Goal: Task Accomplishment & Management: Use online tool/utility

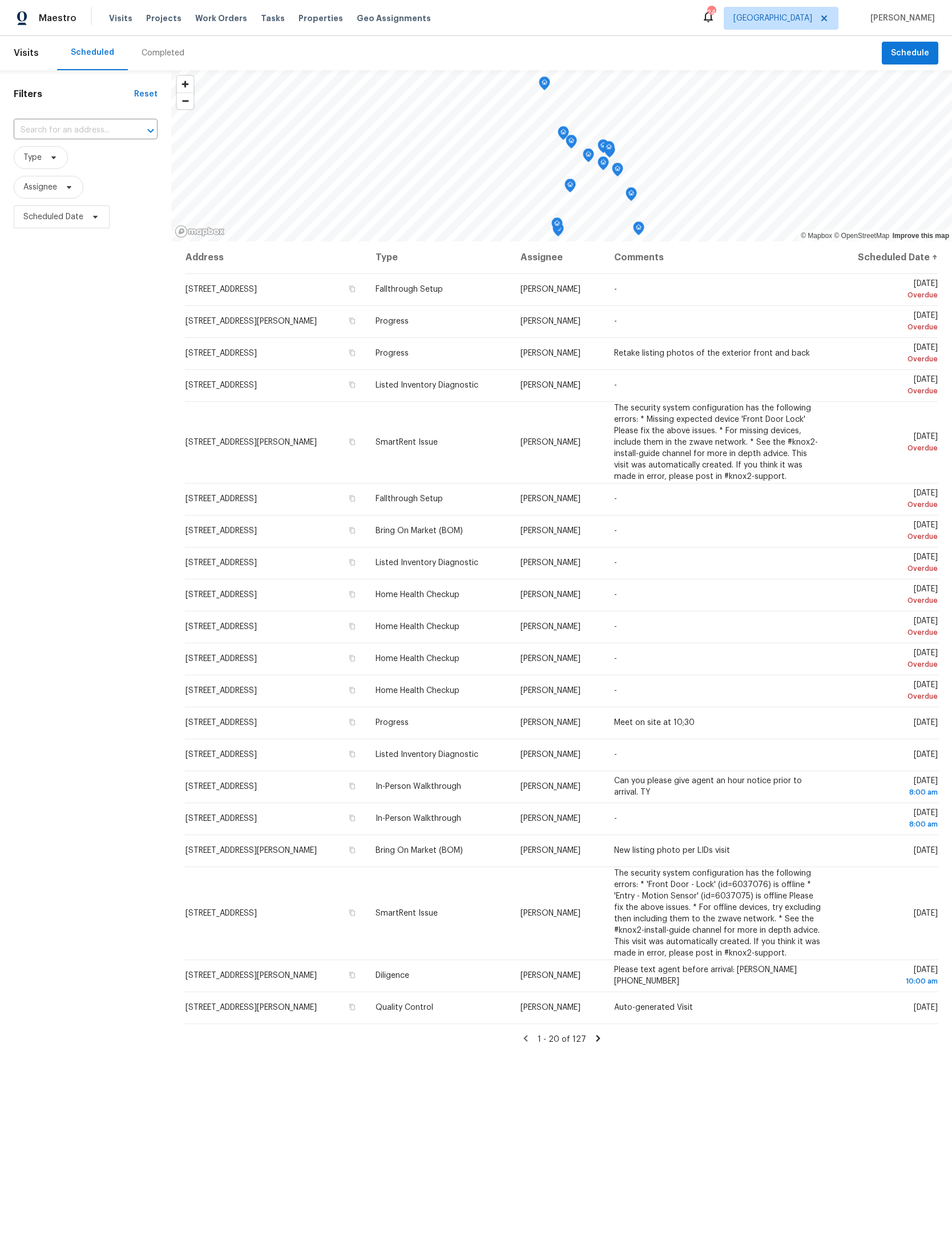
scroll to position [164, 83]
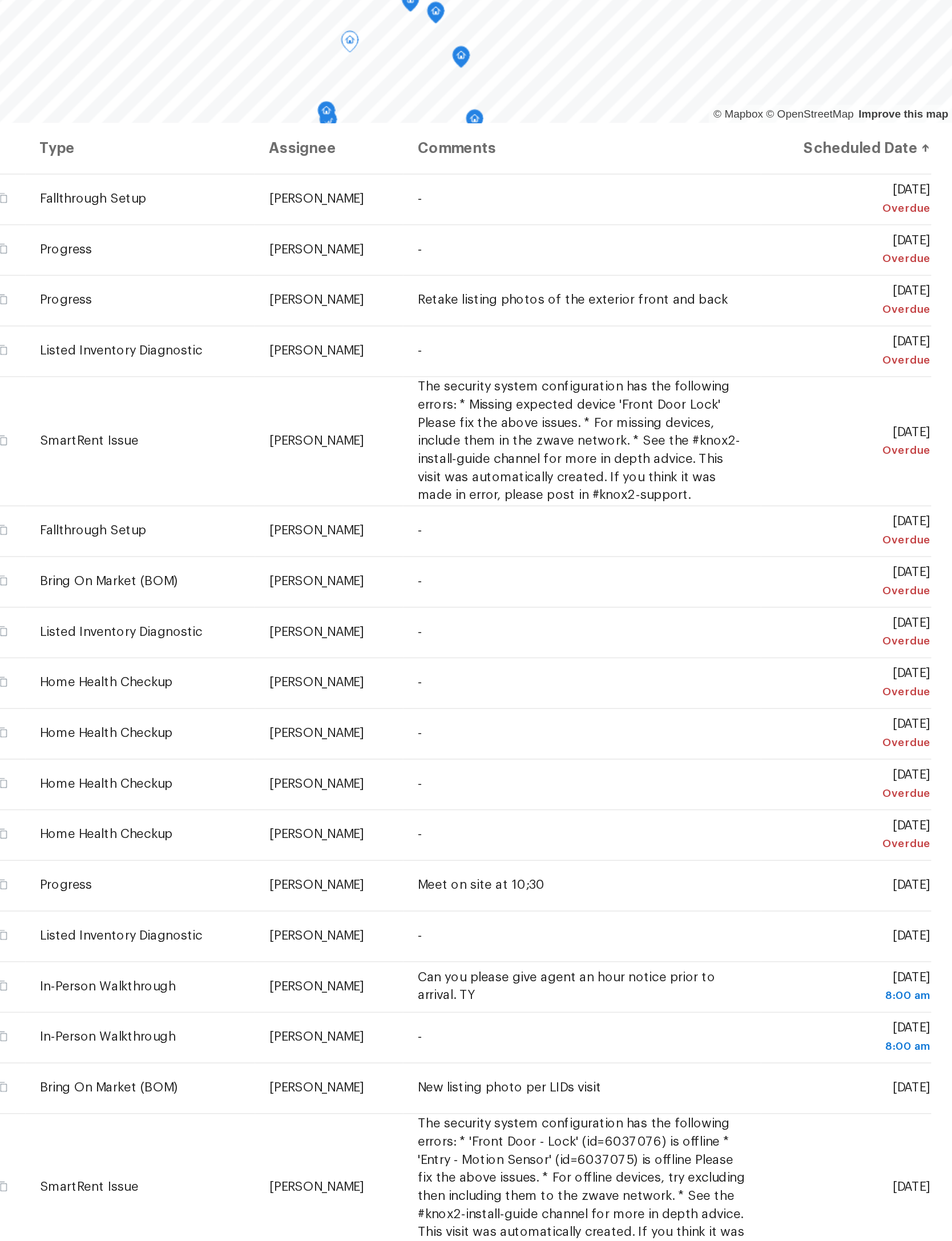
click at [831, 370] on td "Thu, Aug 21 Overdue" at bounding box center [884, 385] width 107 height 32
click at [0, 0] on icon at bounding box center [0, 0] width 0 height 0
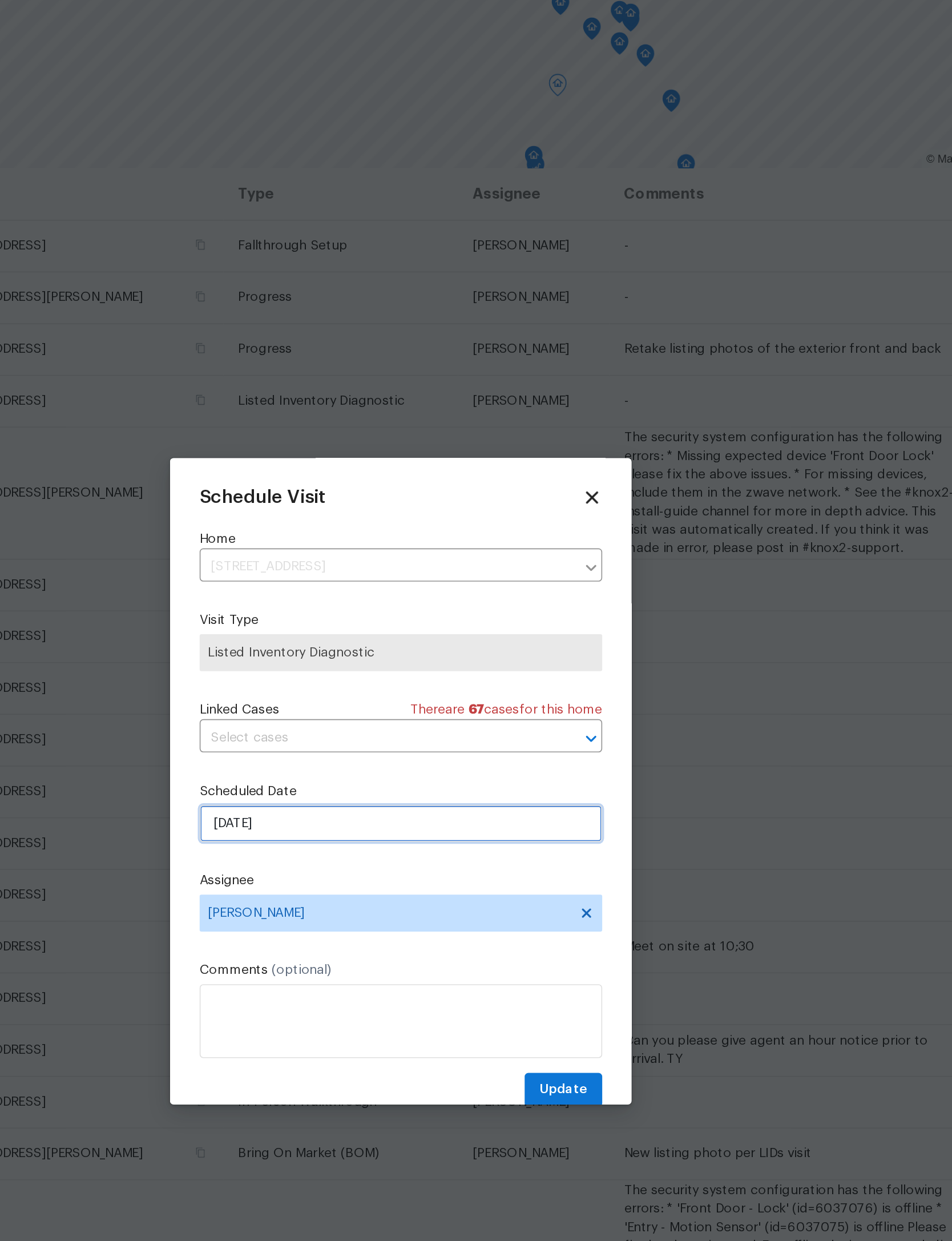
click at [351, 635] on input "8/21/2025" at bounding box center [476, 646] width 249 height 23
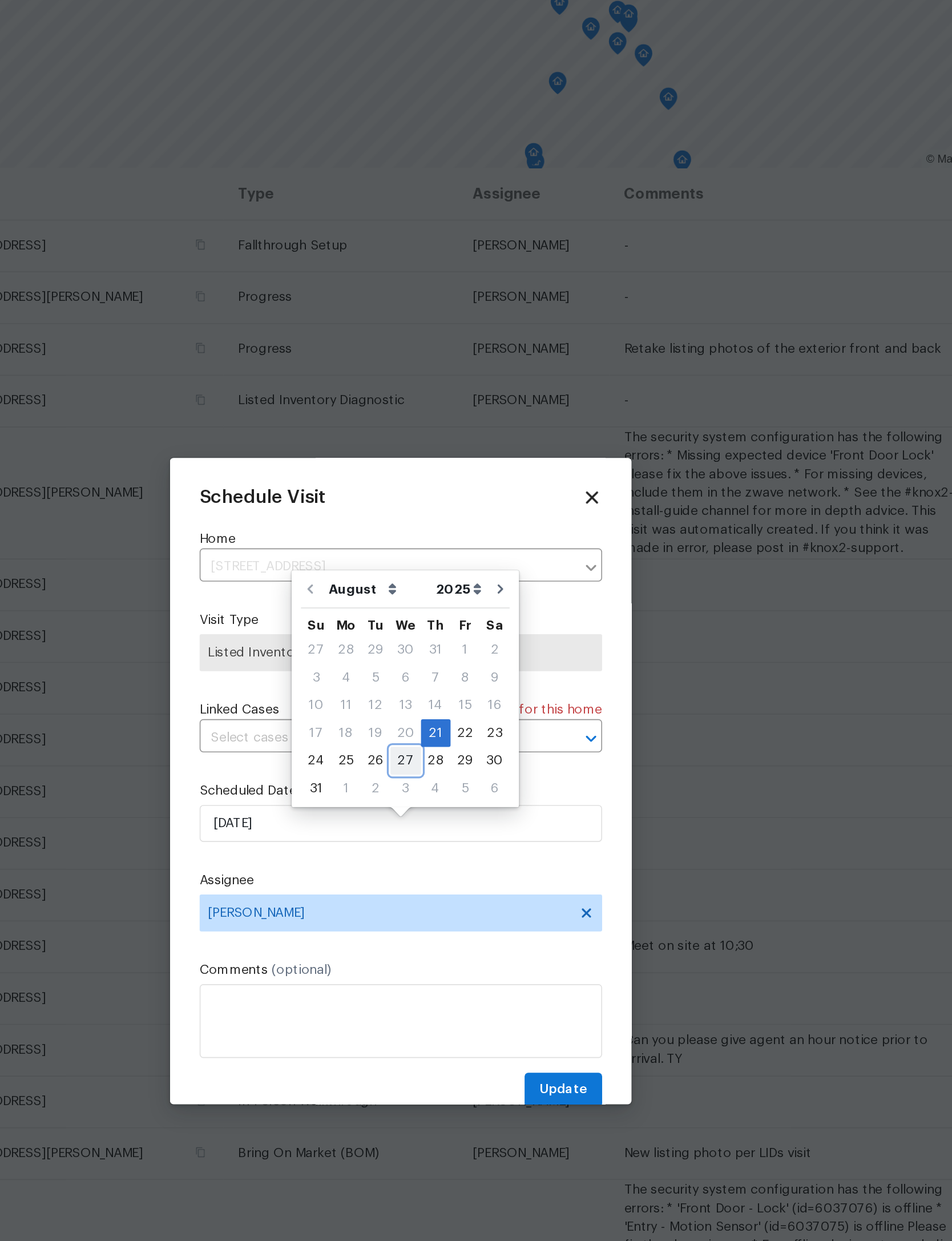
click at [469, 600] on div "27" at bounding box center [479, 608] width 19 height 16
type input "8/27/2025"
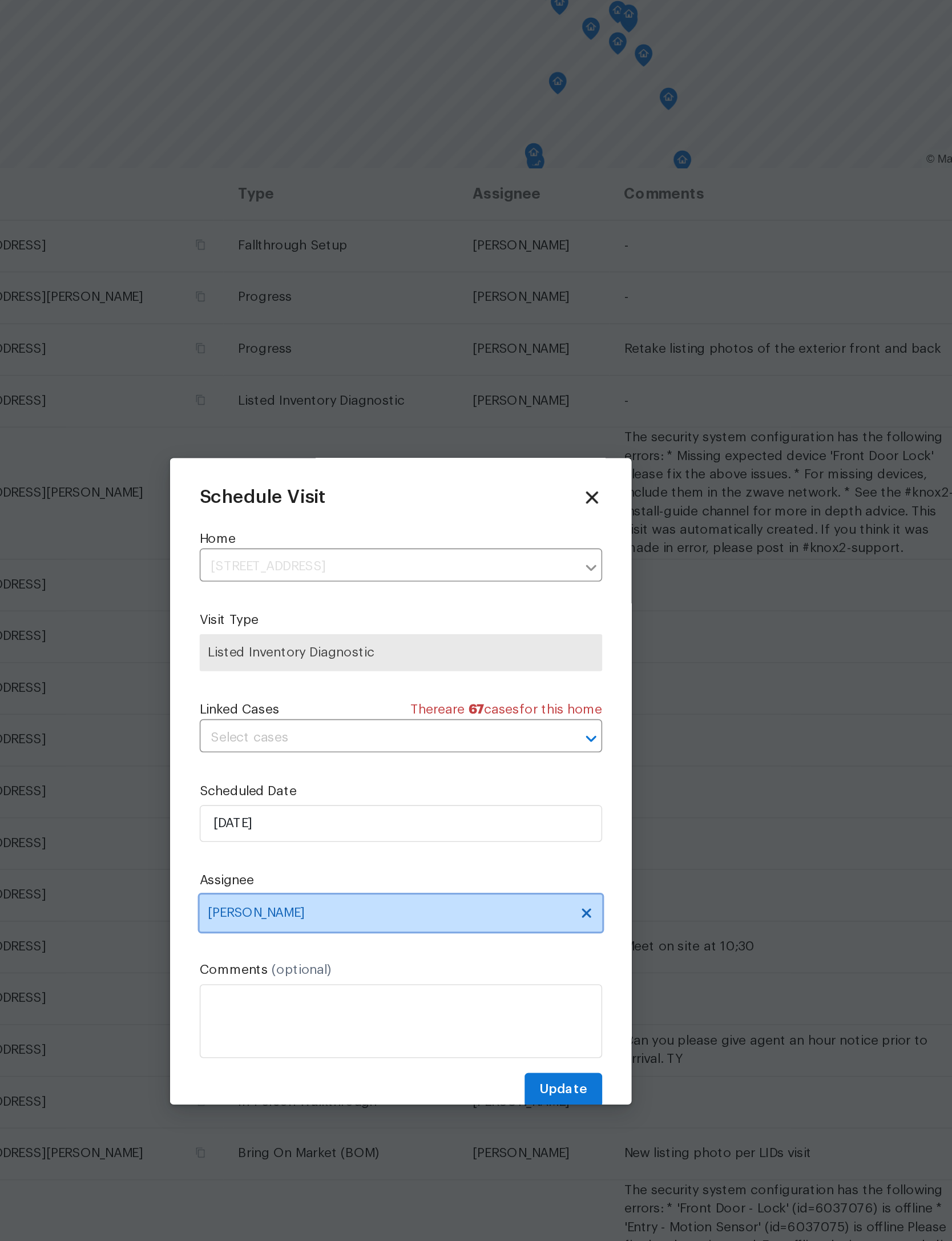
click at [357, 698] on span "Lauren Bittler" at bounding box center [469, 702] width 224 height 9
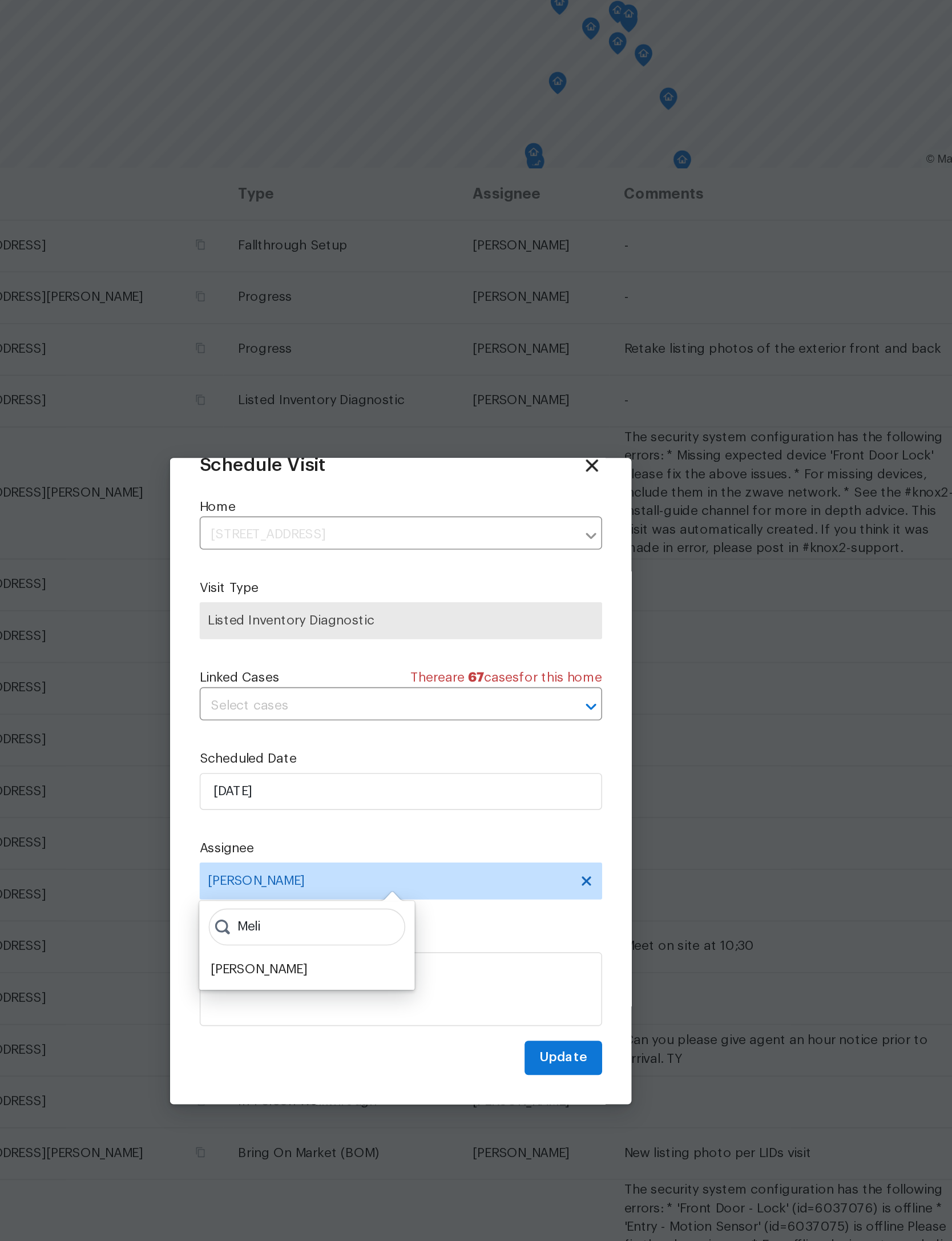
scroll to position [38, 0]
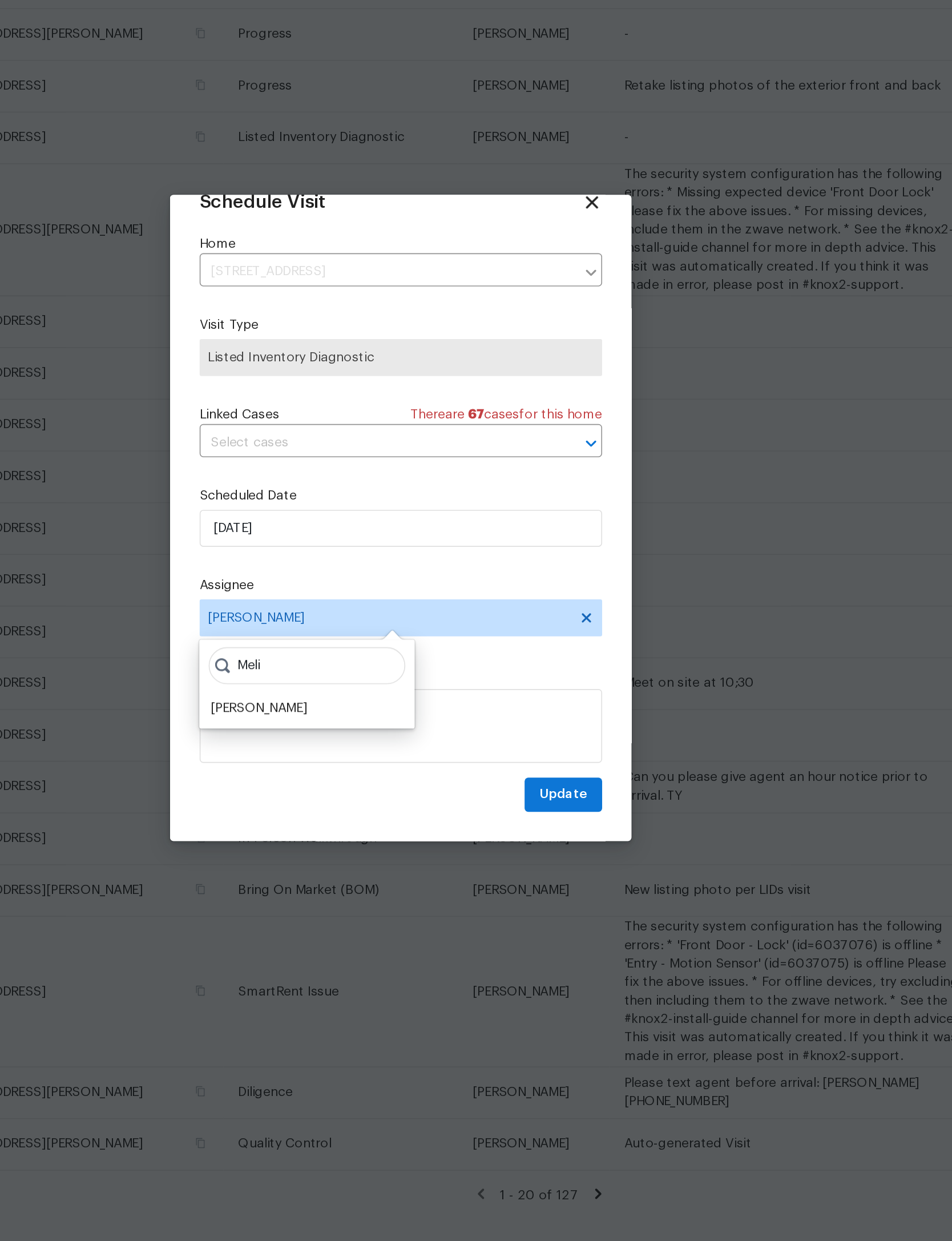
type input "Meli"
click at [358, 732] on div "[PERSON_NAME]" at bounding box center [388, 738] width 60 height 12
click at [561, 785] on span "Update" at bounding box center [576, 792] width 30 height 14
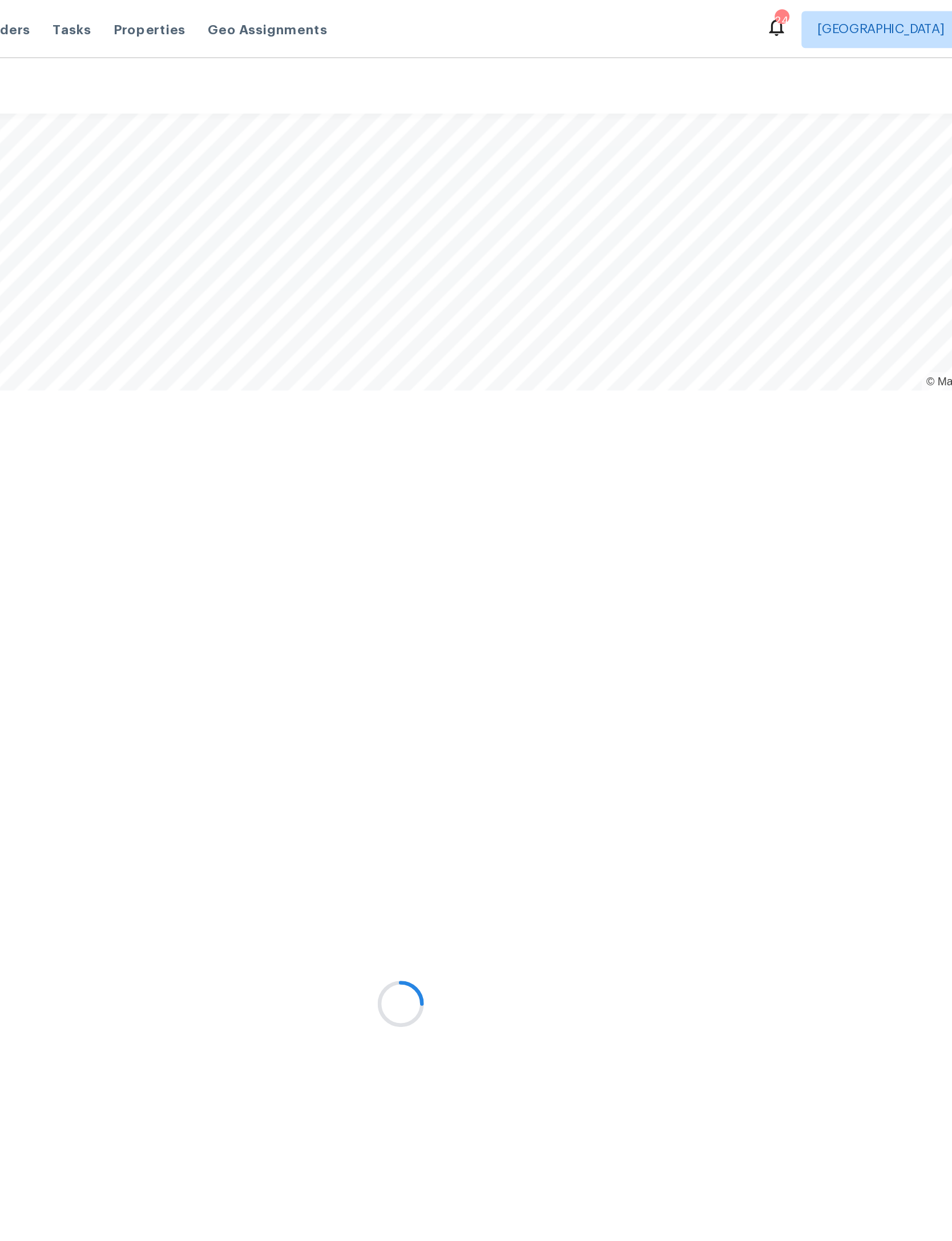
scroll to position [0, 228]
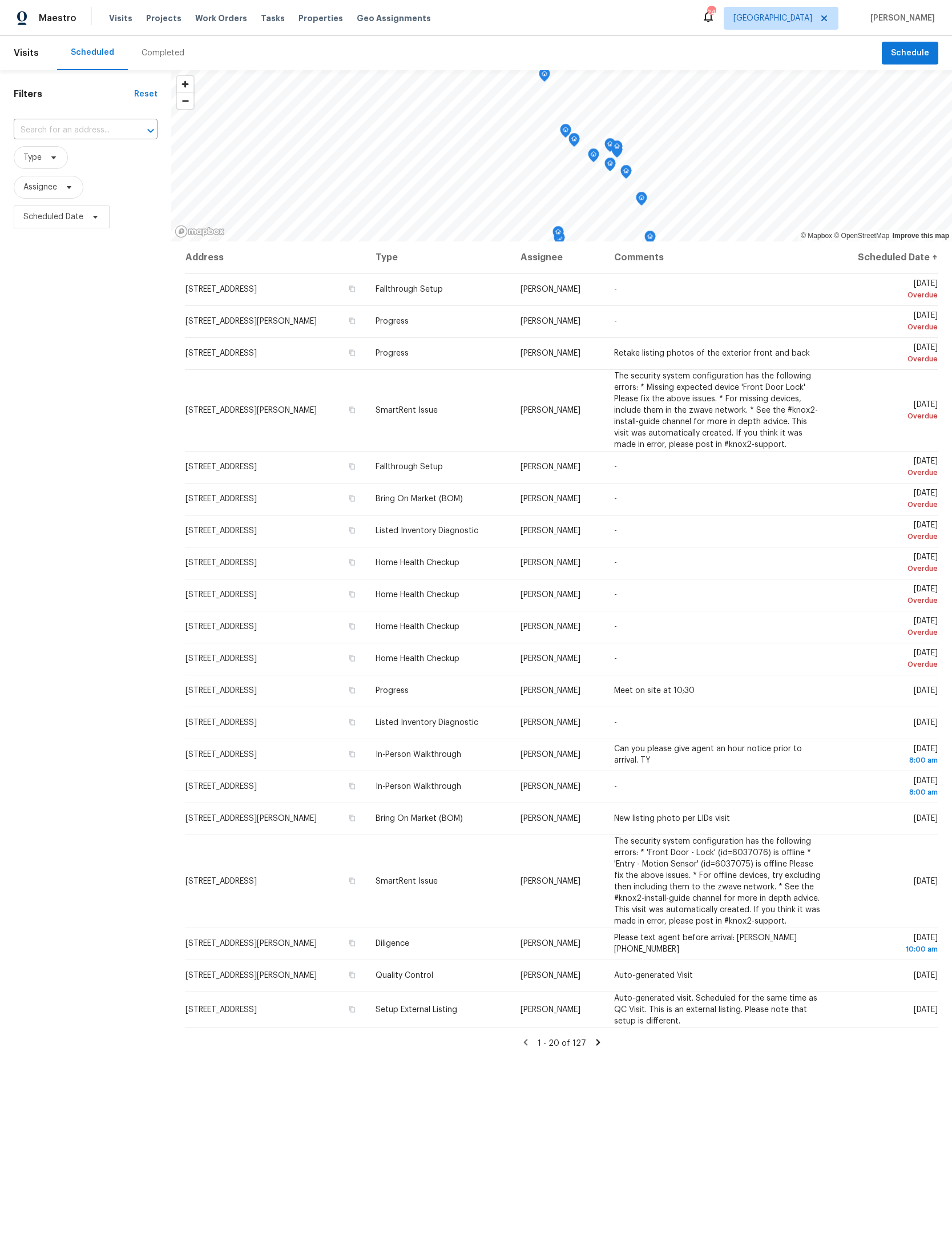
click at [80, 127] on input "text" at bounding box center [69, 131] width 112 height 18
type input "2"
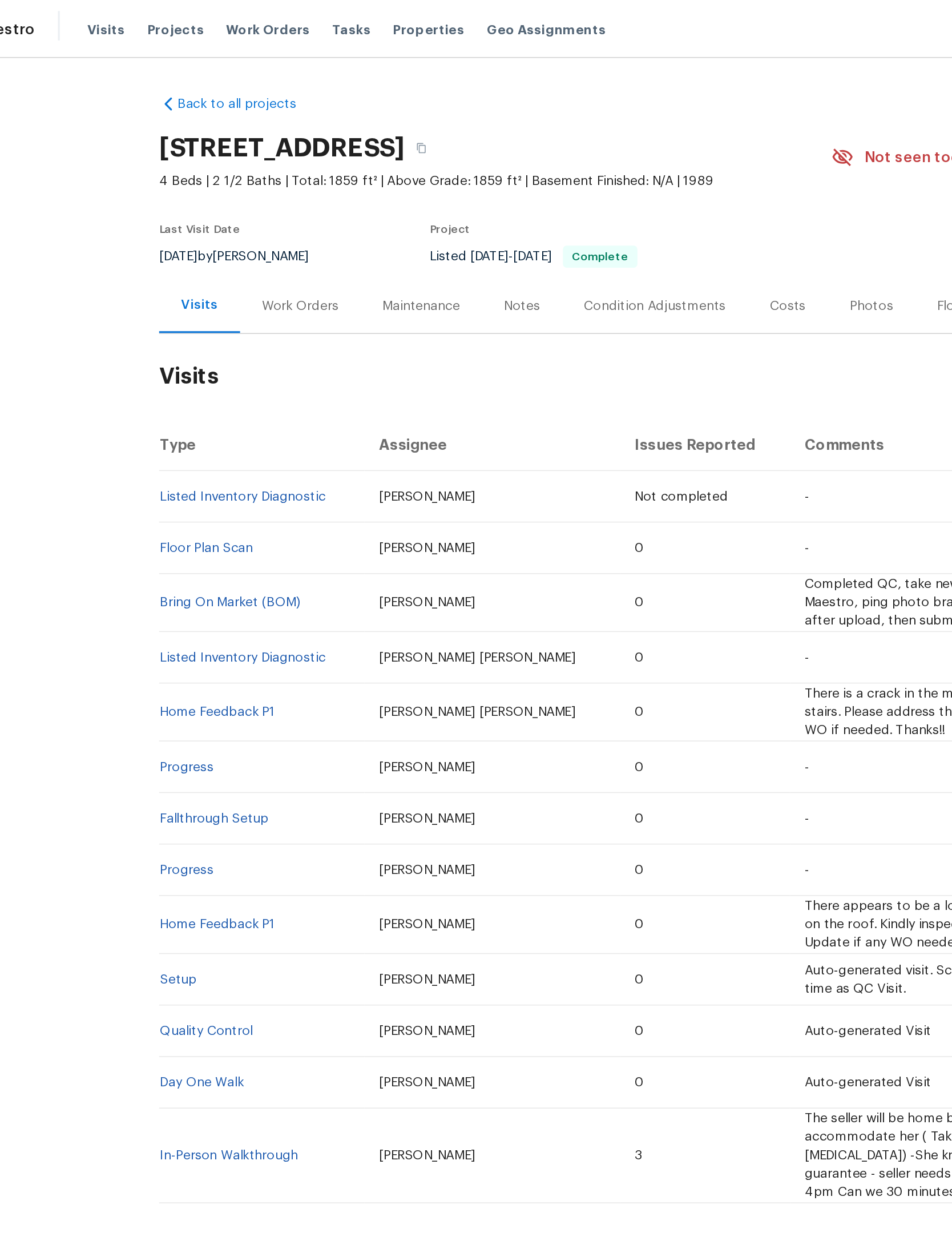
click at [146, 16] on span "Projects" at bounding box center [164, 18] width 35 height 12
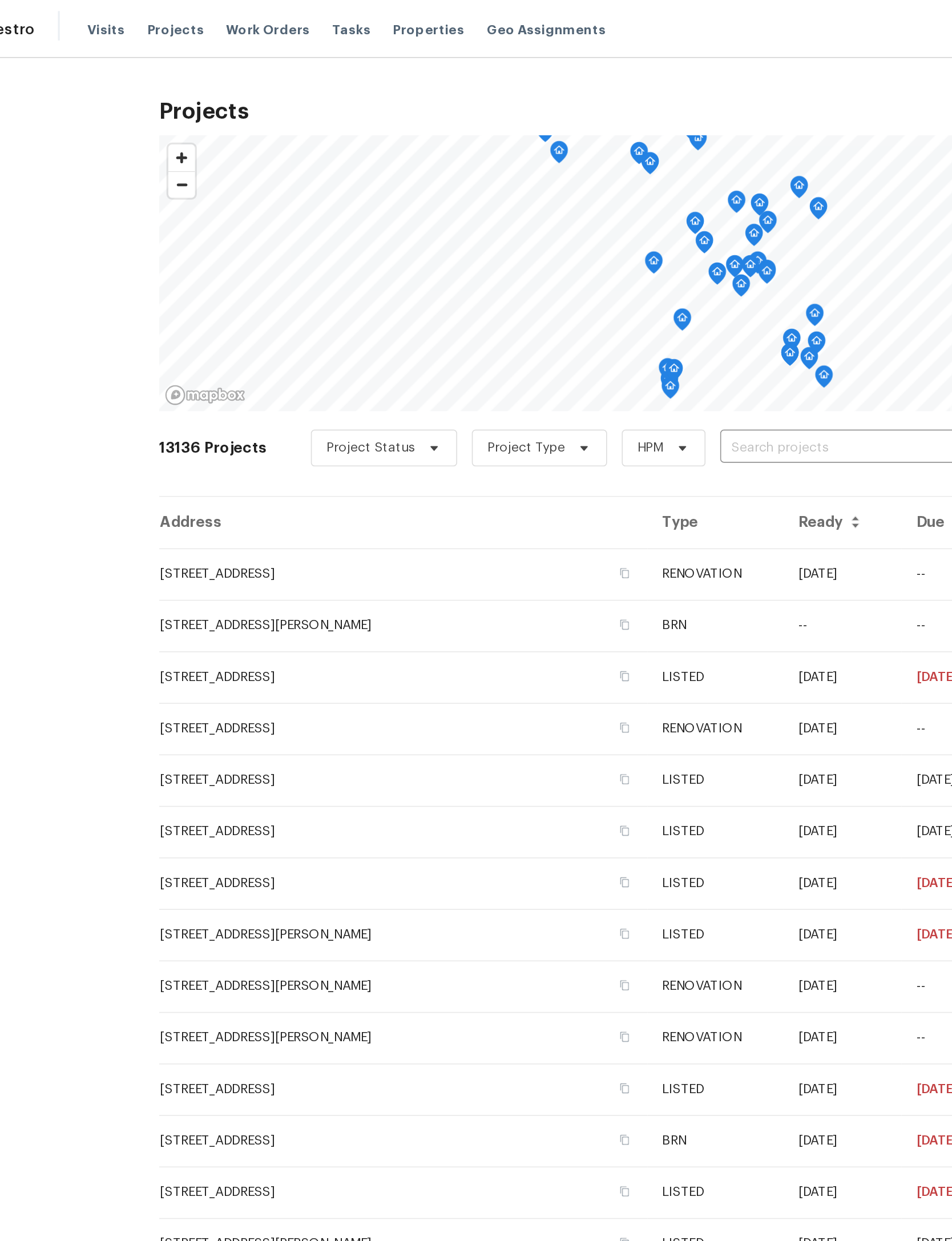
click at [537, 280] on input "text" at bounding box center [567, 278] width 130 height 18
type input "2817 winter"
click at [553, 310] on li "2817 Winterberry Dr, Columbia, TN 38401" at bounding box center [611, 304] width 124 height 19
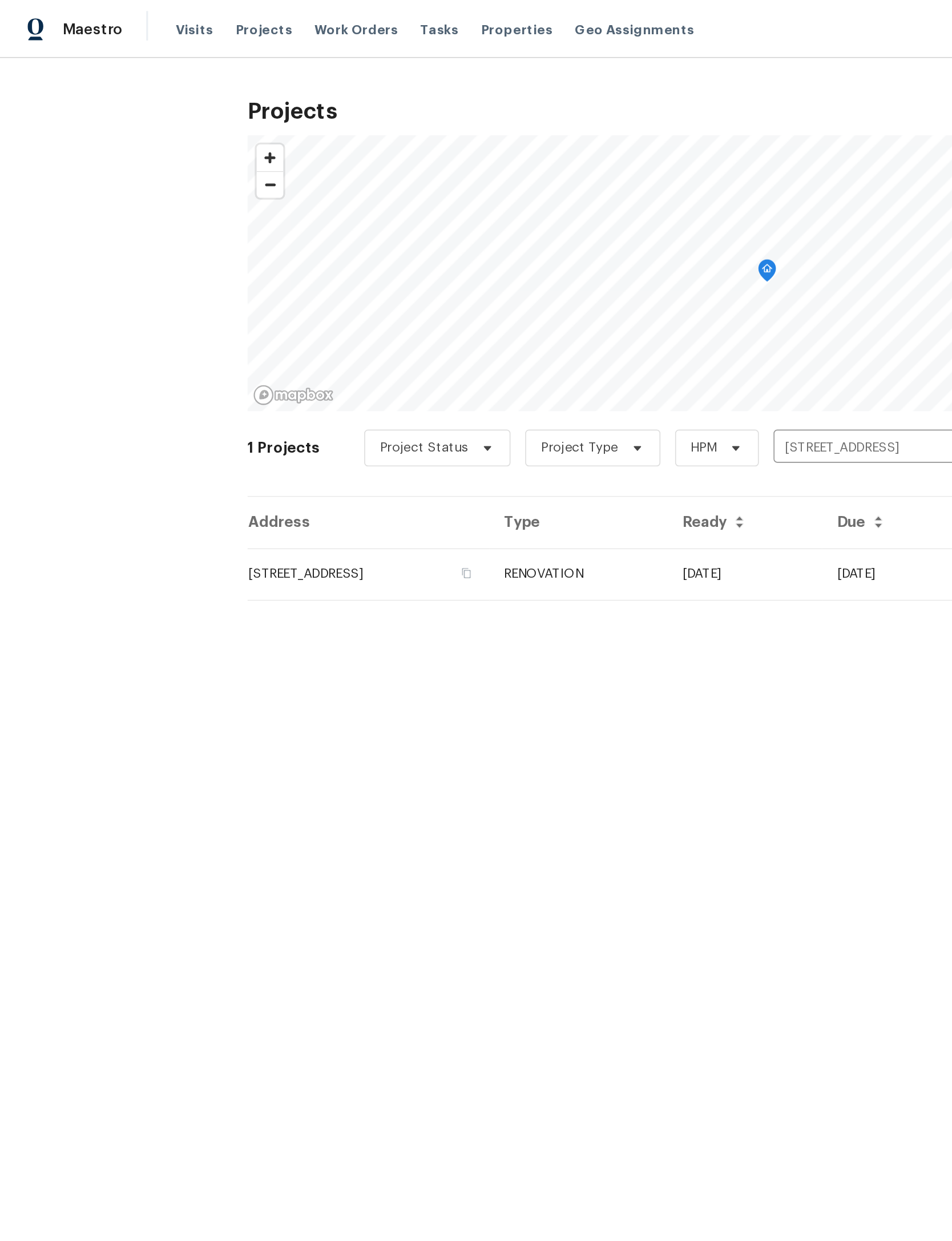
click at [245, 358] on td "2817 Winterberry Dr, Columbia, TN 38401" at bounding box center [228, 356] width 150 height 32
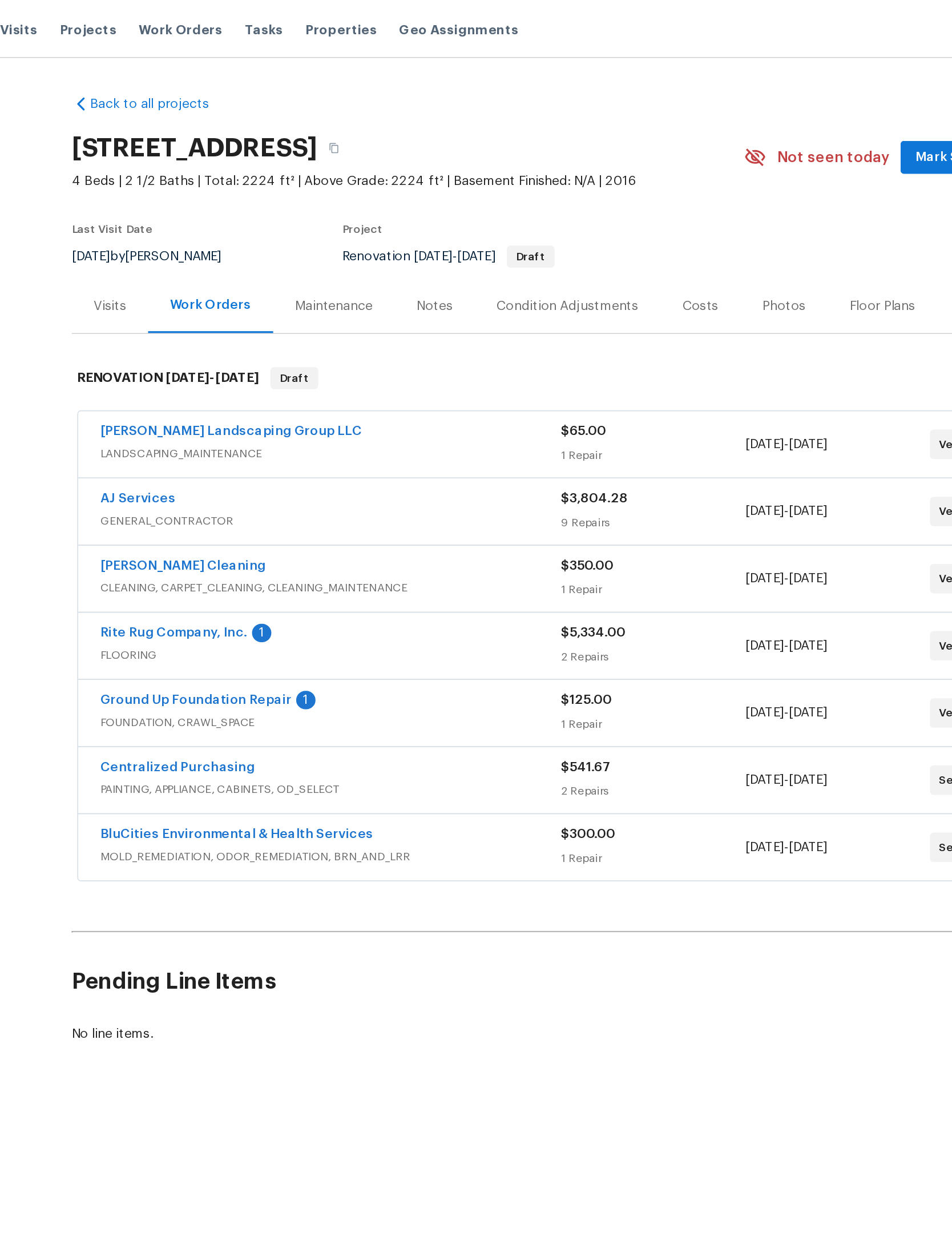
click at [209, 439] on link "Ground Up Foundation Repair" at bounding box center [230, 434] width 119 height 8
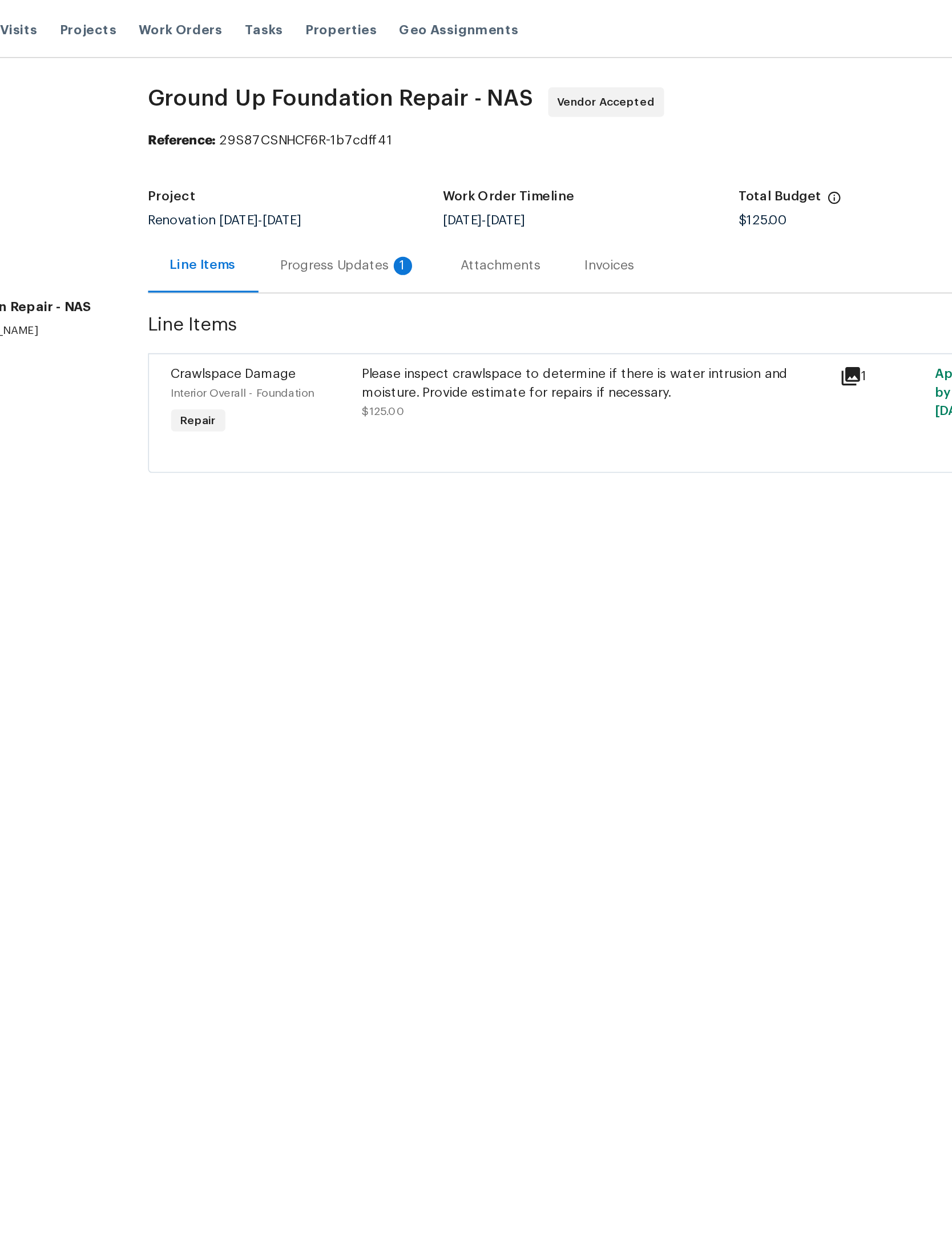
click at [283, 161] on div "Progress Updates 1" at bounding box center [325, 165] width 84 height 12
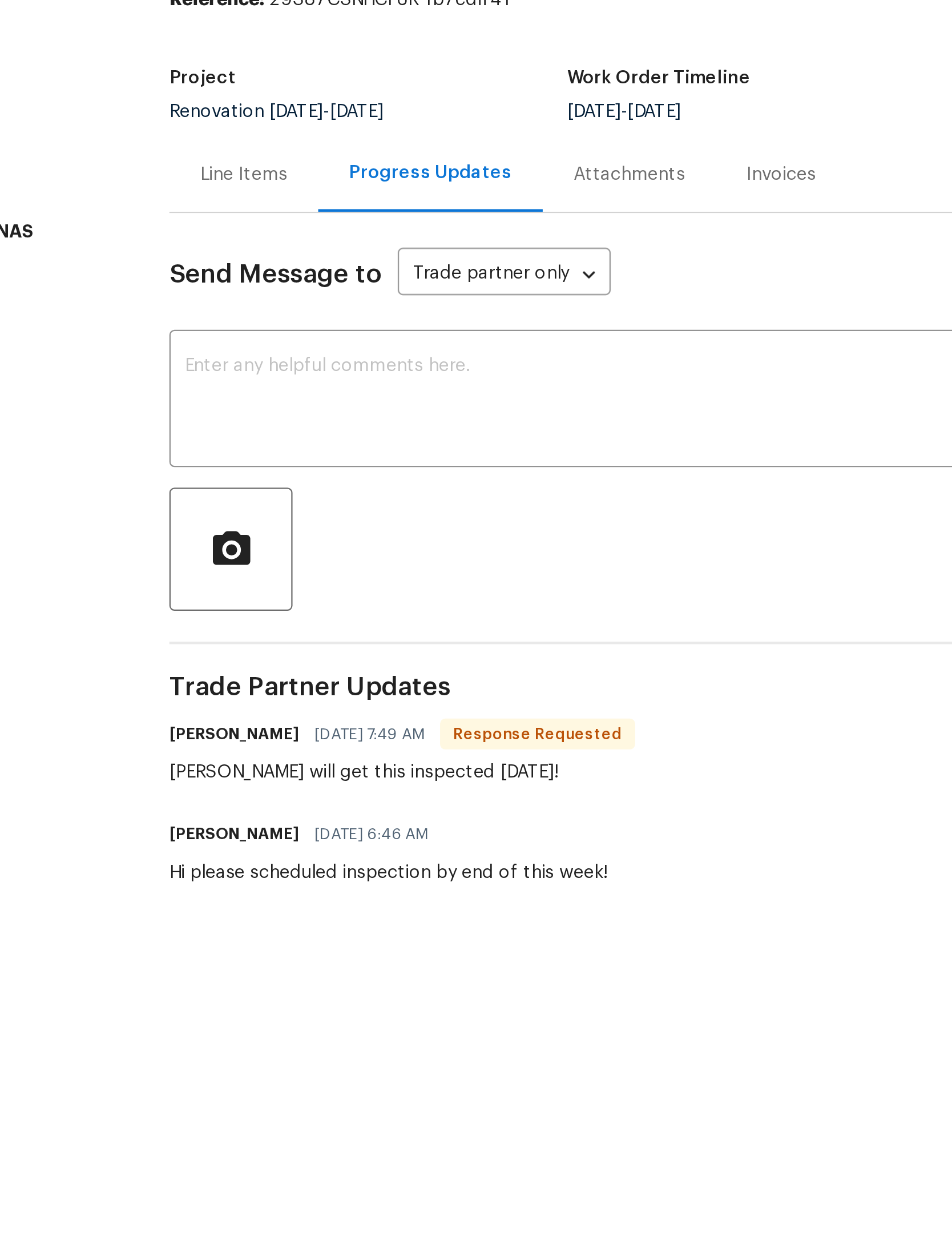
click at [317, 246] on textarea at bounding box center [525, 266] width 586 height 40
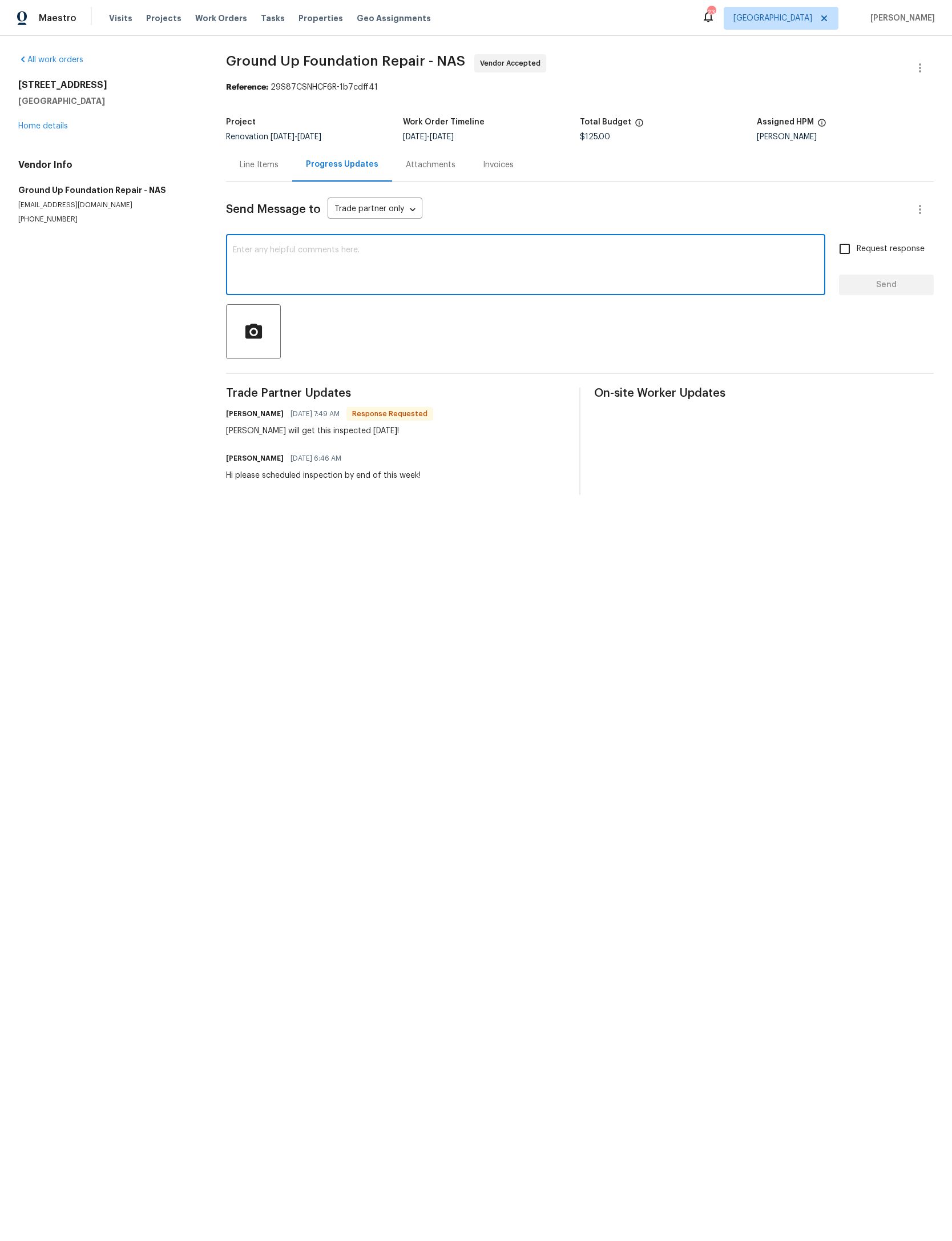
click at [61, 119] on div "2817 Winterberry Dr Columbia, TN 38401 Home details" at bounding box center [108, 105] width 180 height 53
click at [54, 131] on link "Home details" at bounding box center [42, 126] width 50 height 8
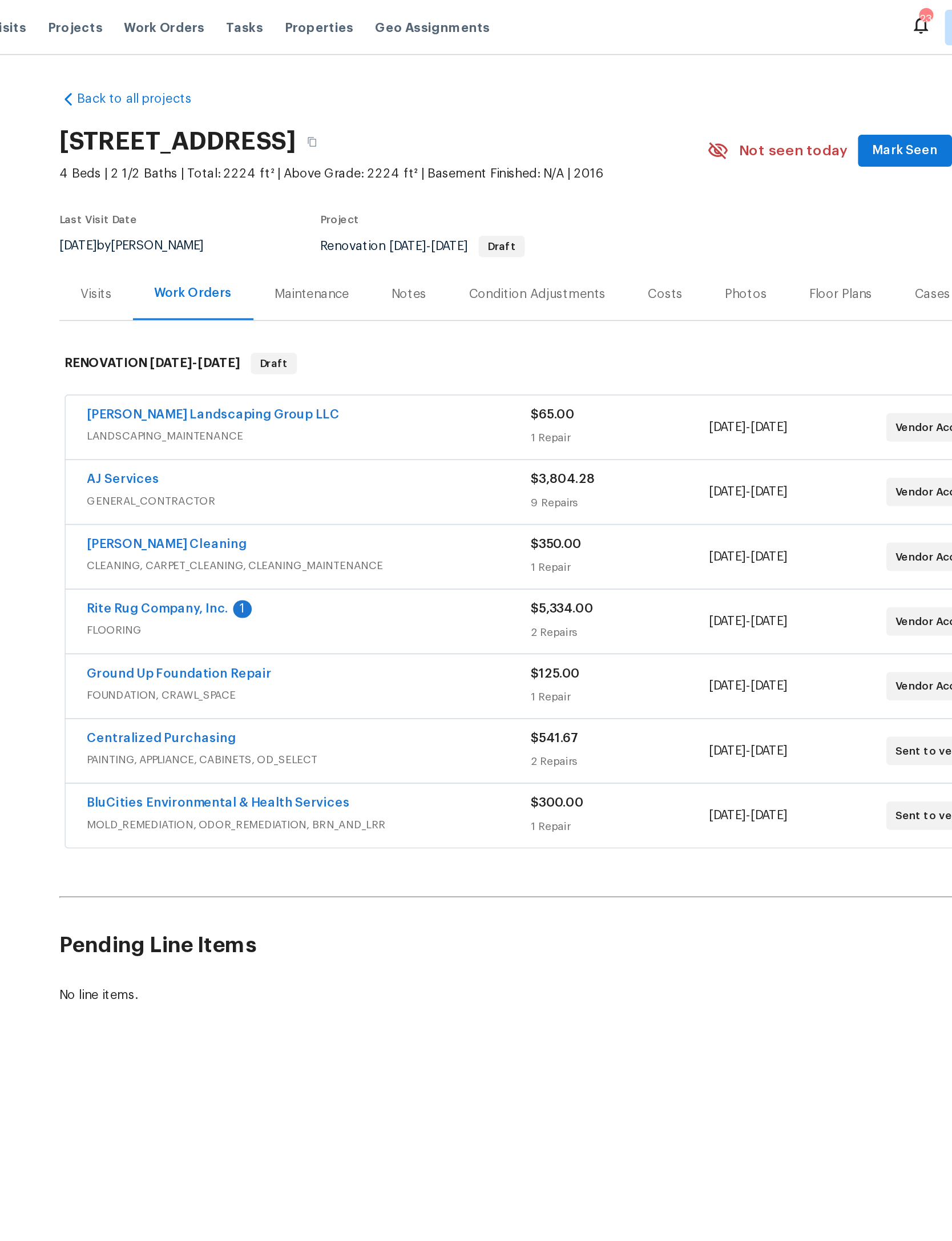
click at [171, 397] on link "Rite Rug Company, Inc." at bounding box center [217, 392] width 91 height 8
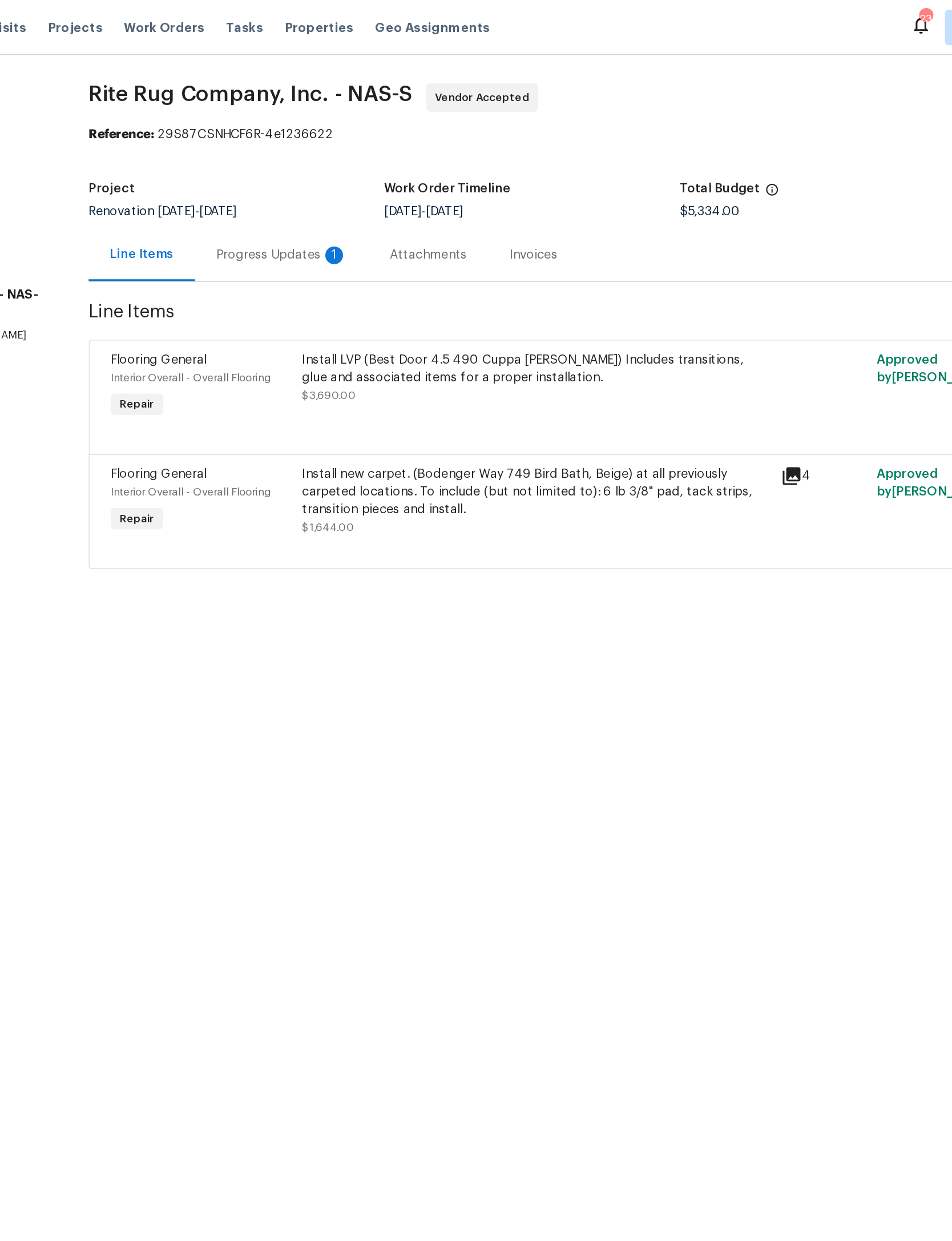
click at [255, 165] on div "Progress Updates 1" at bounding box center [296, 165] width 84 height 12
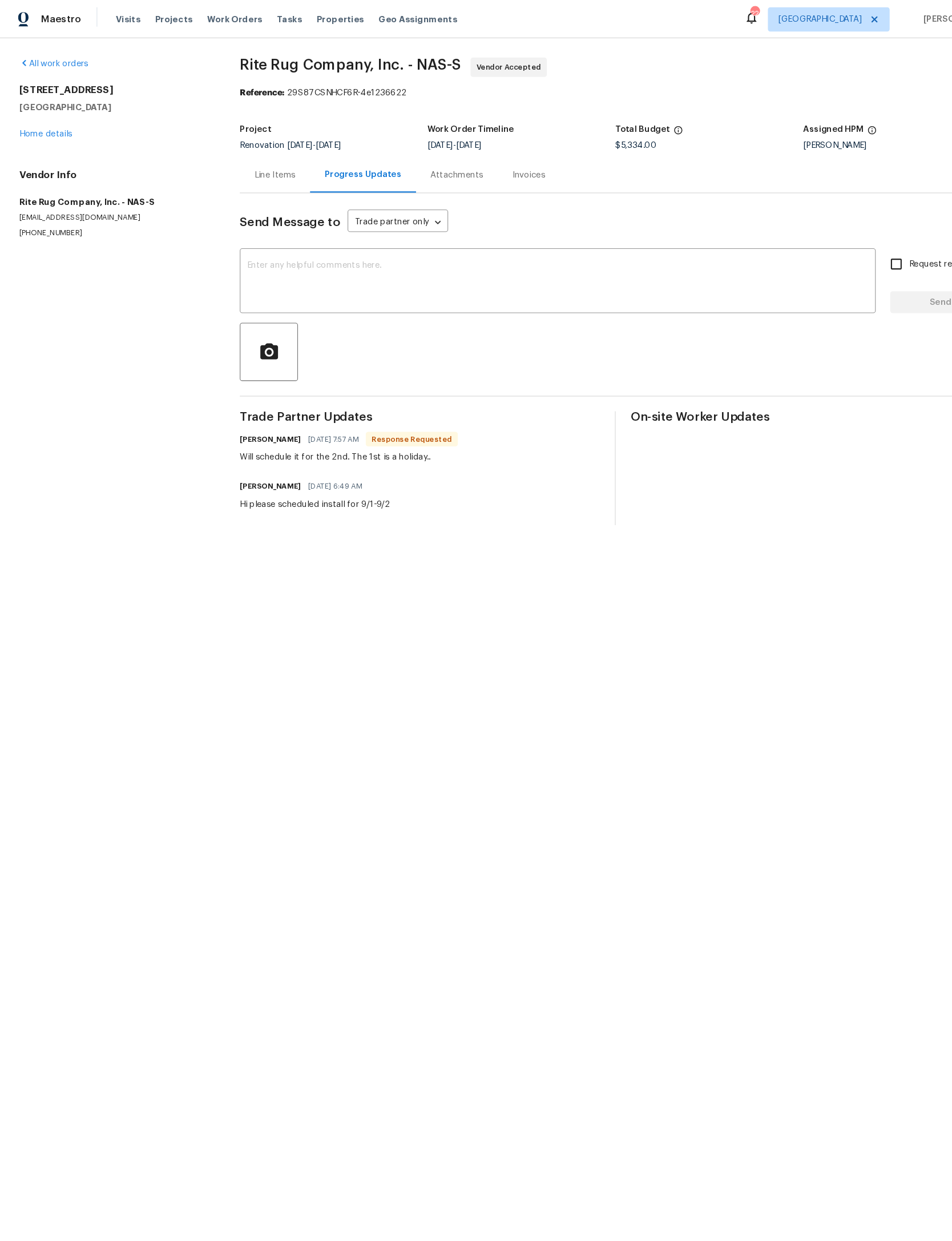
click at [51, 129] on link "Home details" at bounding box center [42, 126] width 50 height 8
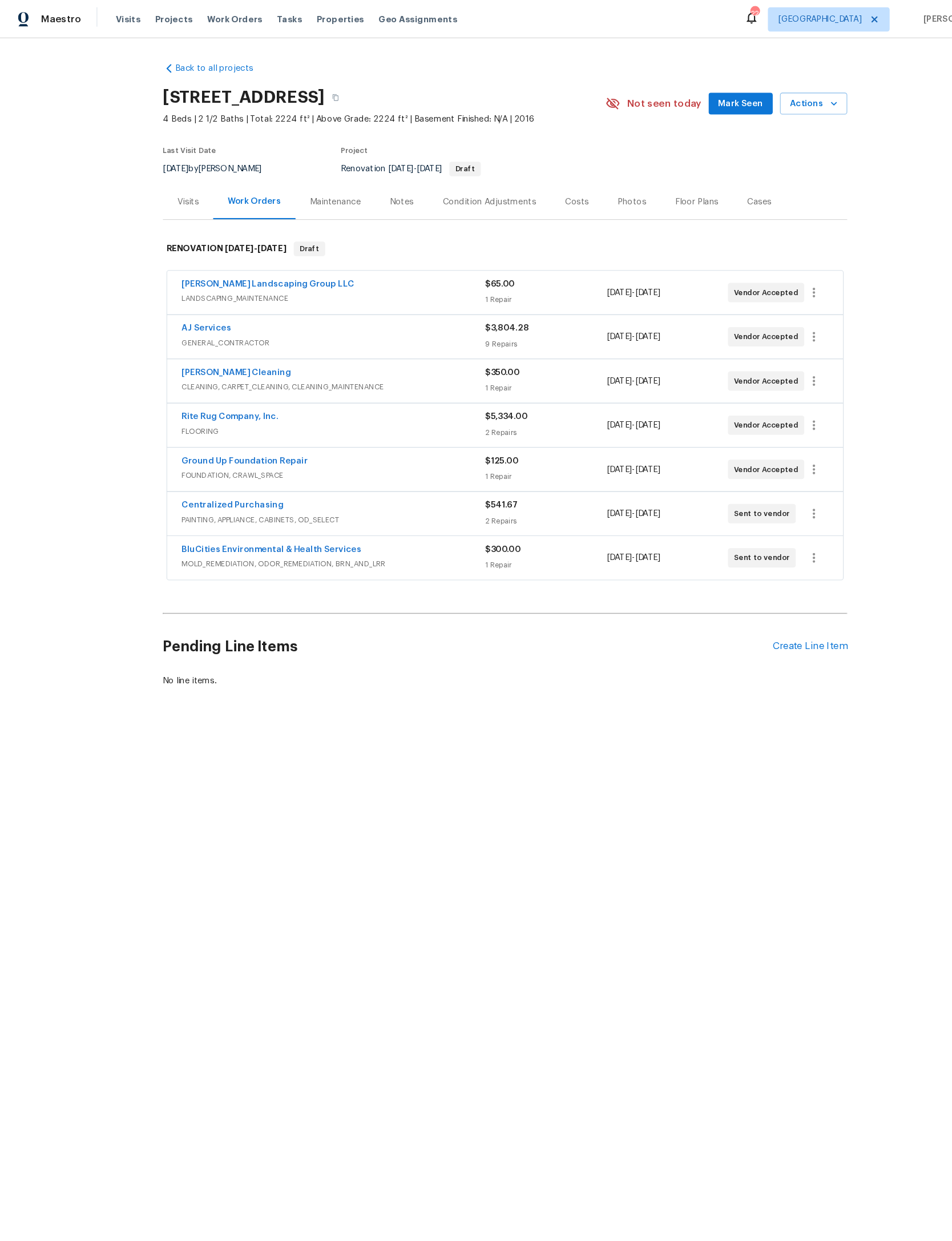
click at [795, 95] on button "Actions" at bounding box center [766, 98] width 64 height 21
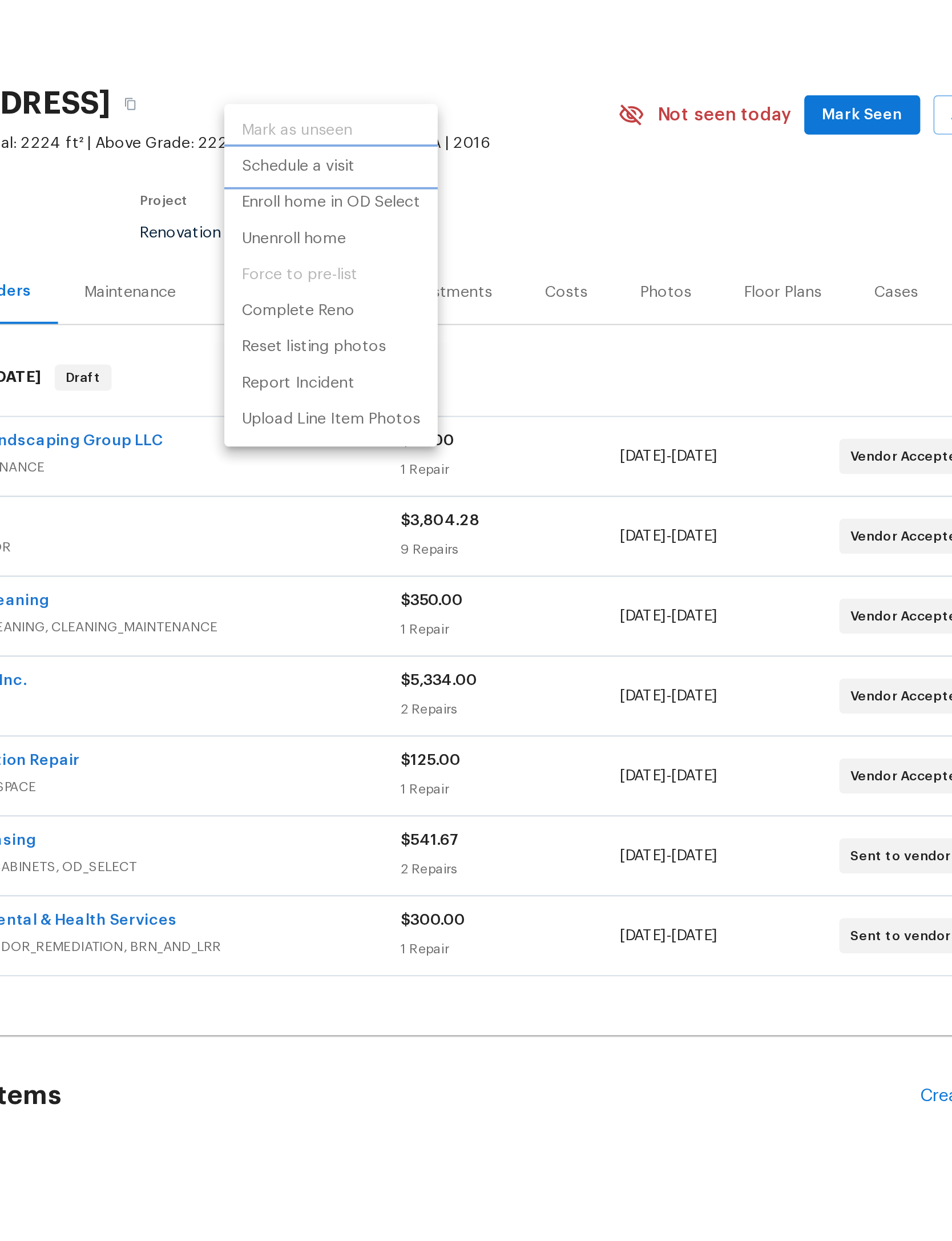
click at [374, 119] on p "Schedule a visit" at bounding box center [403, 124] width 59 height 12
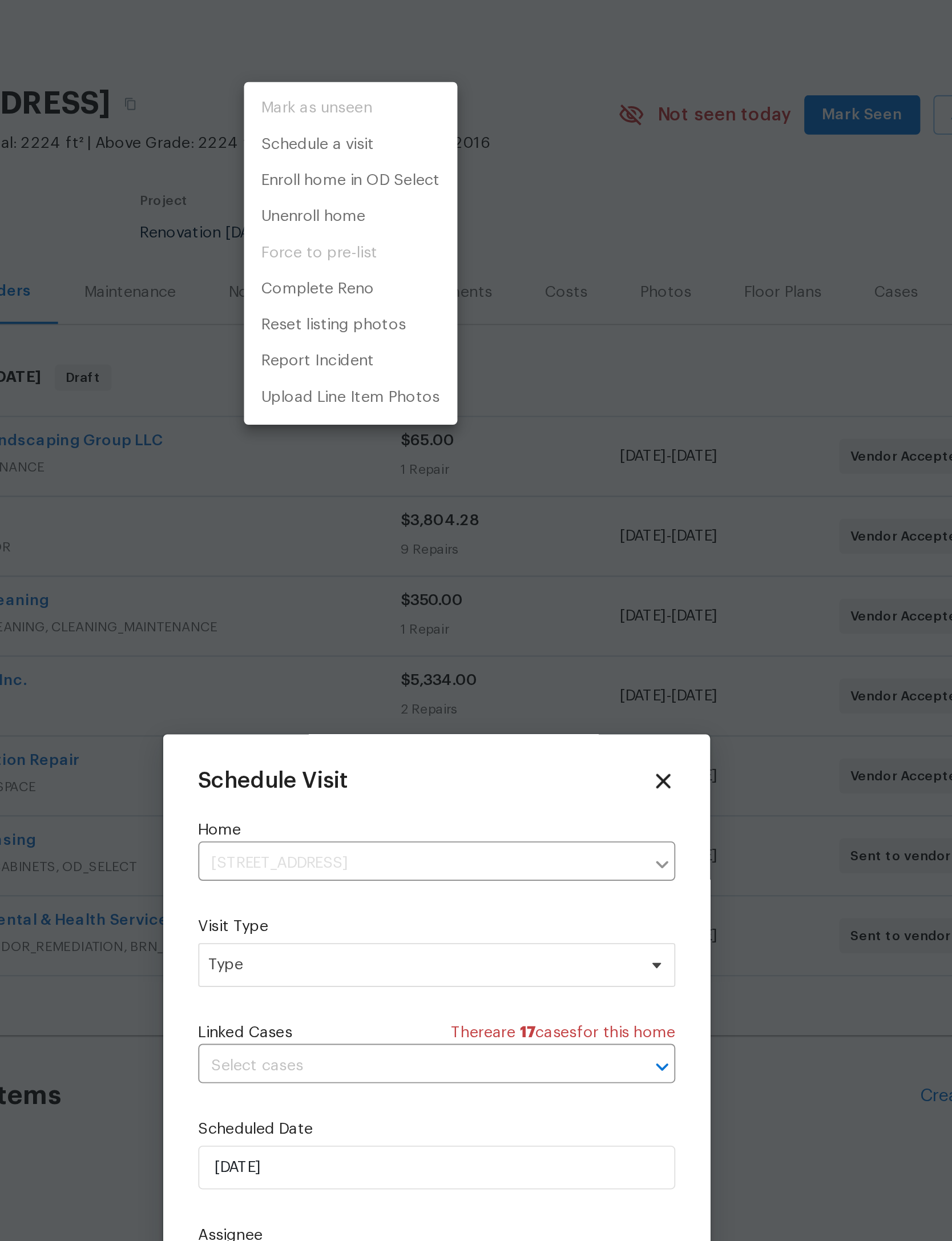
click at [279, 497] on div at bounding box center [476, 620] width 952 height 1241
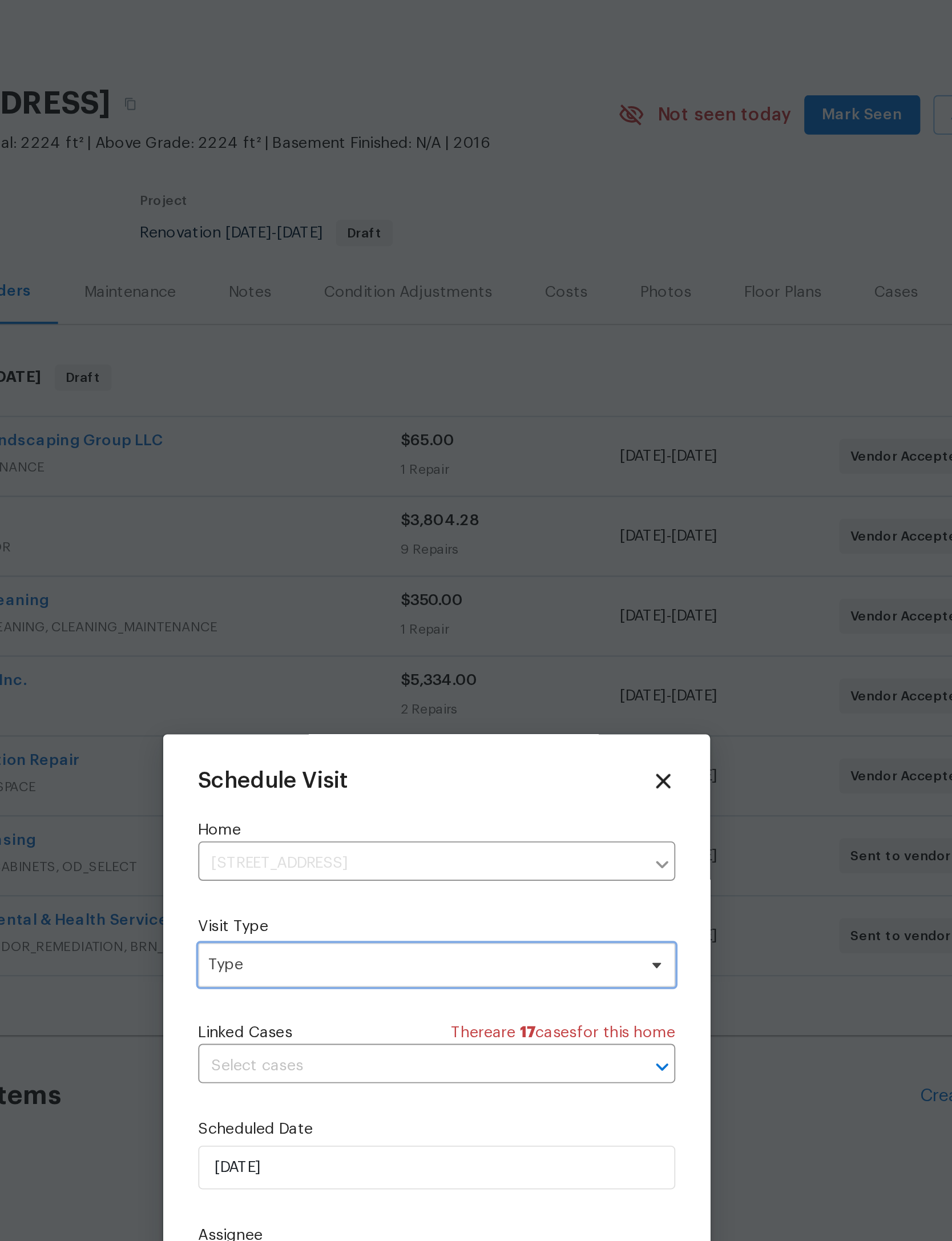
click at [351, 530] on span "Type" at bounding box center [476, 541] width 249 height 23
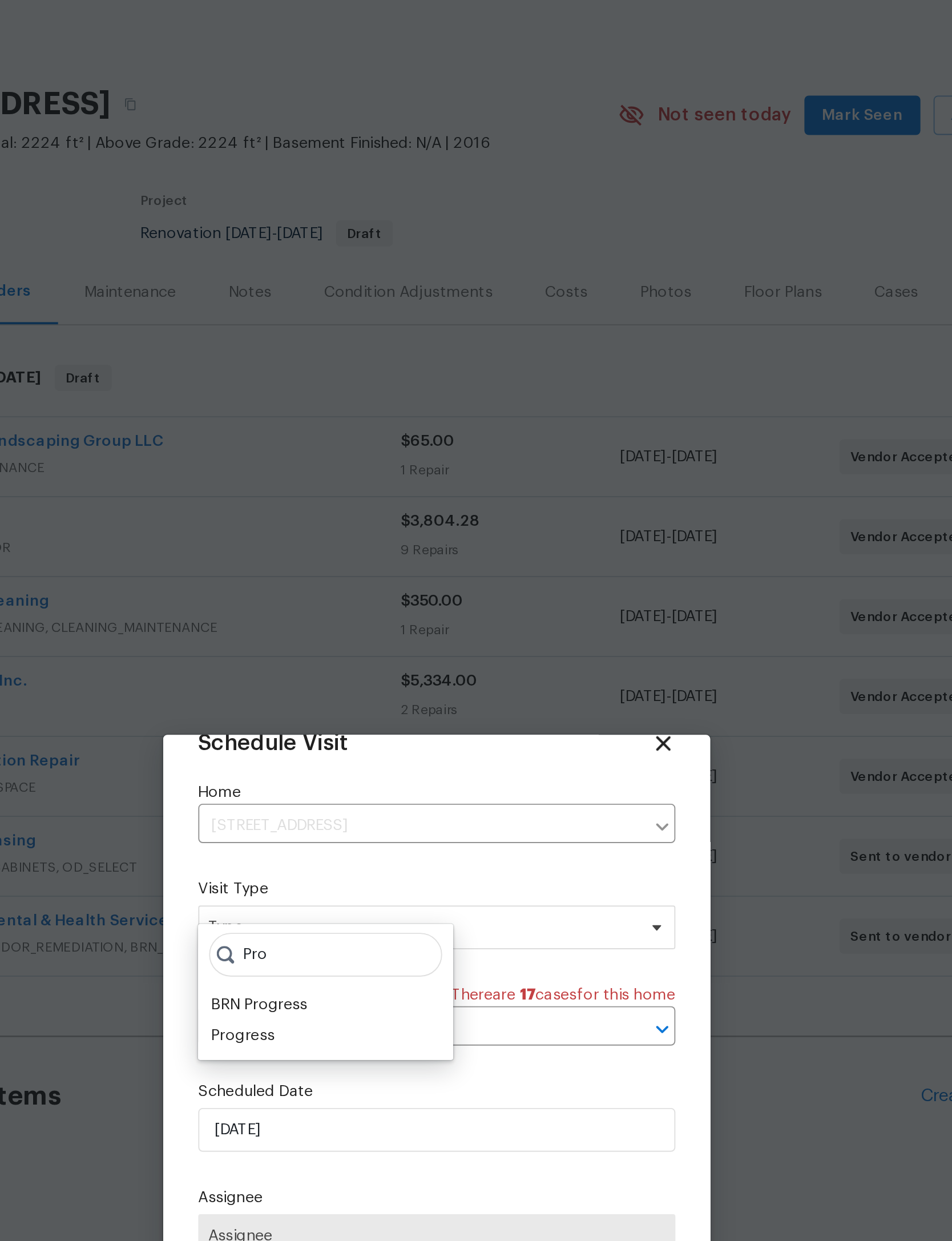
scroll to position [38, 0]
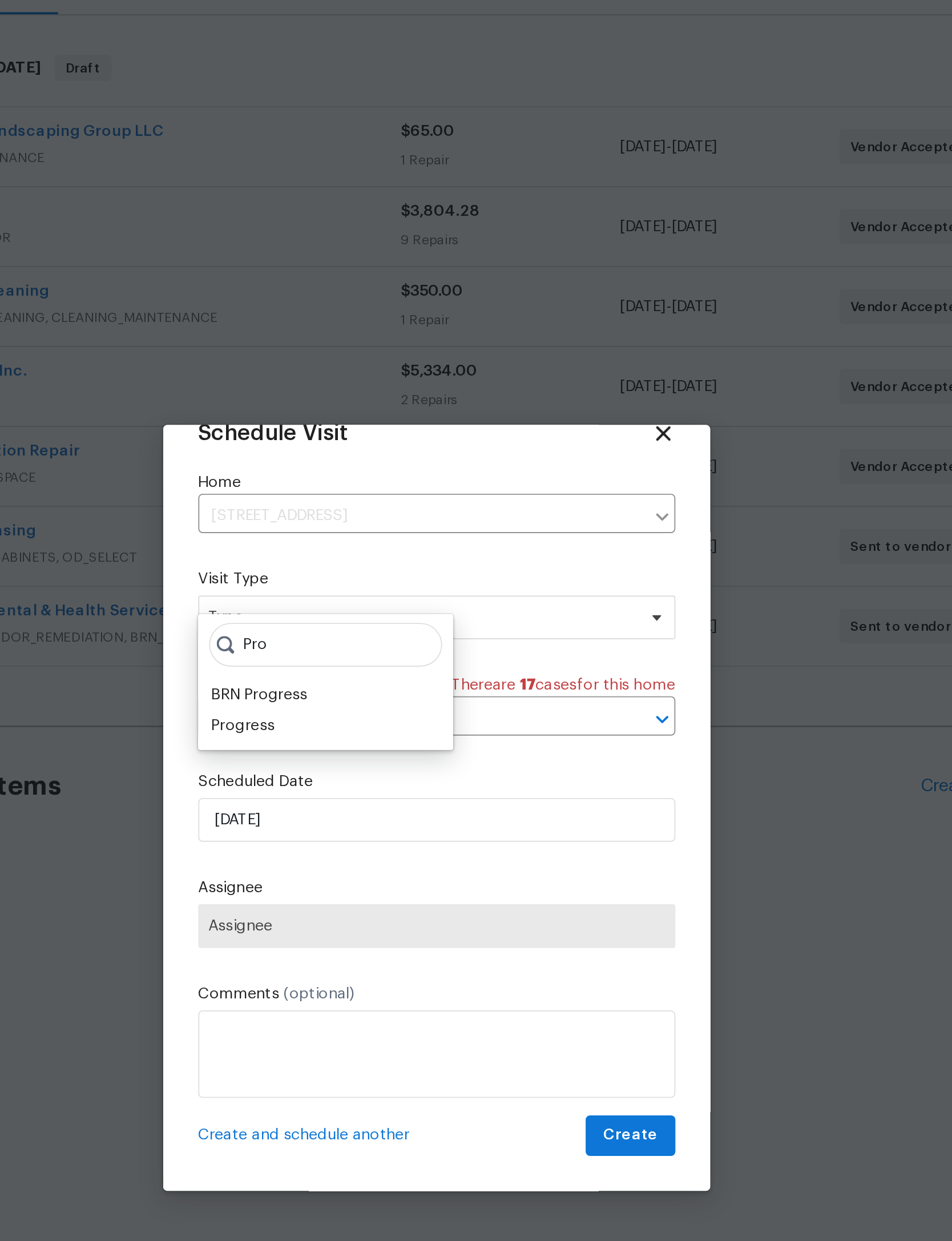
type input "Pro"
click at [358, 572] on div "Progress" at bounding box center [375, 577] width 33 height 12
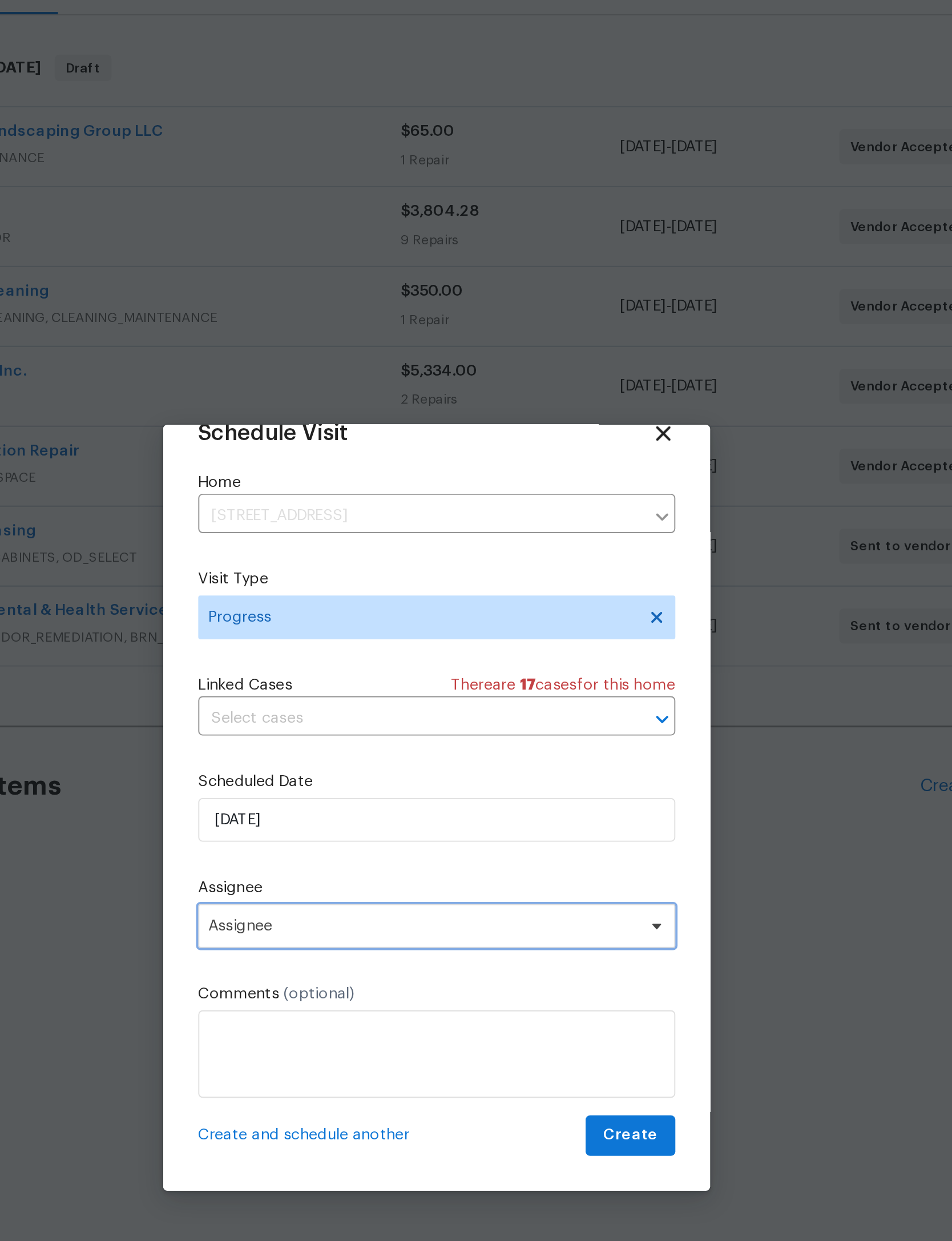
click at [351, 671] on span "Assignee" at bounding box center [476, 682] width 249 height 23
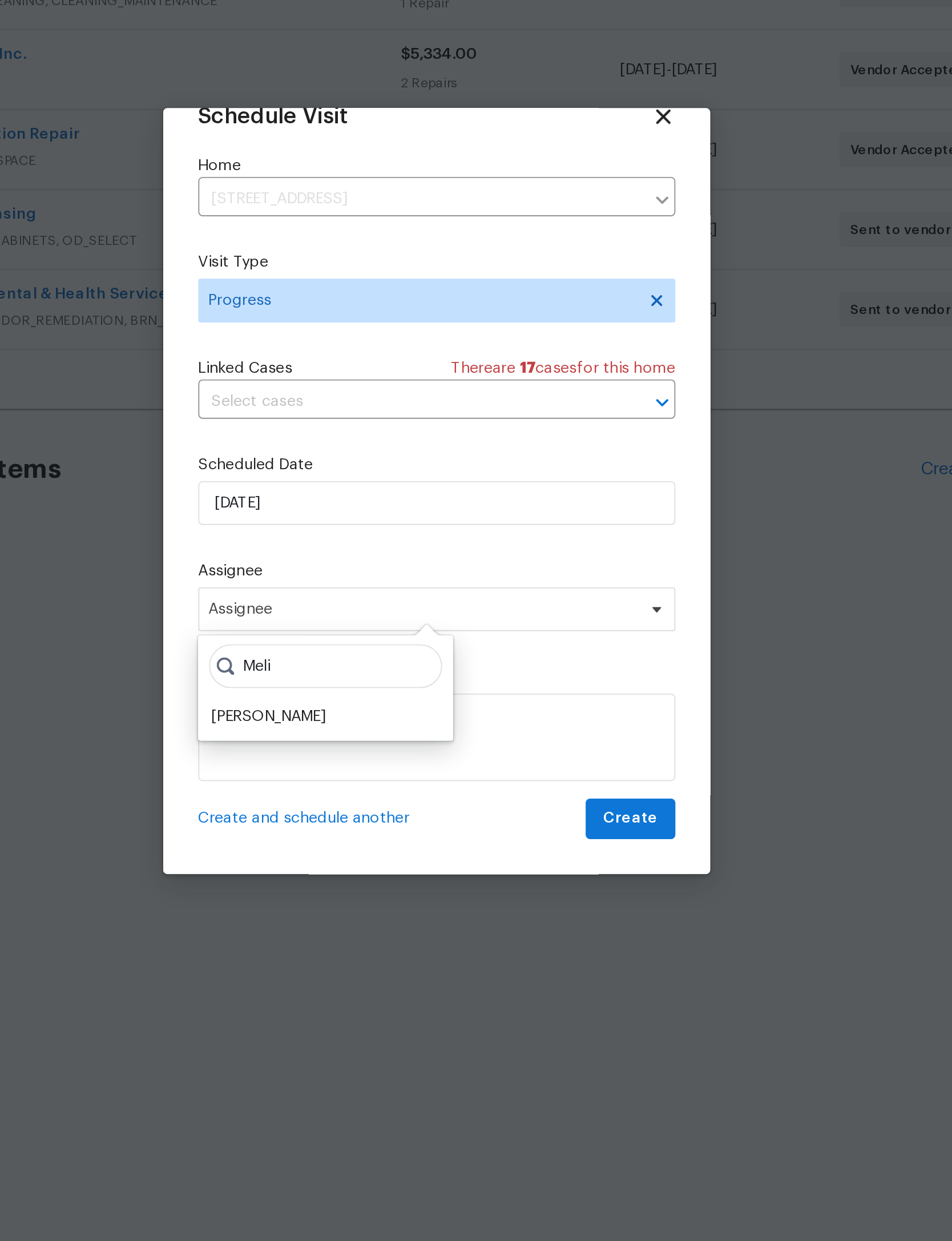
type input "Meli"
click at [358, 732] on div "[PERSON_NAME]" at bounding box center [388, 738] width 60 height 12
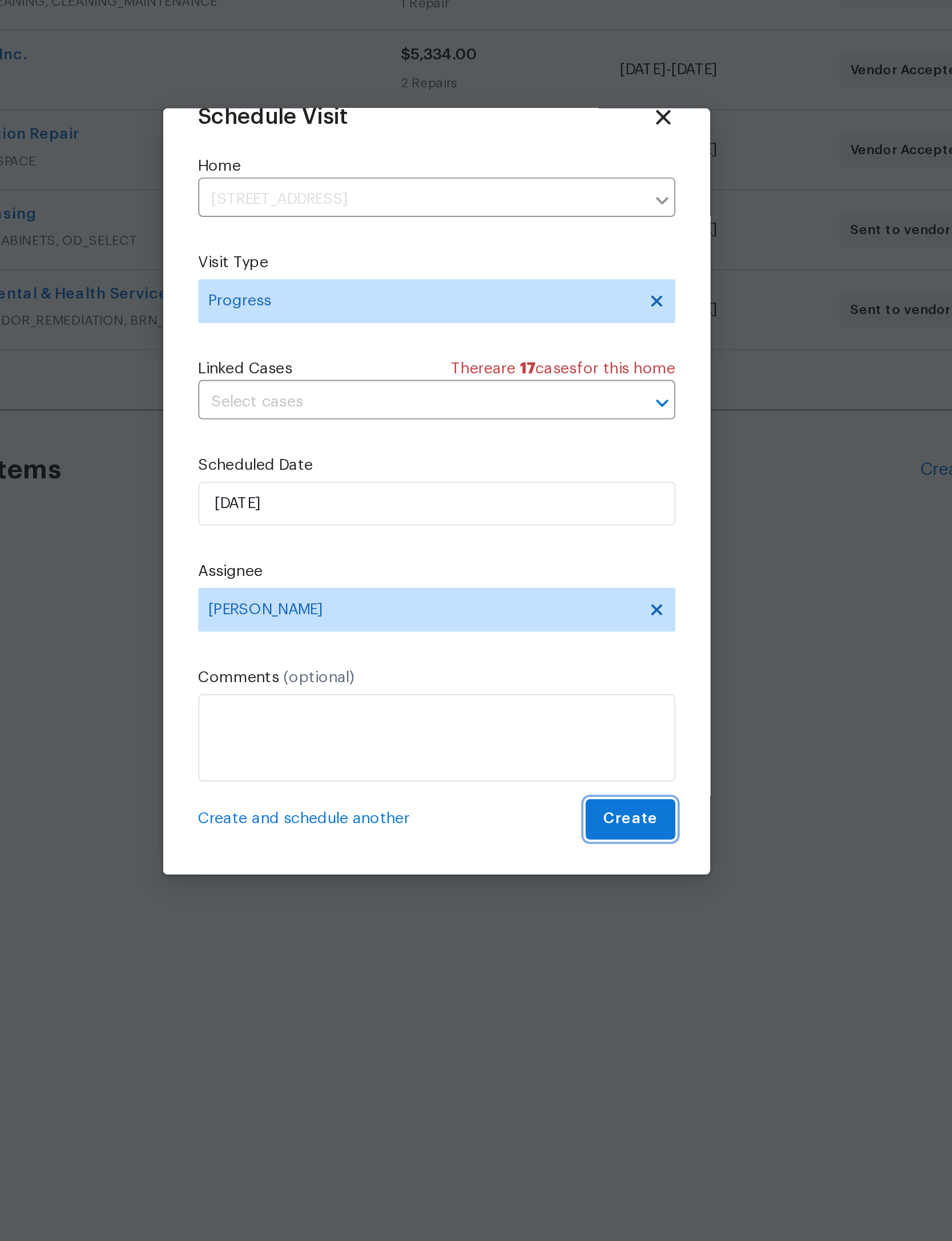
click at [563, 785] on span "Create" at bounding box center [577, 792] width 28 height 14
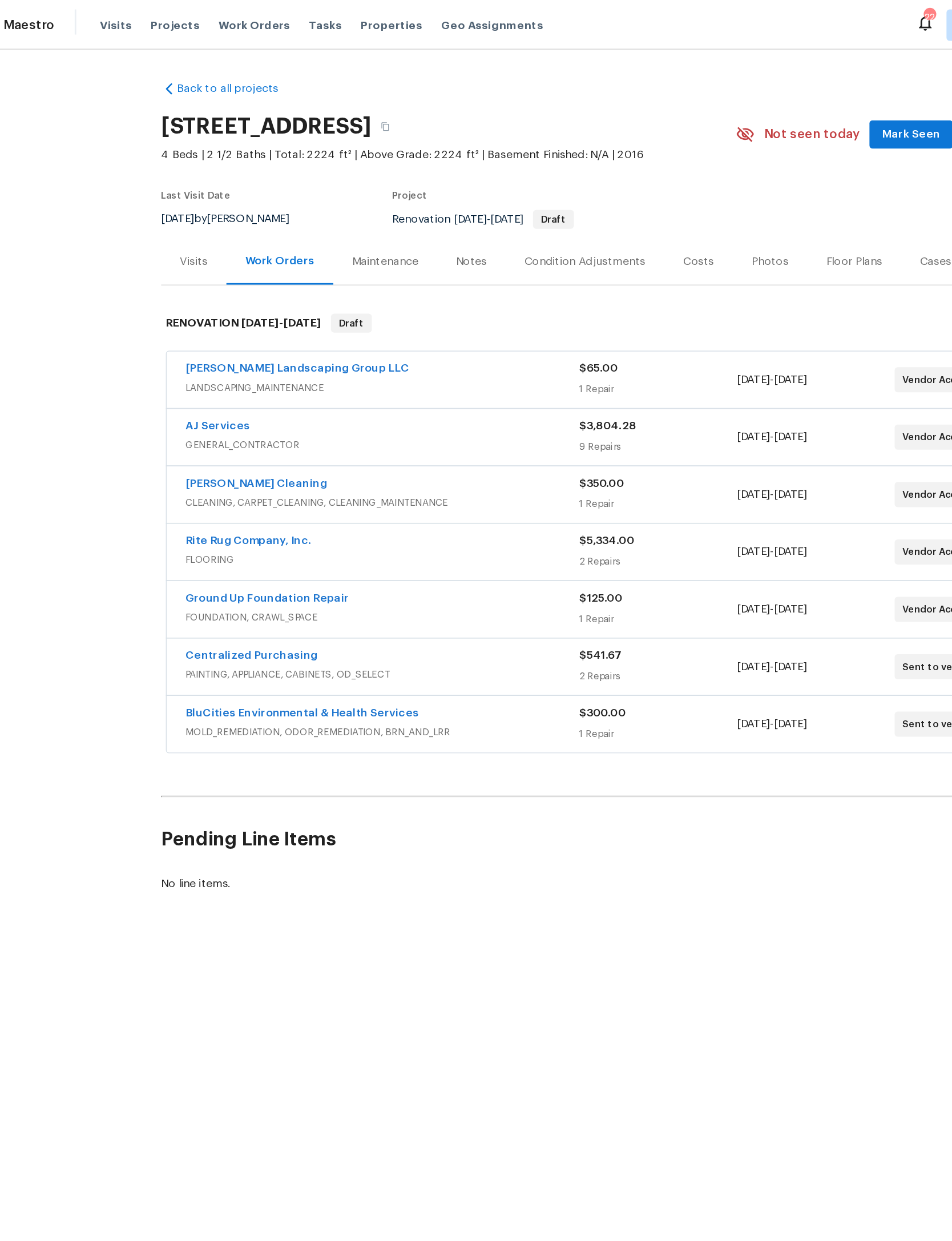
click at [146, 17] on span "Projects" at bounding box center [164, 18] width 35 height 12
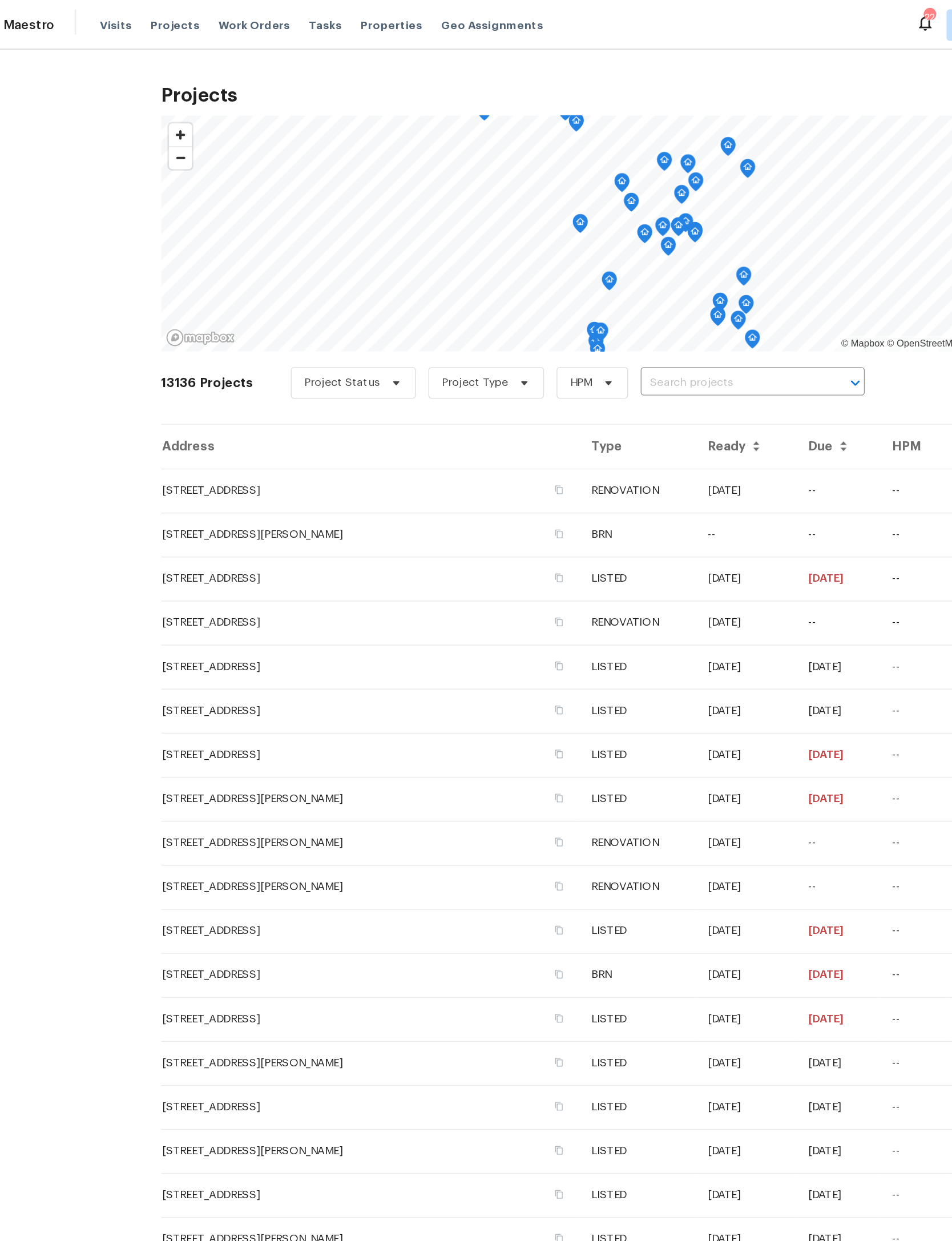
click at [568, 274] on input "text" at bounding box center [567, 278] width 130 height 18
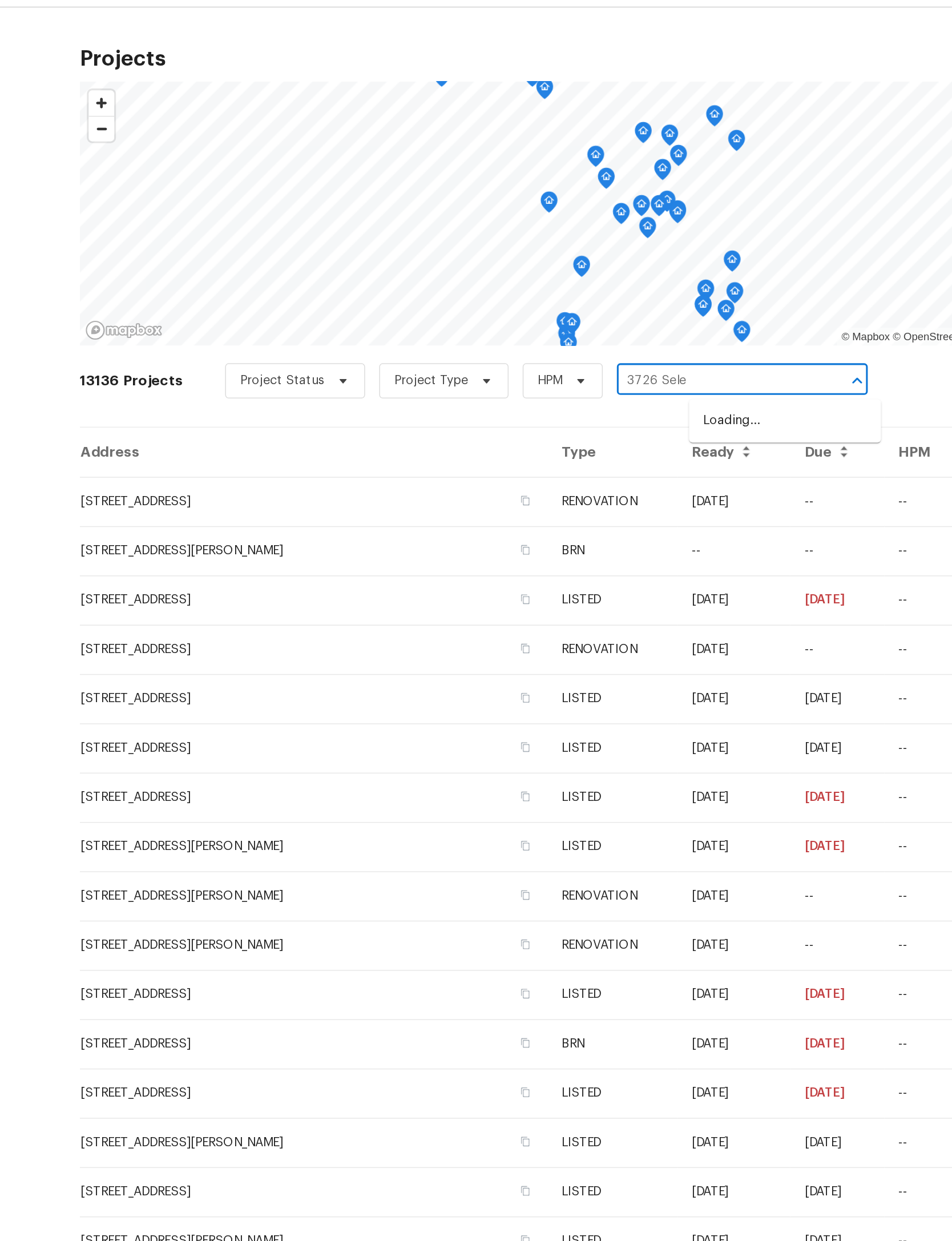
type input "3726 Sel"
click at [549, 295] on li "3726 Selina Dr, Murfreesboro, TN 37128" at bounding box center [611, 310] width 124 height 31
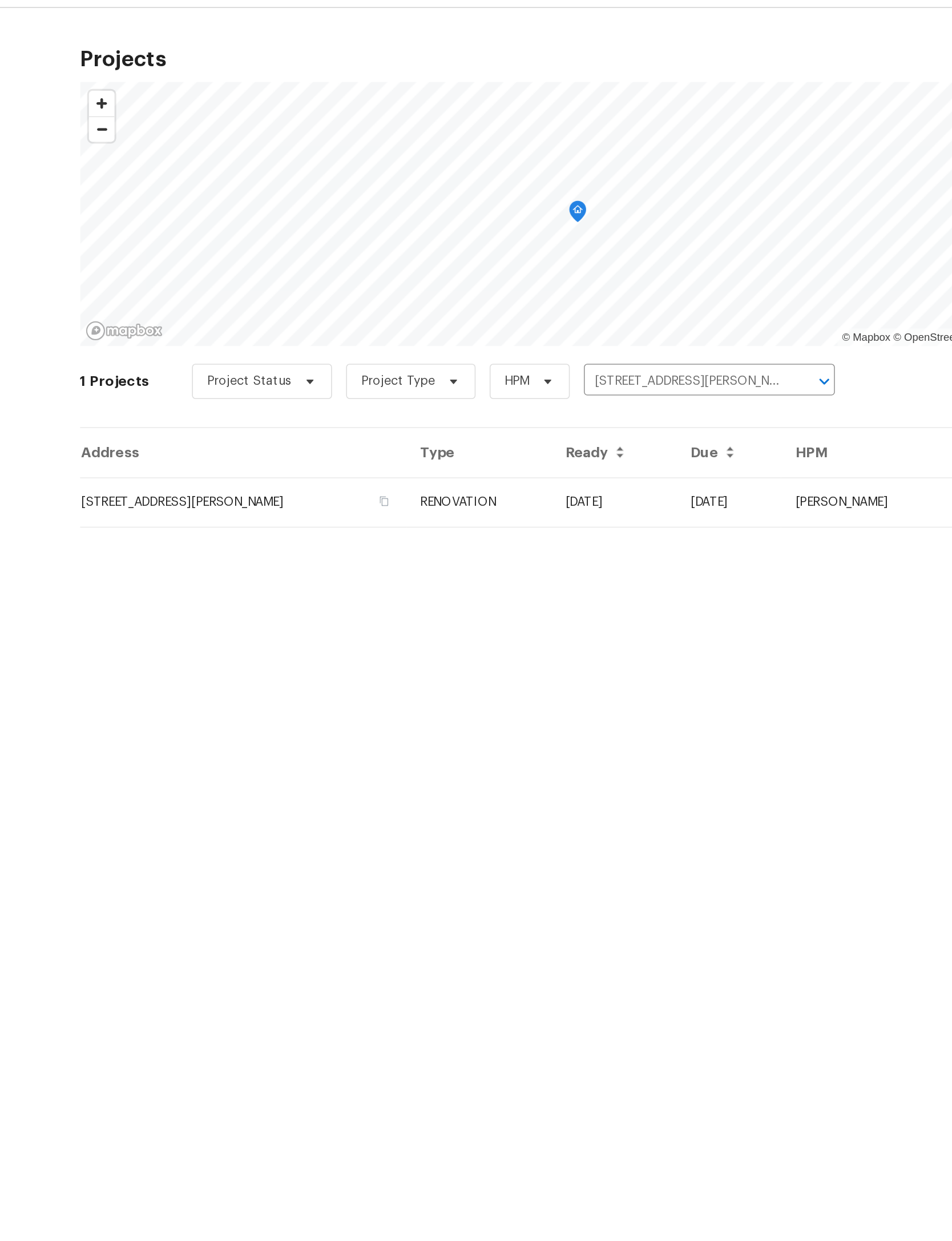
click at [153, 341] on td "3726 Selina Dr, Murfreesboro, TN 37128" at bounding box center [259, 356] width 211 height 32
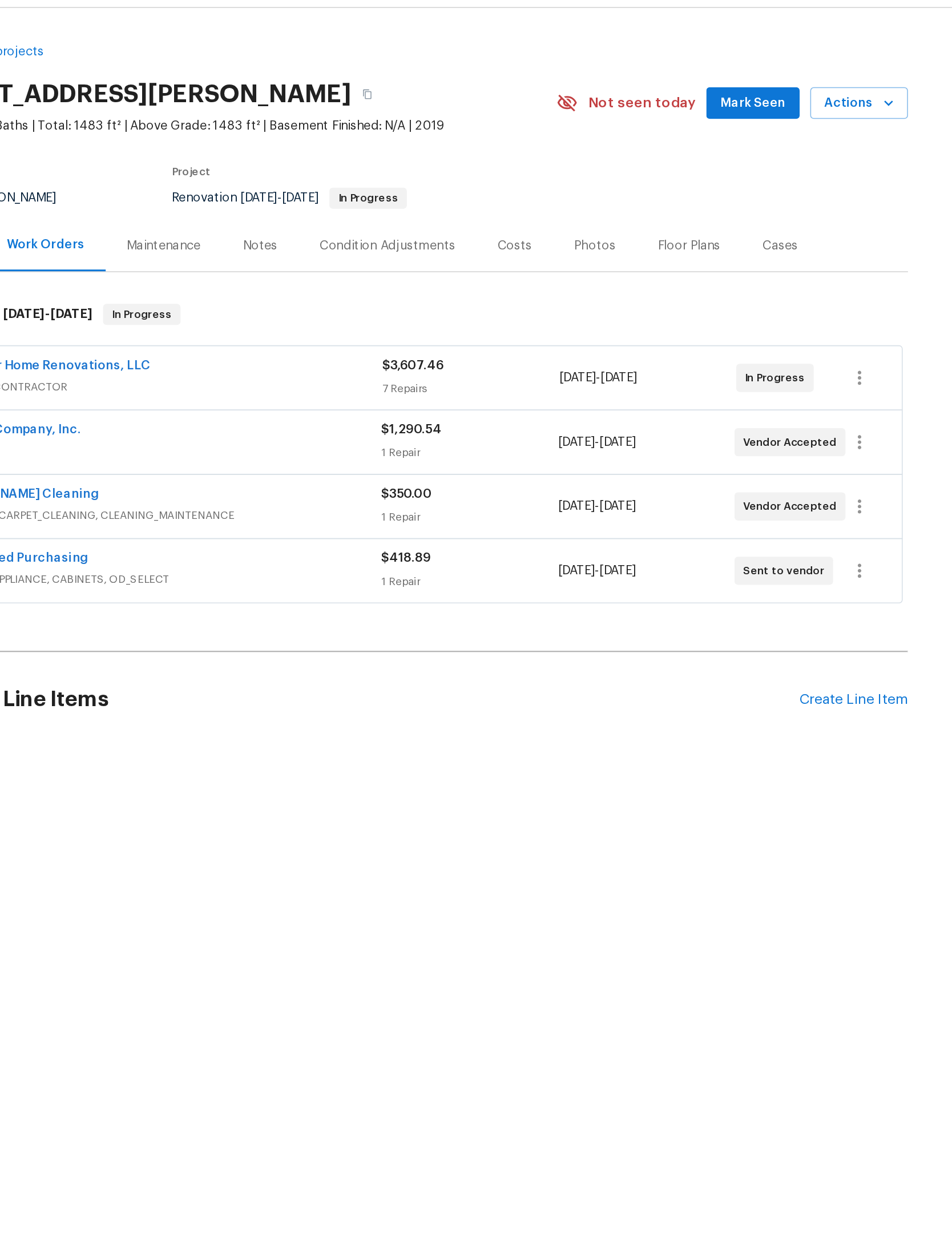
click at [744, 90] on span "Actions" at bounding box center [766, 98] width 45 height 14
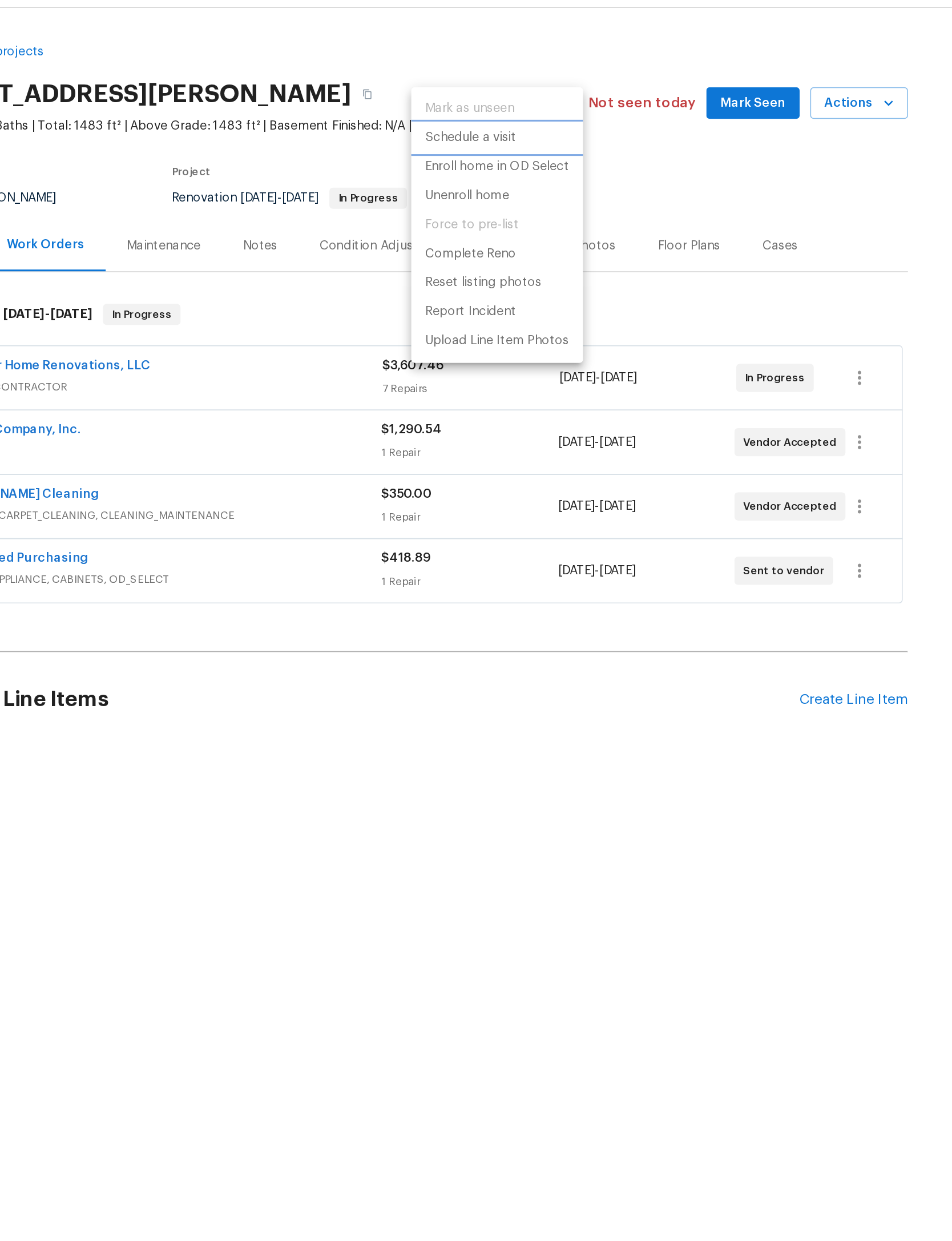
click at [486, 114] on p "Schedule a visit" at bounding box center [515, 120] width 59 height 12
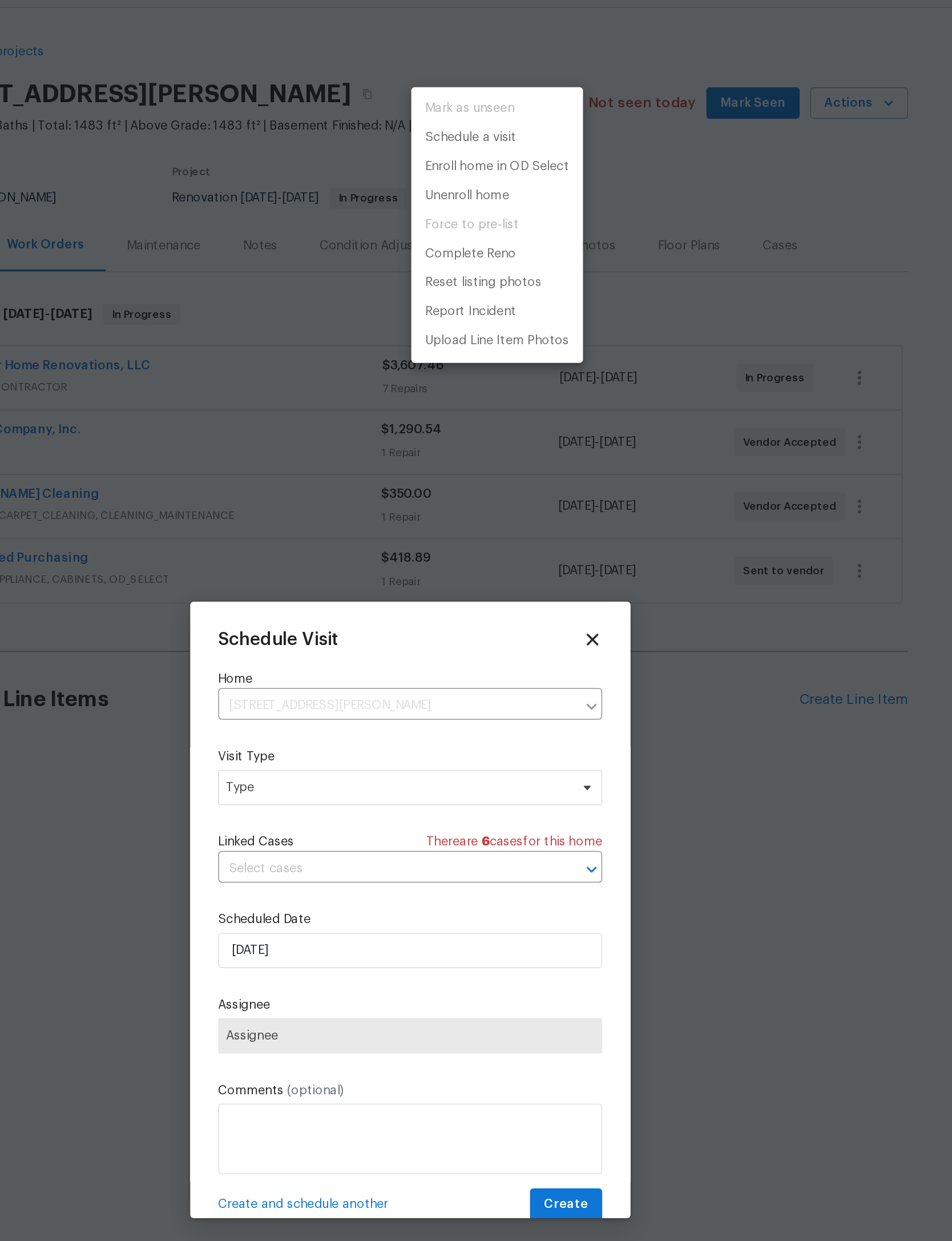
click at [301, 516] on div at bounding box center [476, 620] width 952 height 1241
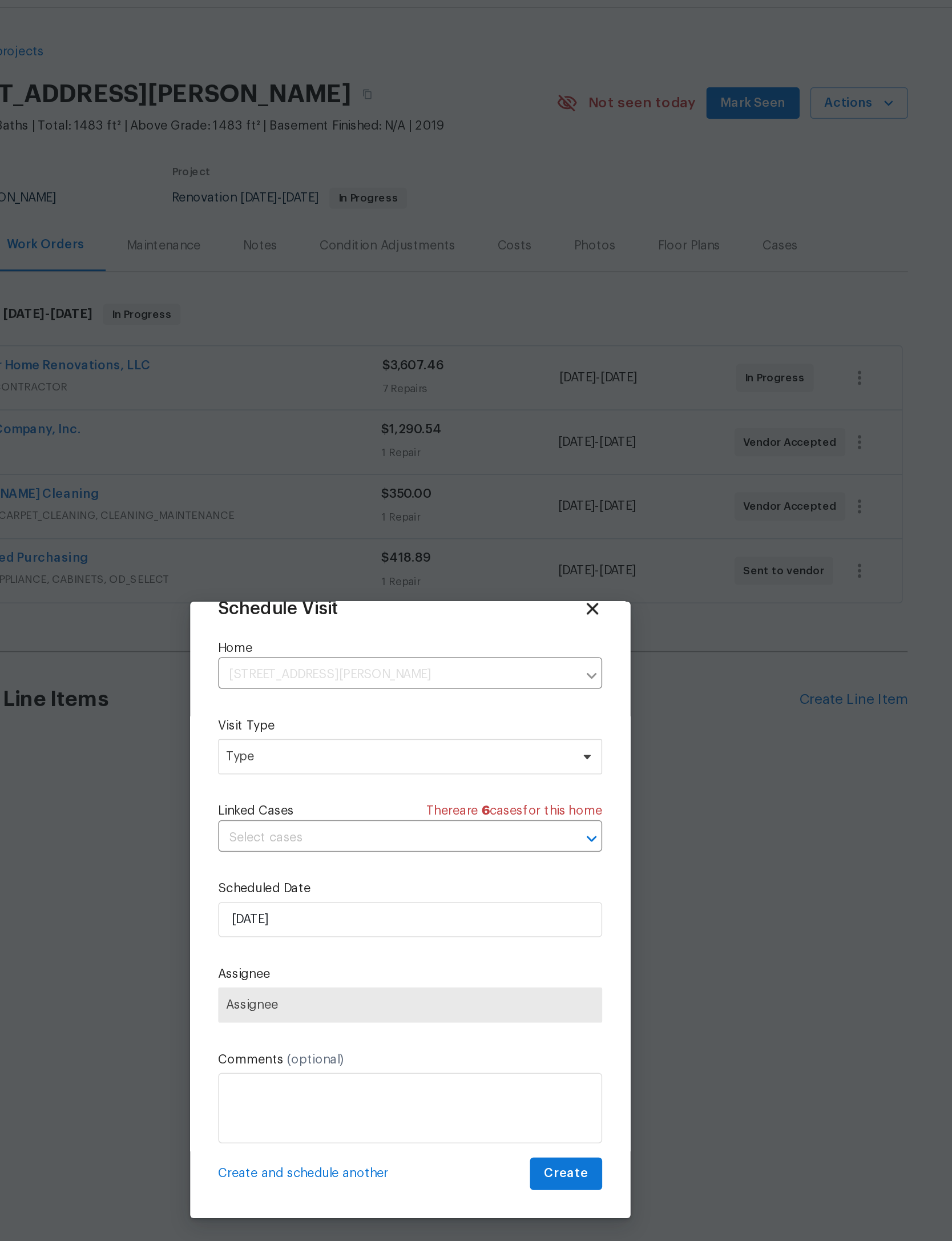
scroll to position [38, 0]
click at [357, 516] on span "Type" at bounding box center [468, 521] width 222 height 12
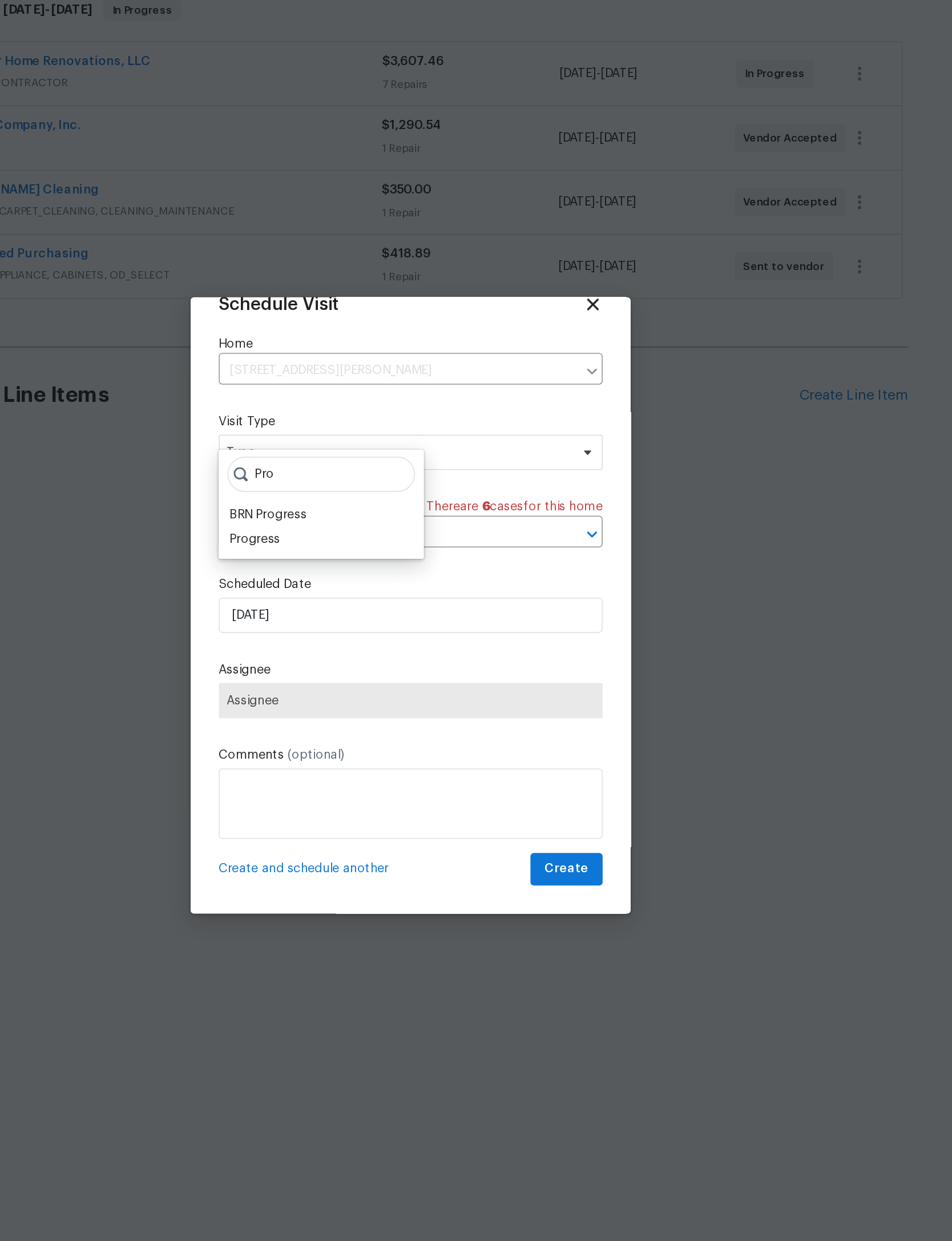
type input "Pro"
click at [358, 572] on div "Progress" at bounding box center [375, 577] width 33 height 12
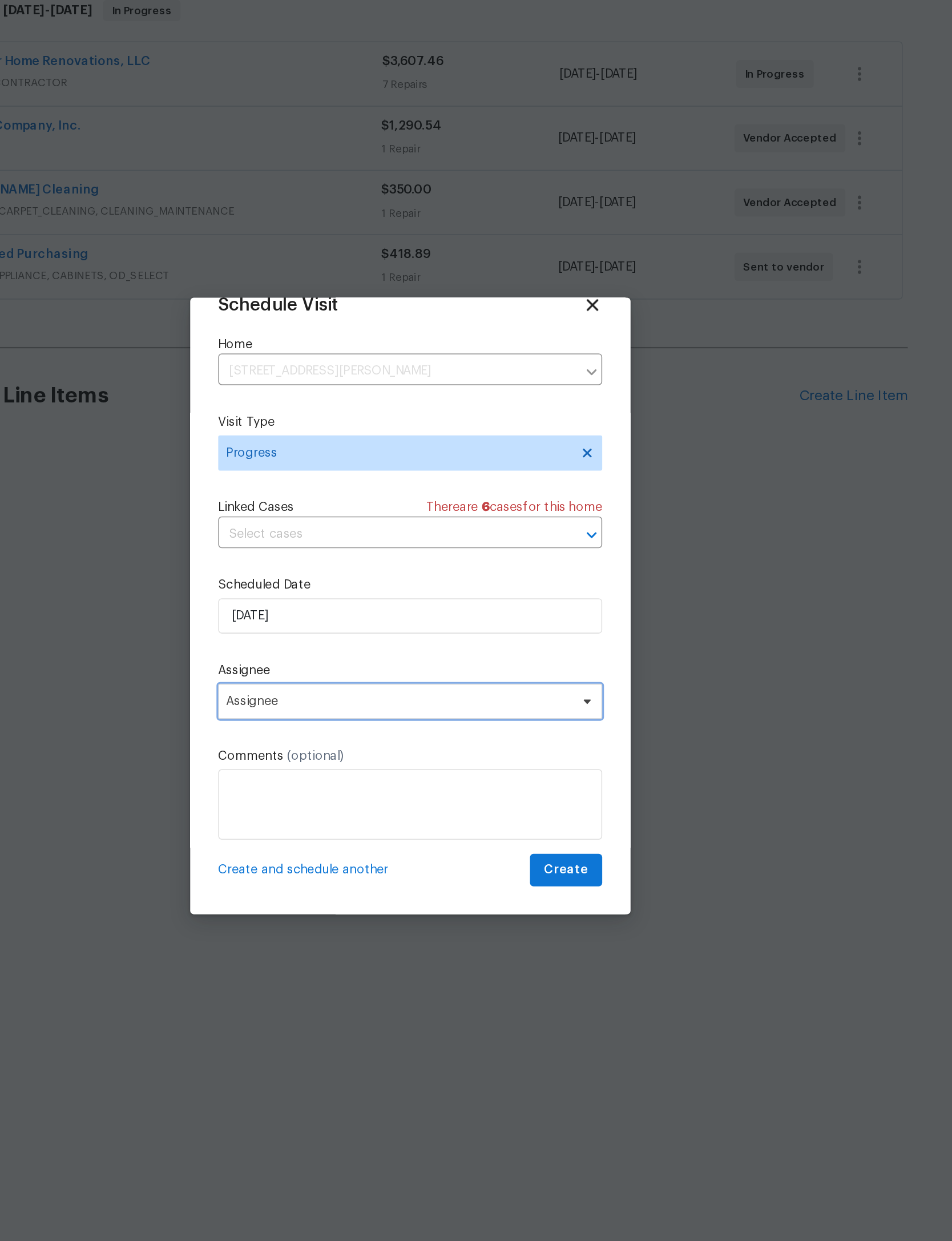
click at [351, 671] on span "Assignee" at bounding box center [476, 682] width 249 height 23
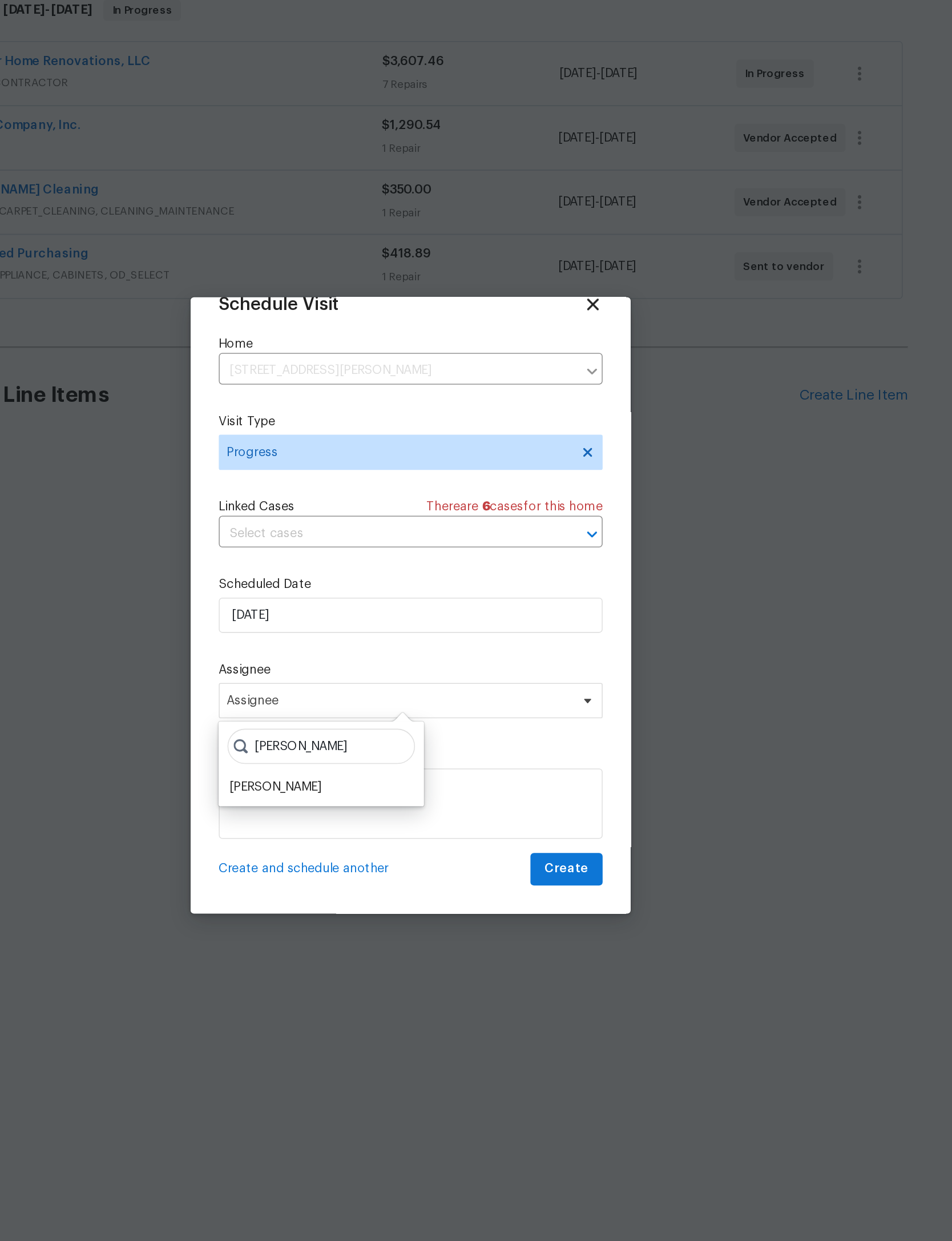
type input "Meliss"
click at [358, 732] on div "[PERSON_NAME]" at bounding box center [388, 738] width 60 height 12
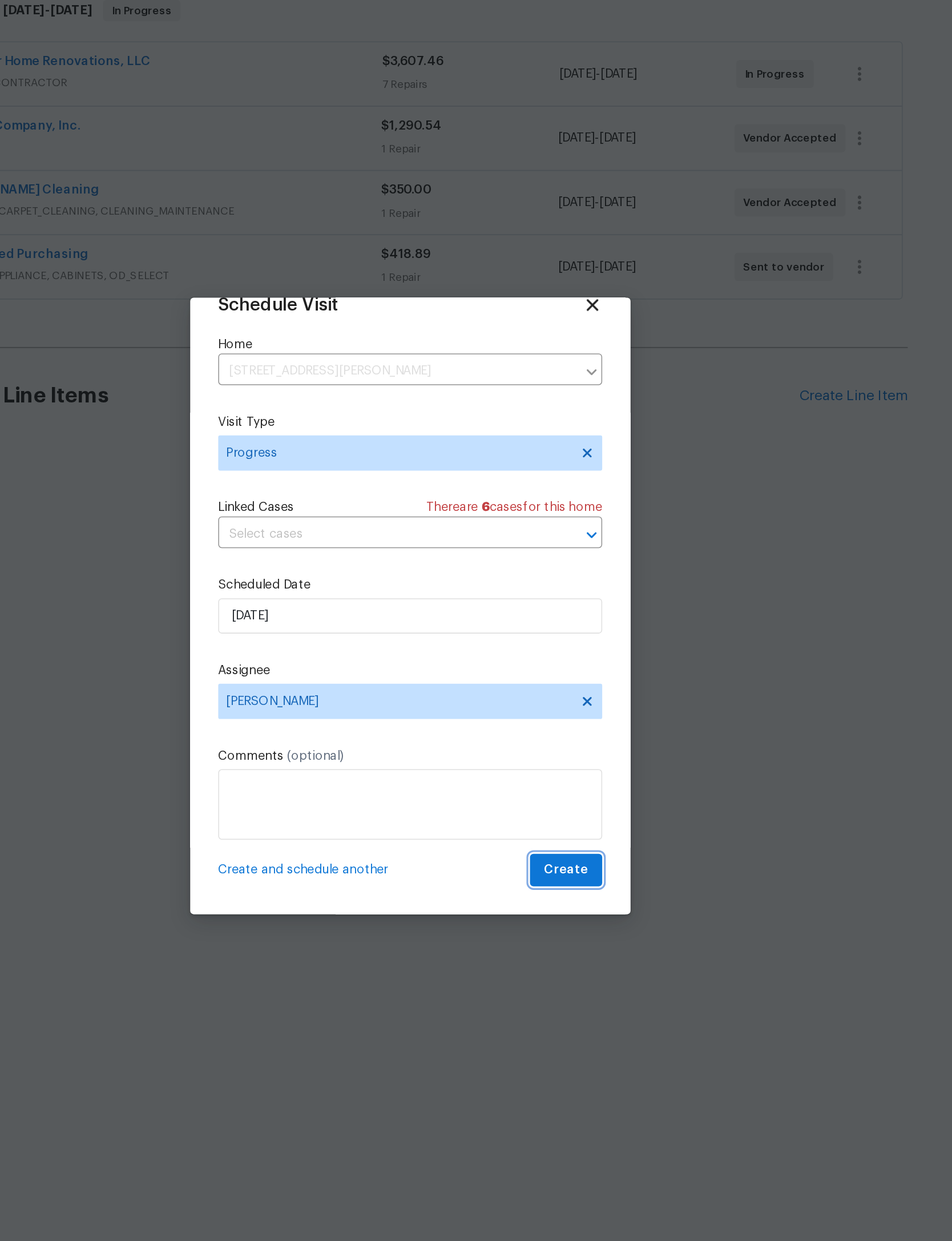
click at [563, 785] on span "Create" at bounding box center [577, 792] width 28 height 14
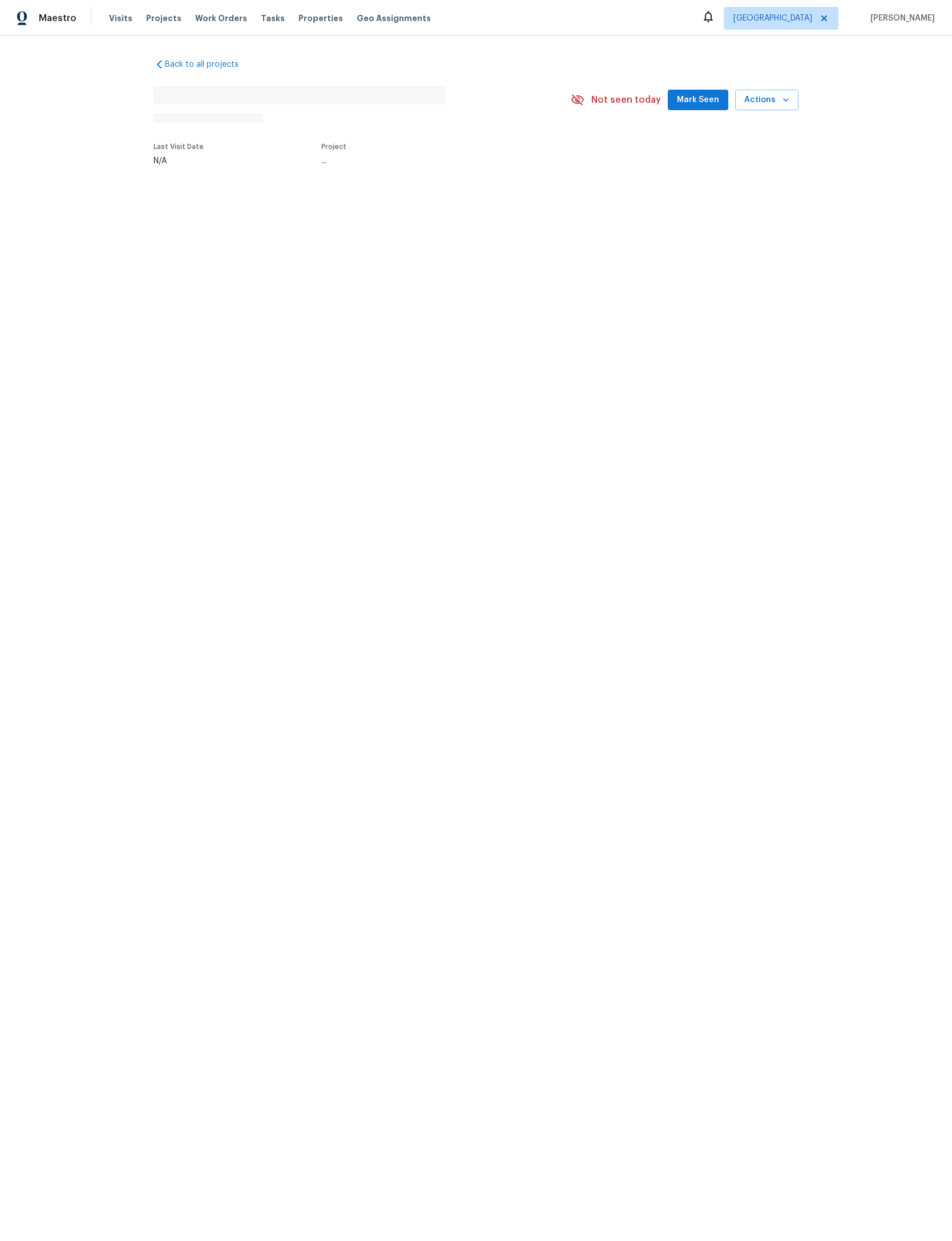
scroll to position [0, 18]
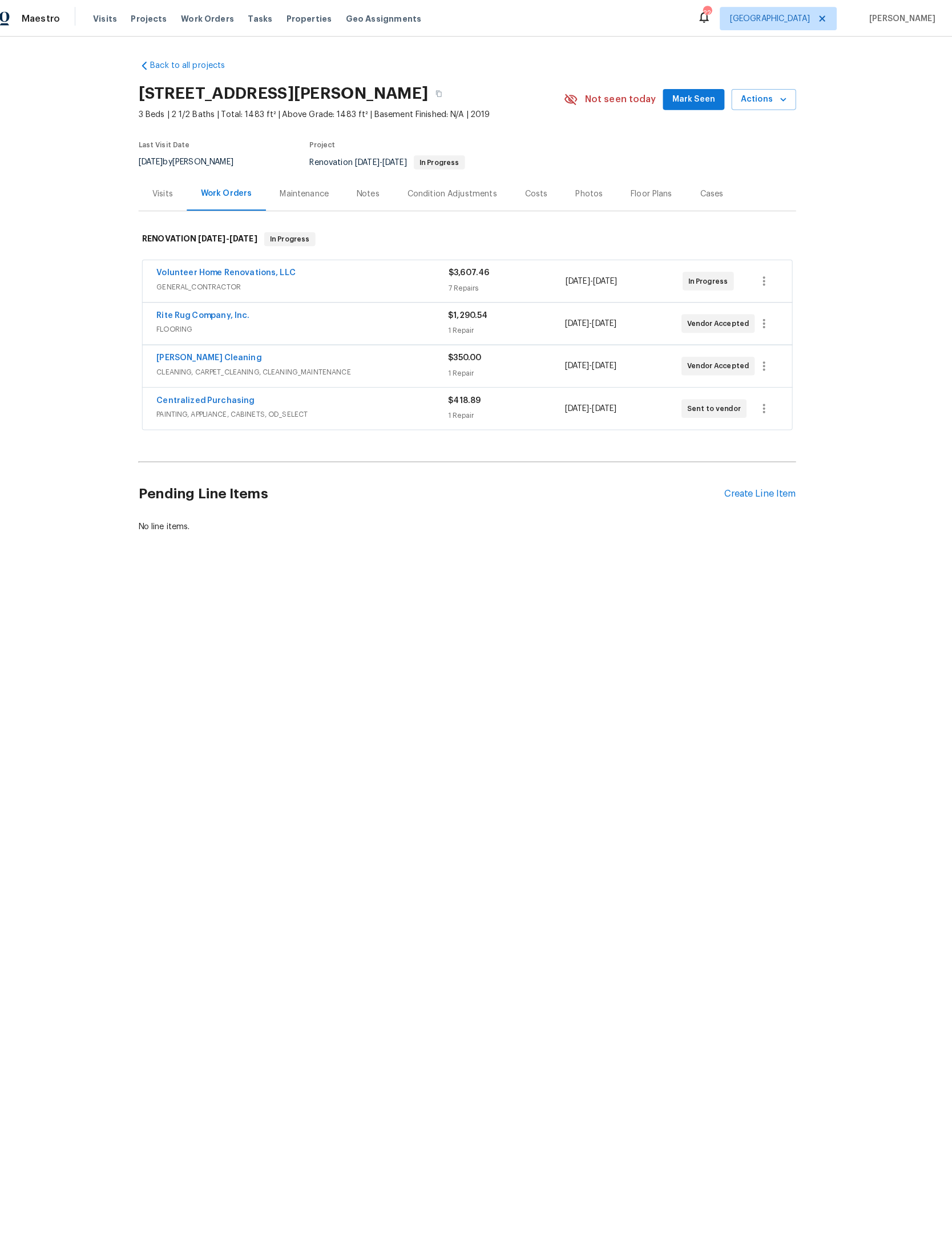
click at [146, 18] on span "Projects" at bounding box center [164, 18] width 35 height 12
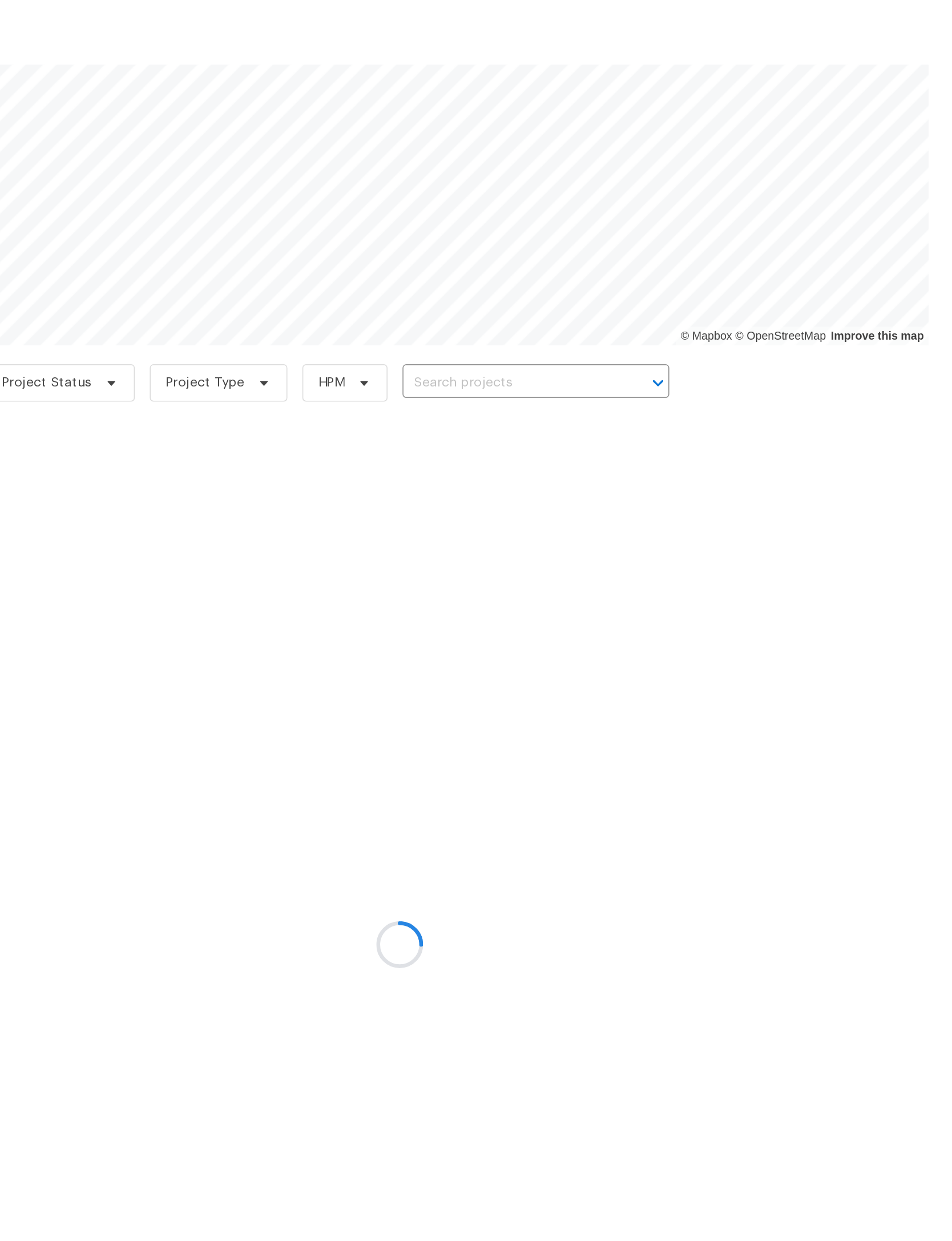
click at [357, 231] on div at bounding box center [476, 620] width 952 height 1241
click at [368, 230] on div at bounding box center [476, 620] width 952 height 1241
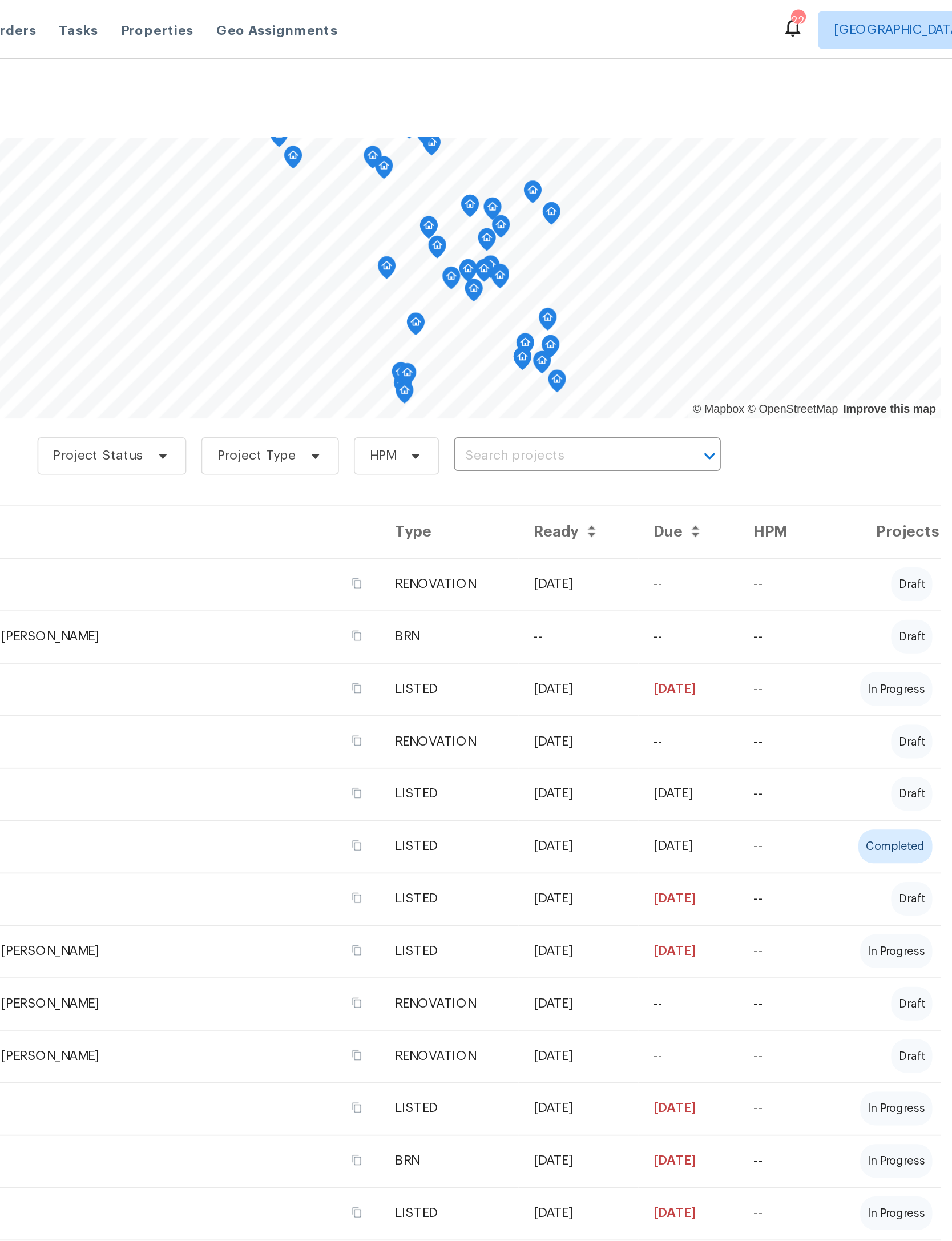
click at [153, 747] on td "[STREET_ADDRESS]" at bounding box center [304, 740] width 303 height 32
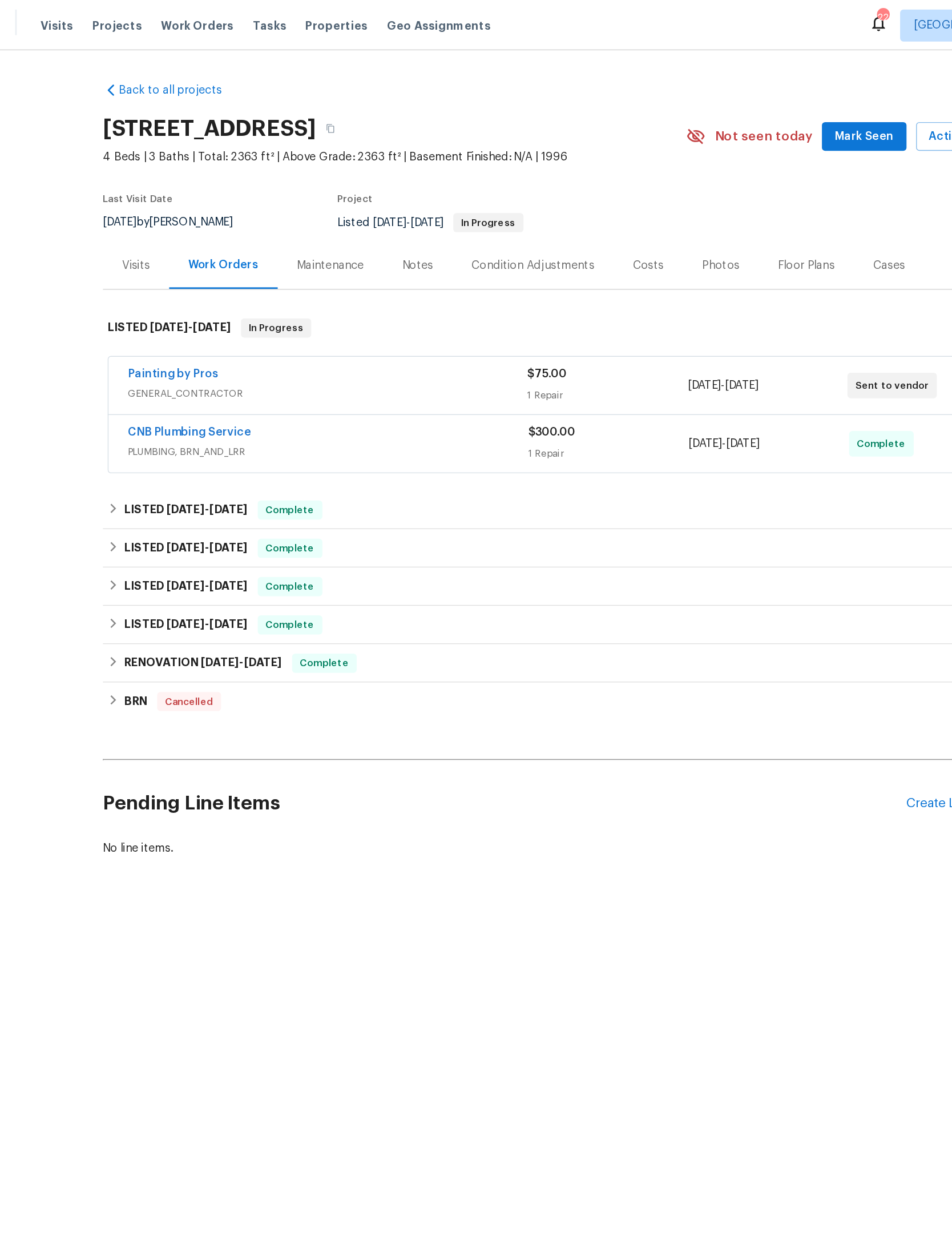
click at [146, 20] on span "Projects" at bounding box center [164, 18] width 35 height 12
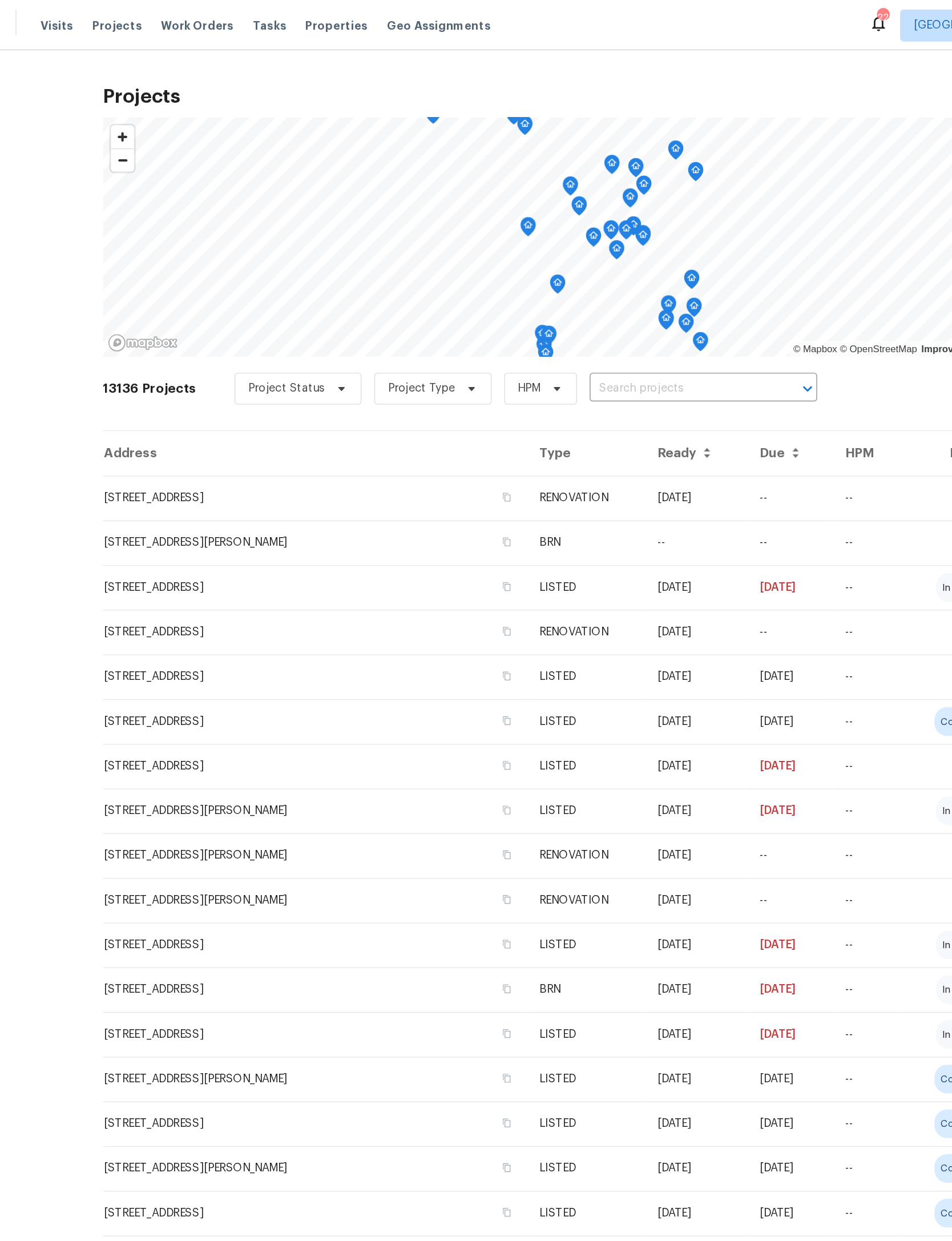
click at [531, 272] on input "text" at bounding box center [567, 278] width 130 height 18
type input "1222 co"
click at [549, 314] on li "[STREET_ADDRESS]" at bounding box center [611, 304] width 124 height 19
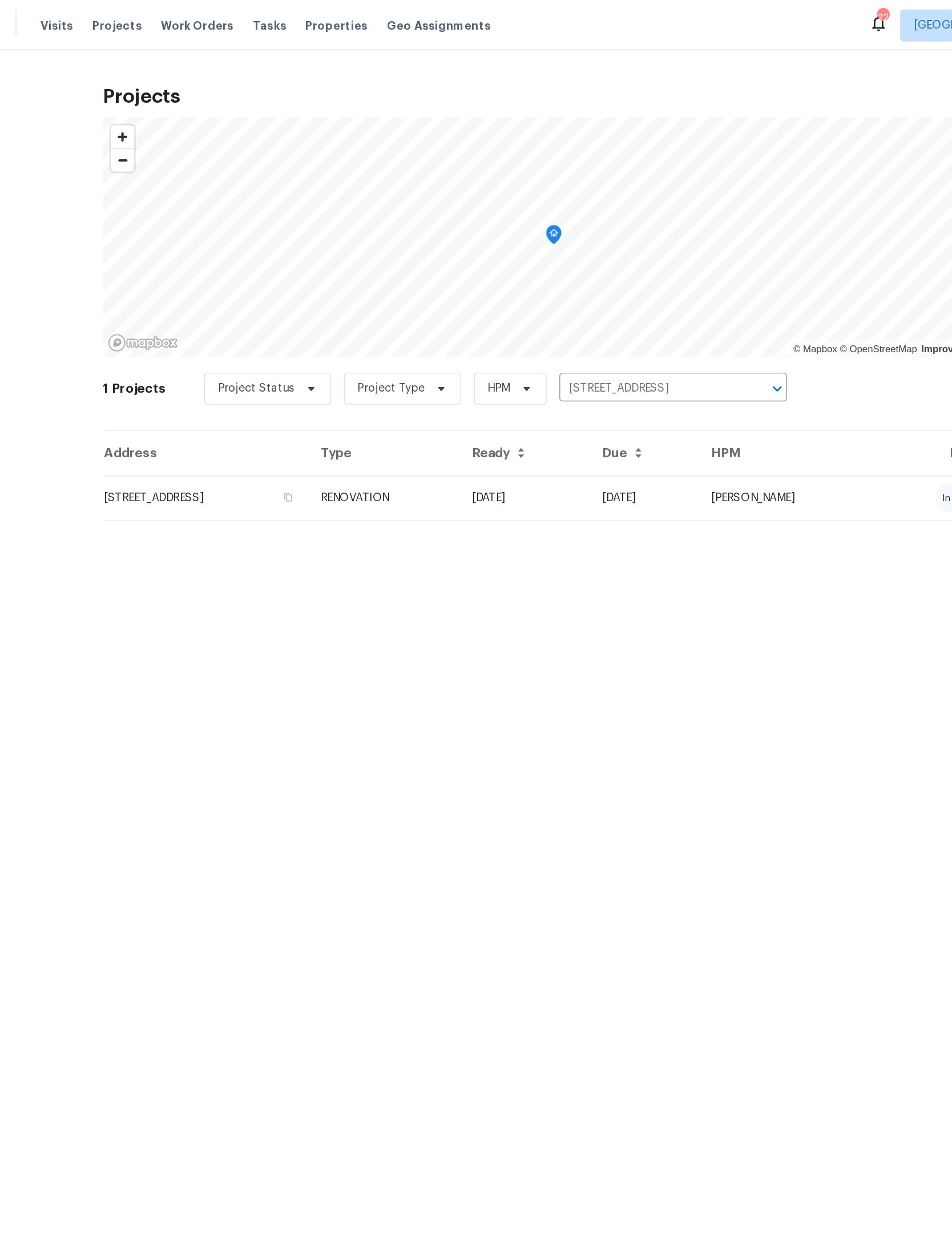
click at [156, 353] on td "[STREET_ADDRESS]" at bounding box center [226, 356] width 147 height 32
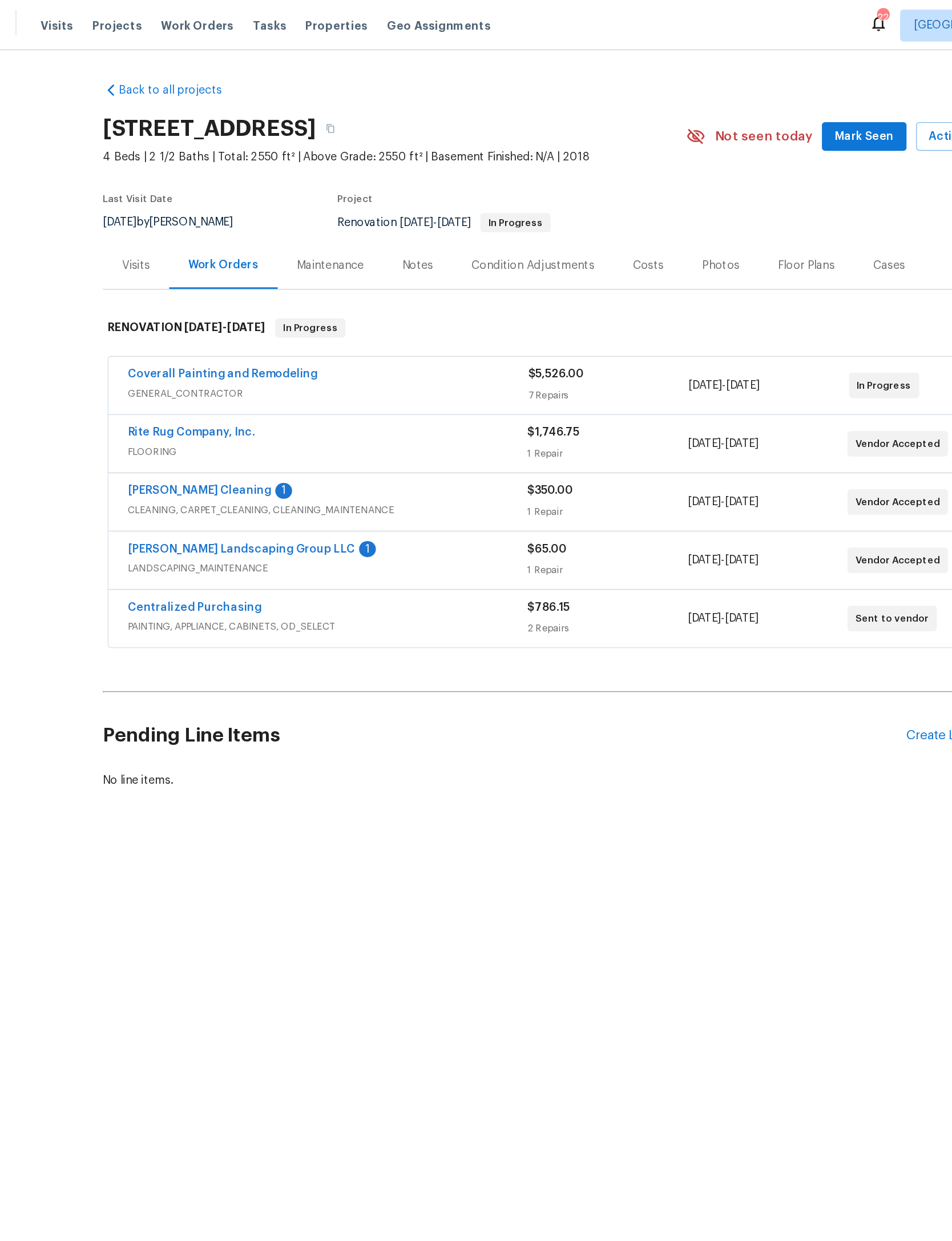
click at [171, 355] on link "[PERSON_NAME] Cleaning" at bounding box center [222, 351] width 103 height 8
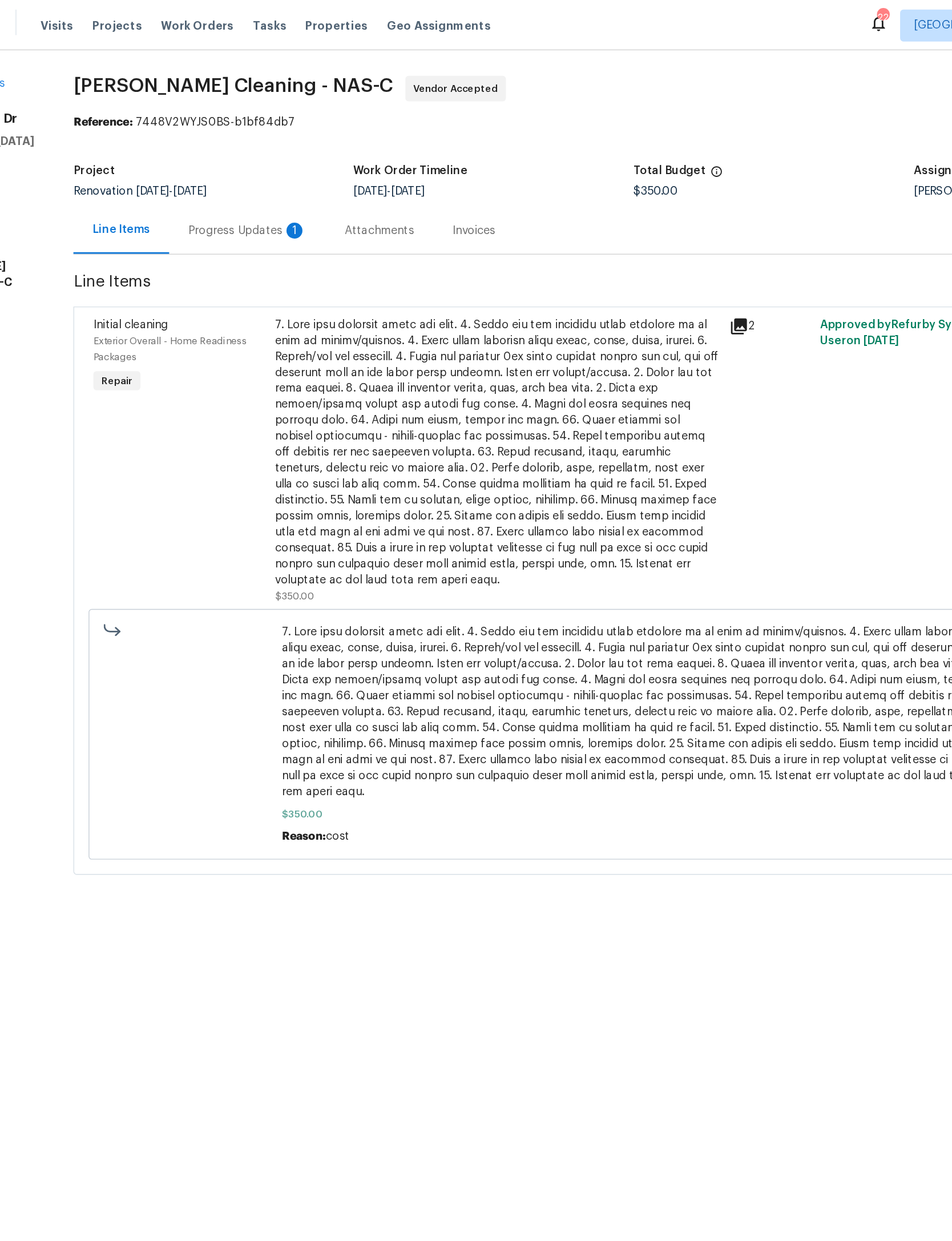
click at [235, 159] on div "Progress Updates 1" at bounding box center [257, 164] width 112 height 34
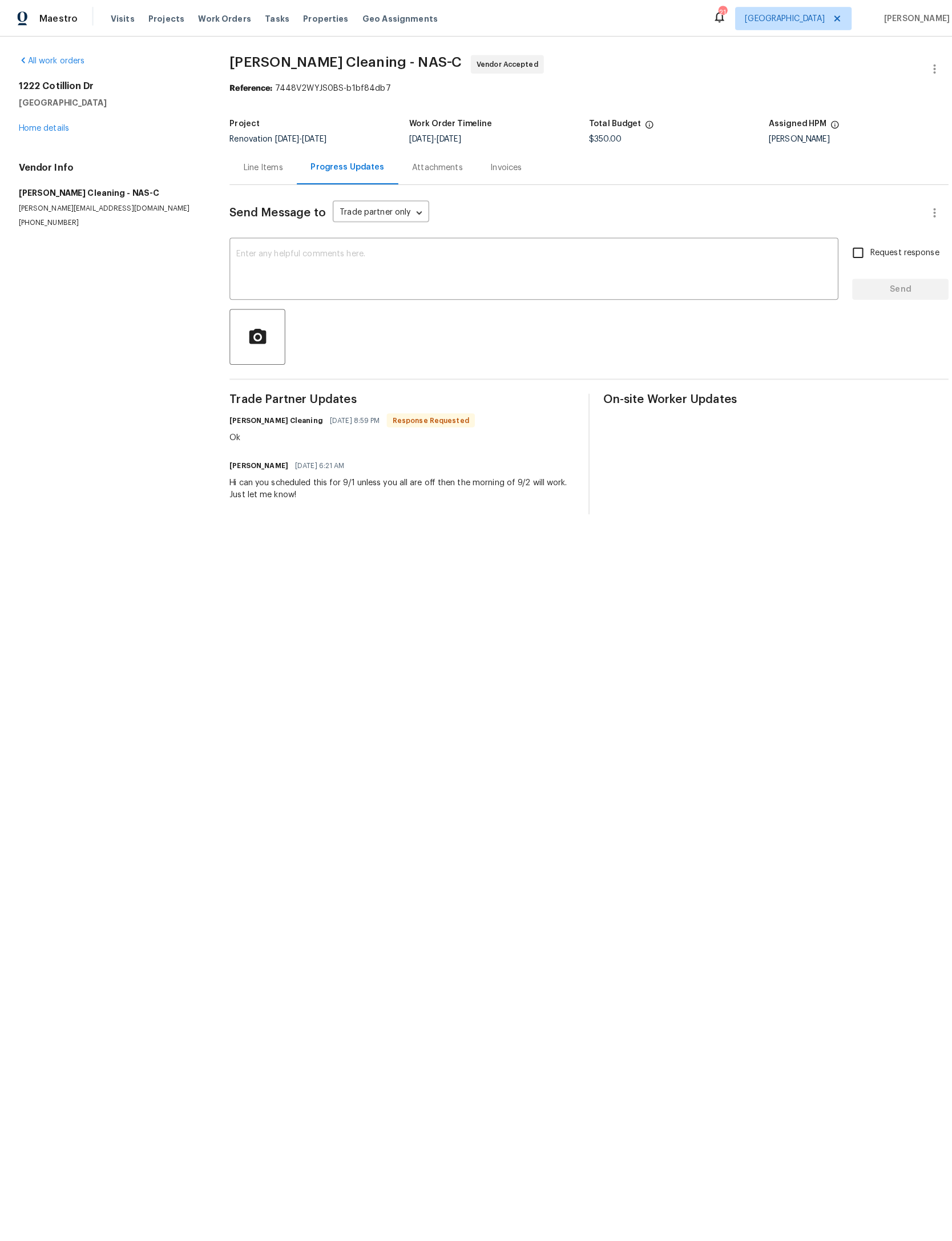
click at [50, 131] on link "Home details" at bounding box center [42, 126] width 50 height 8
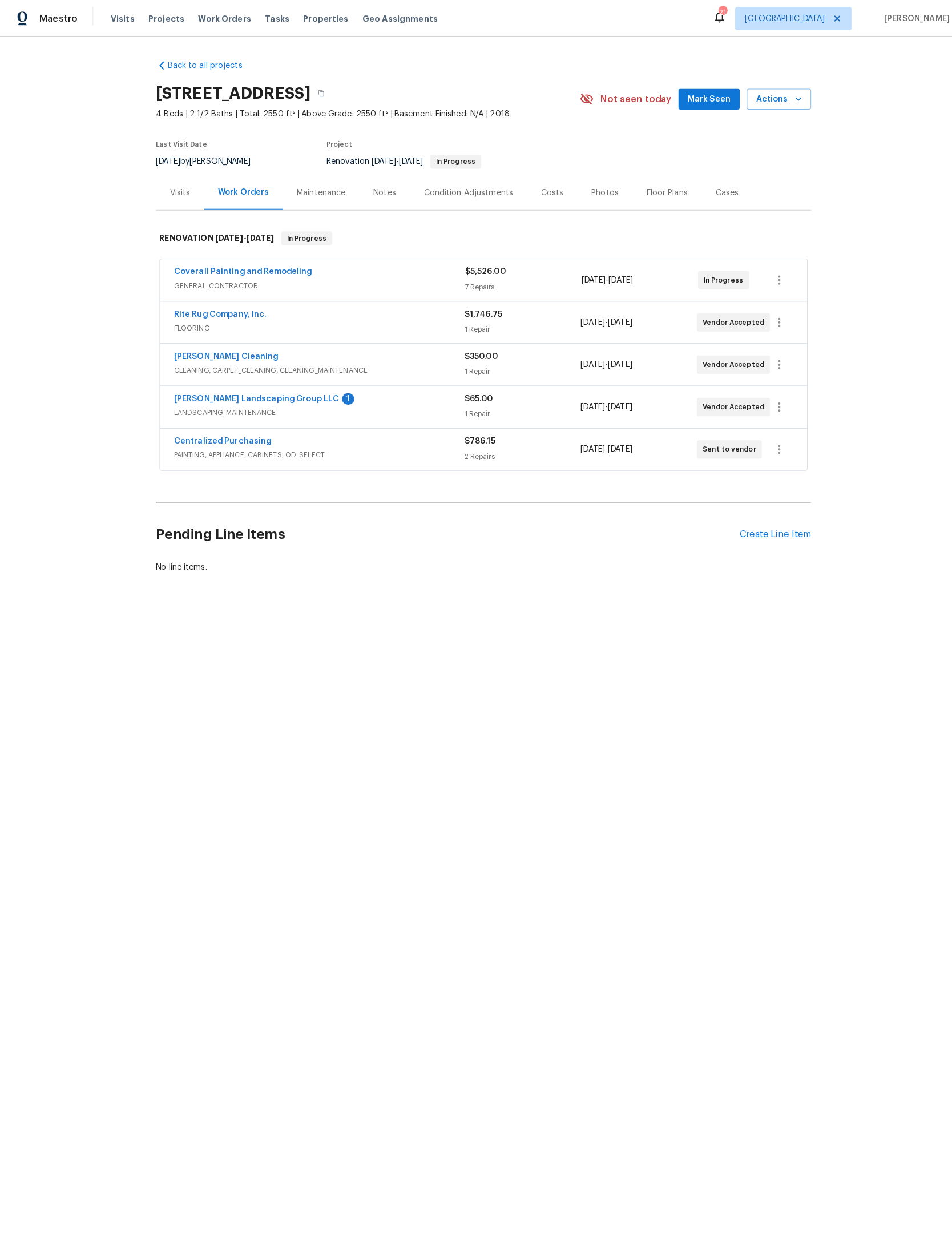
click at [334, 397] on link "[PERSON_NAME] Landscaping Group LLC" at bounding box center [252, 392] width 163 height 8
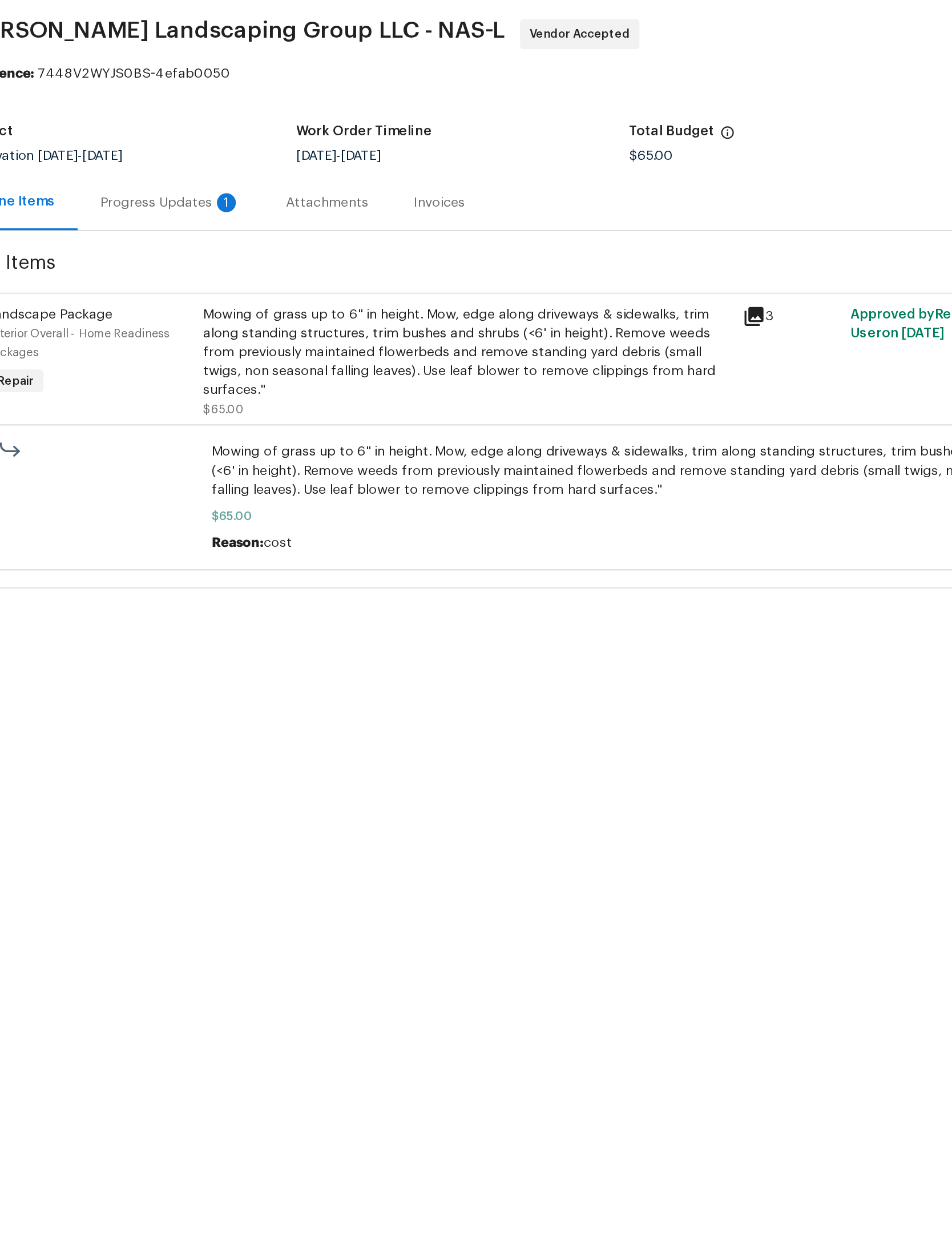
click at [201, 148] on div "Progress Updates 1" at bounding box center [257, 164] width 112 height 34
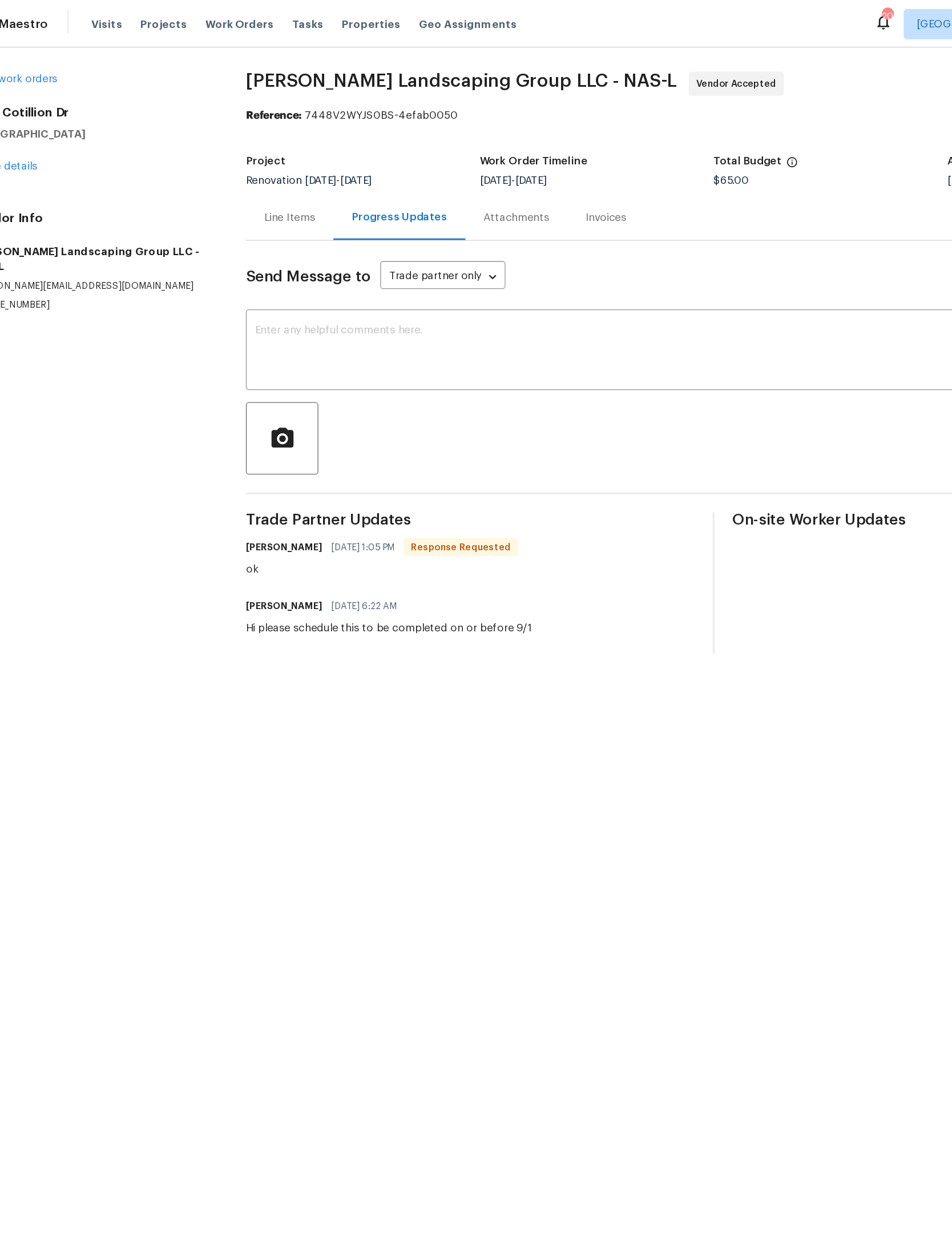
click at [30, 128] on link "Home details" at bounding box center [42, 126] width 50 height 8
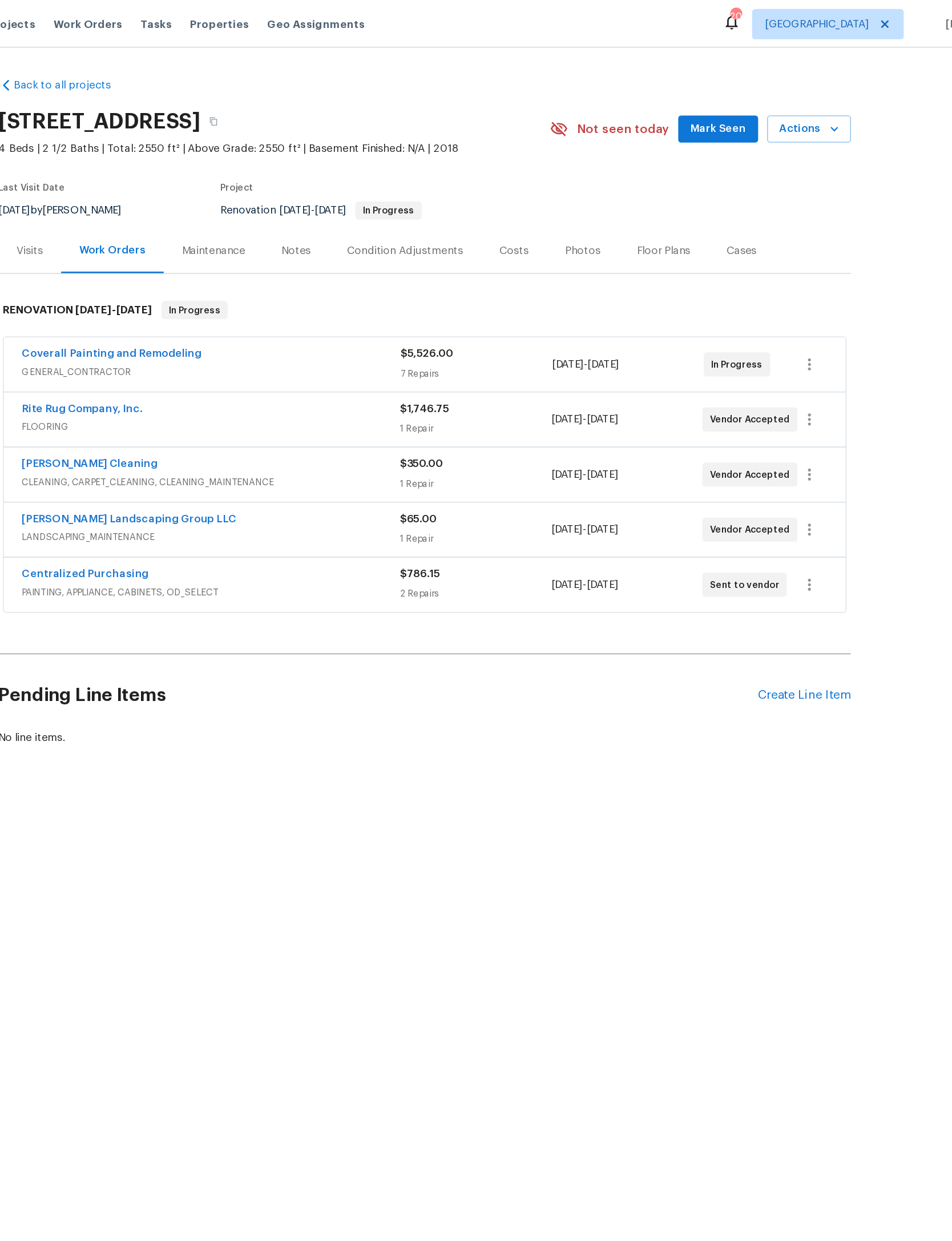
click at [744, 98] on span "Actions" at bounding box center [766, 98] width 45 height 14
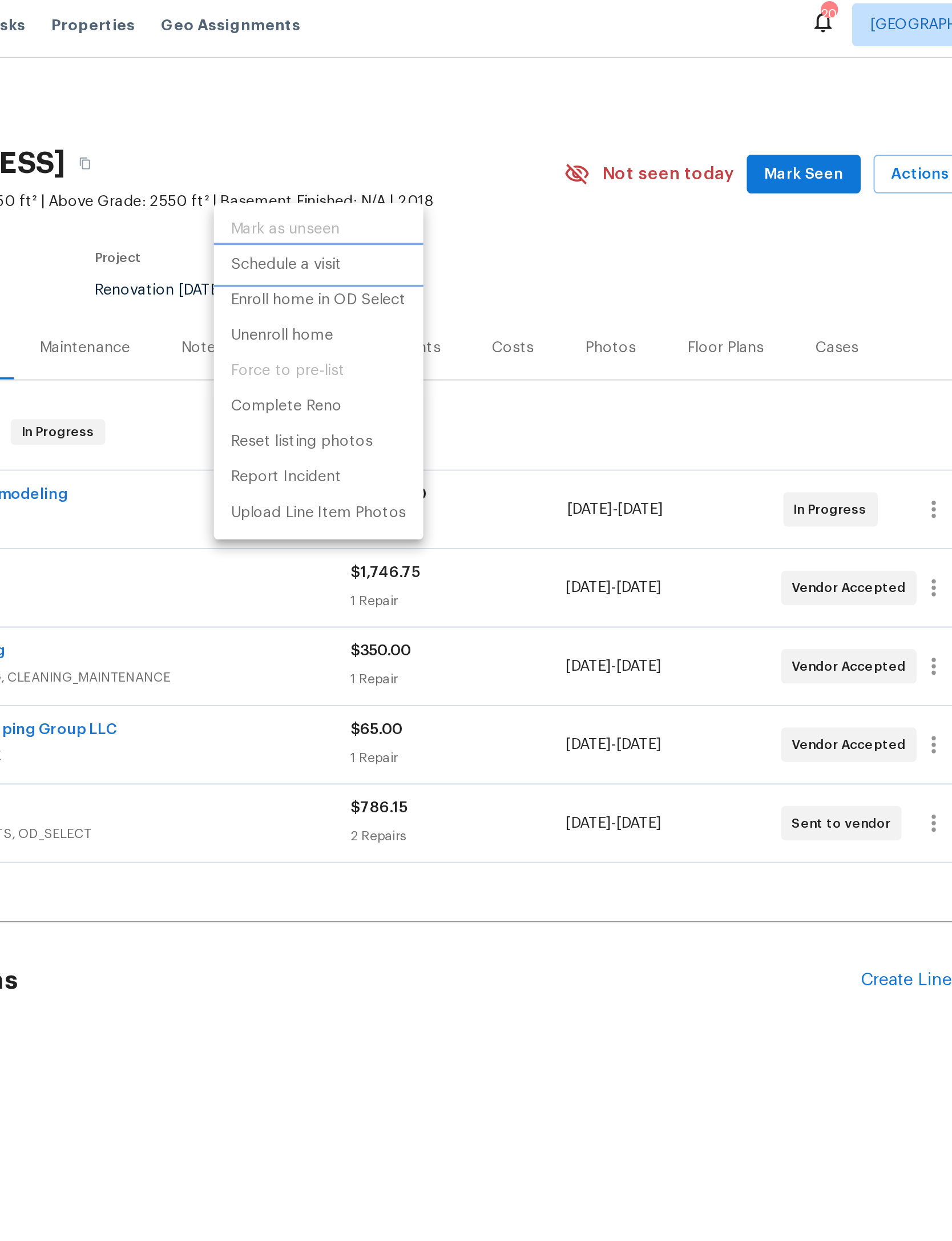
click at [394, 140] on p "Schedule a visit" at bounding box center [423, 145] width 59 height 12
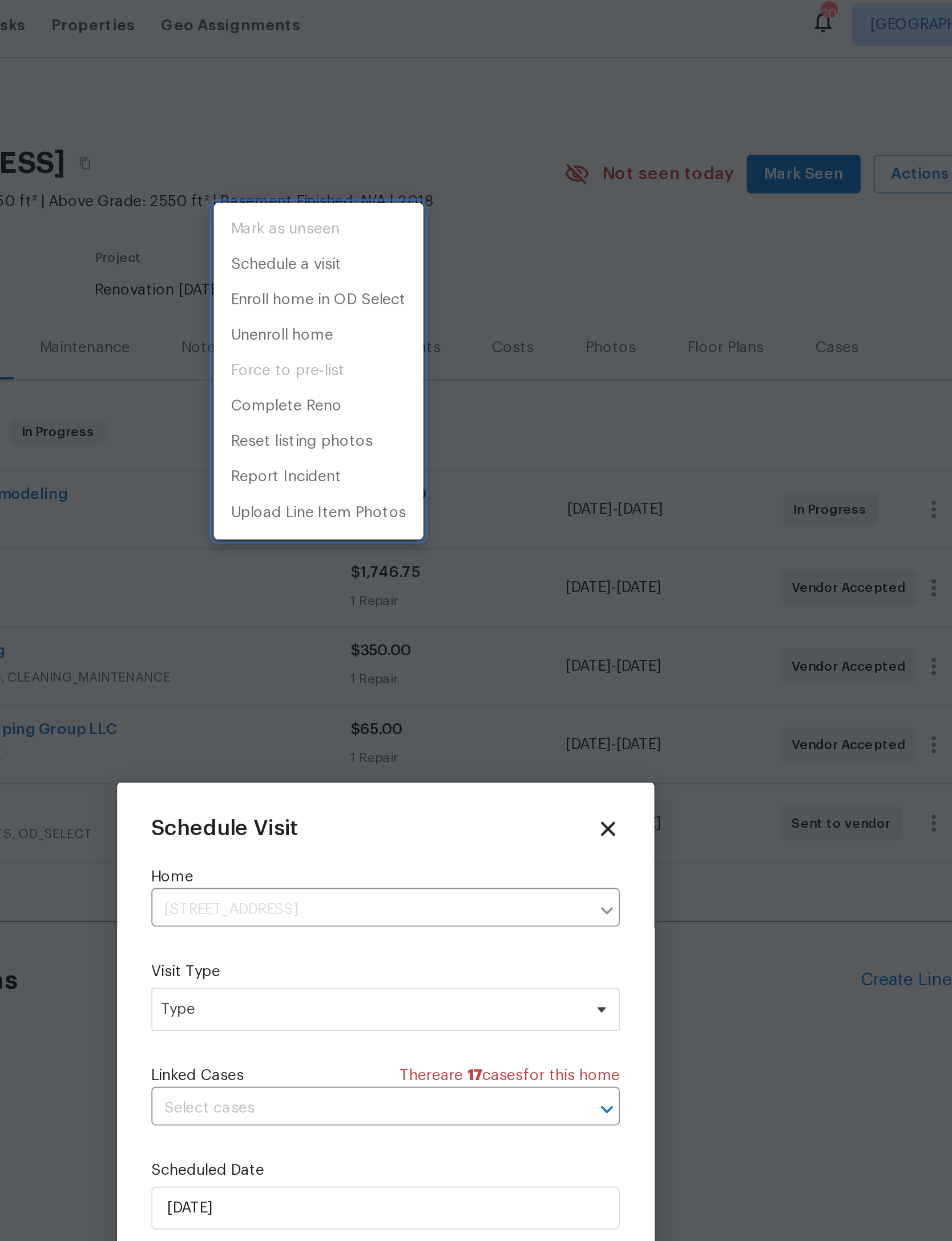
click at [229, 541] on div at bounding box center [476, 620] width 952 height 1241
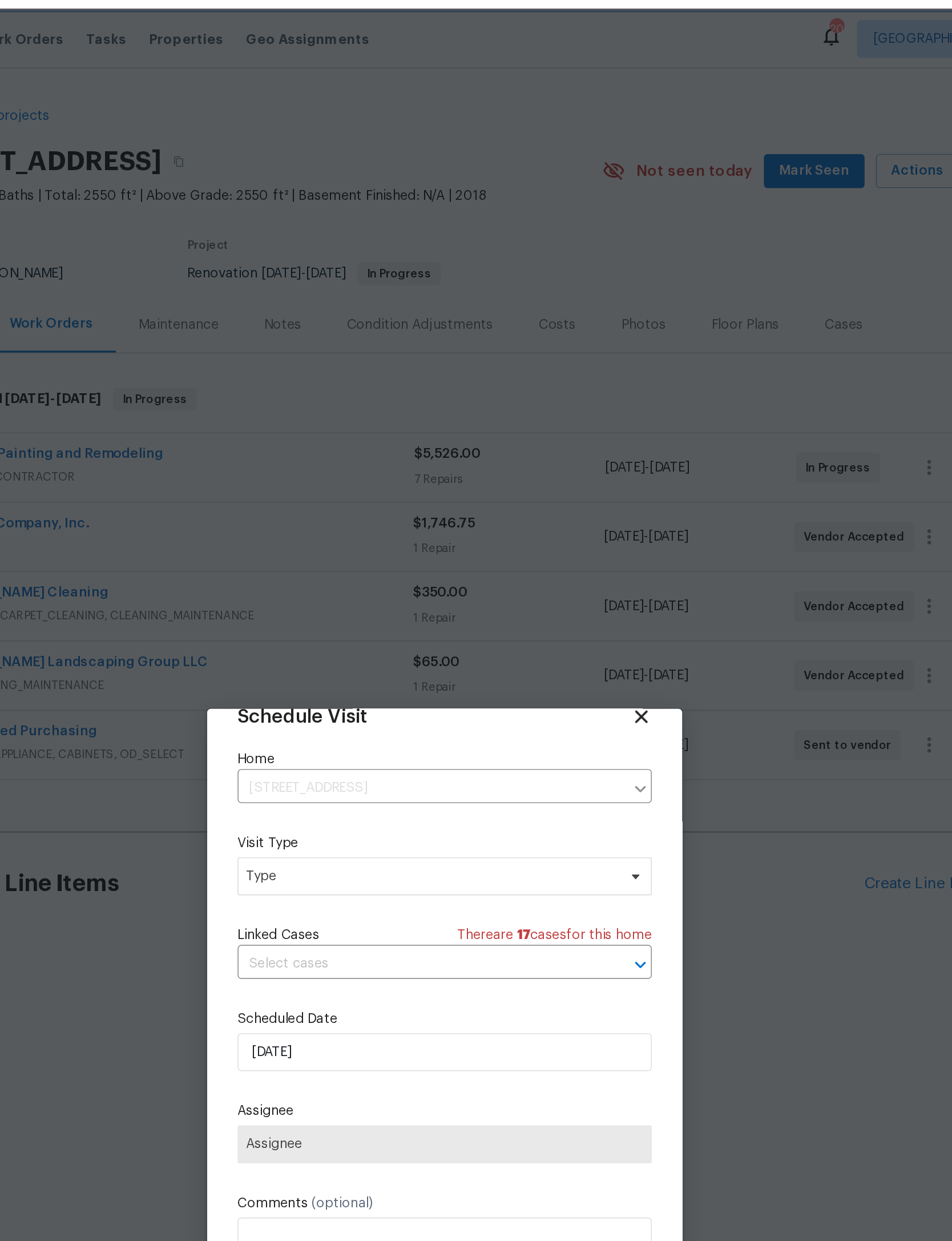
scroll to position [32, 0]
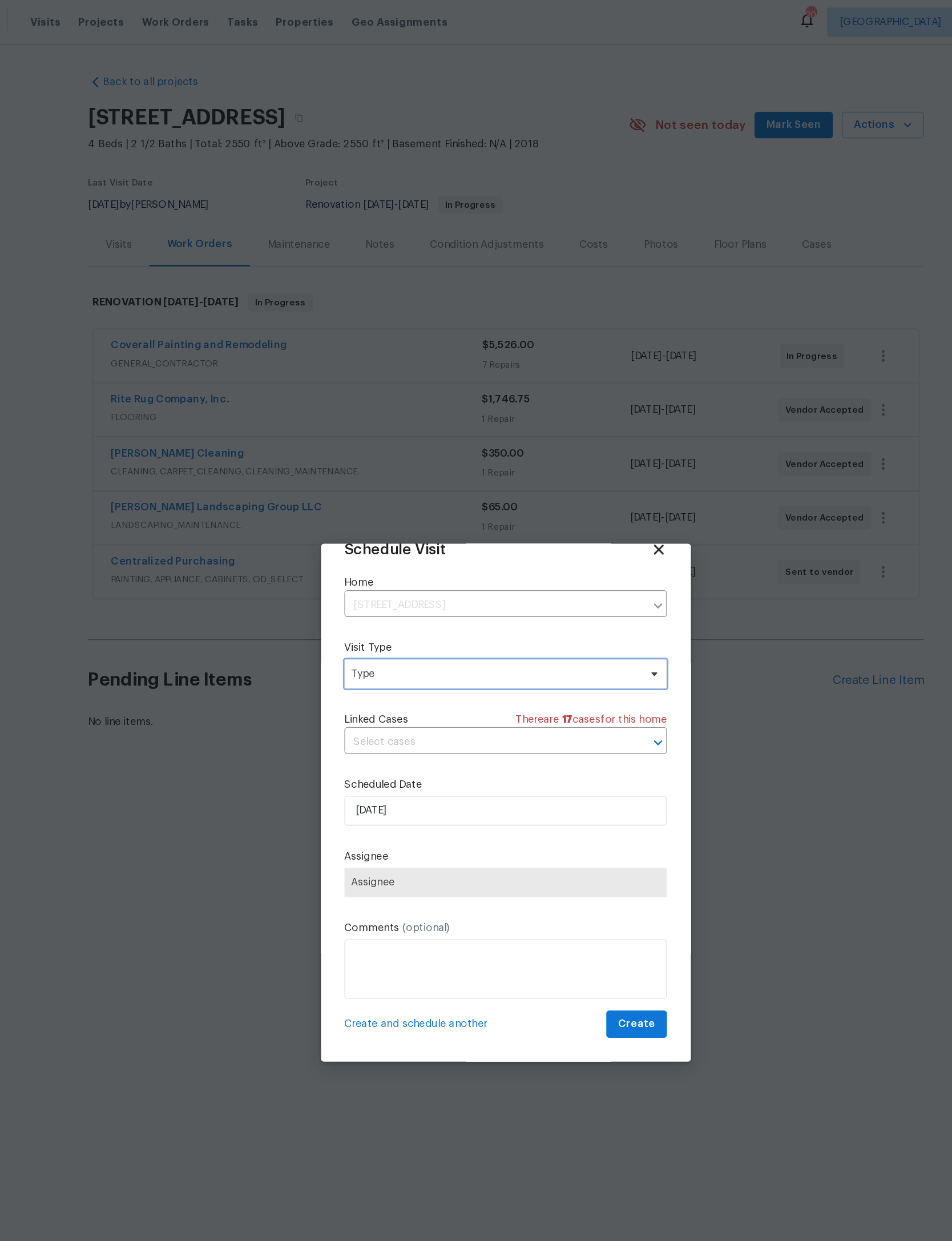
click at [410, 510] on span "Type" at bounding box center [476, 521] width 249 height 23
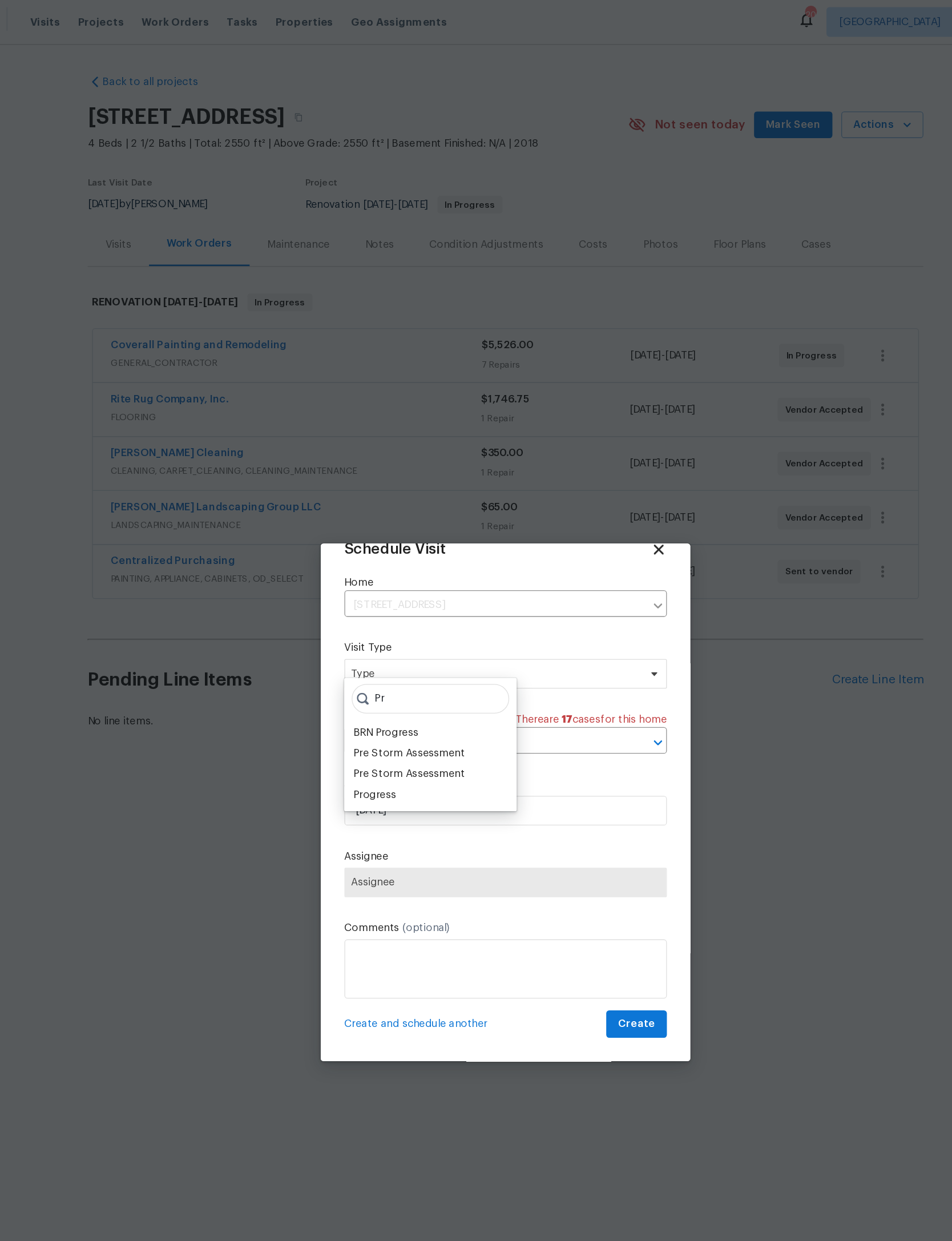
type input "Pr"
click at [358, 609] on div "Progress" at bounding box center [375, 615] width 33 height 12
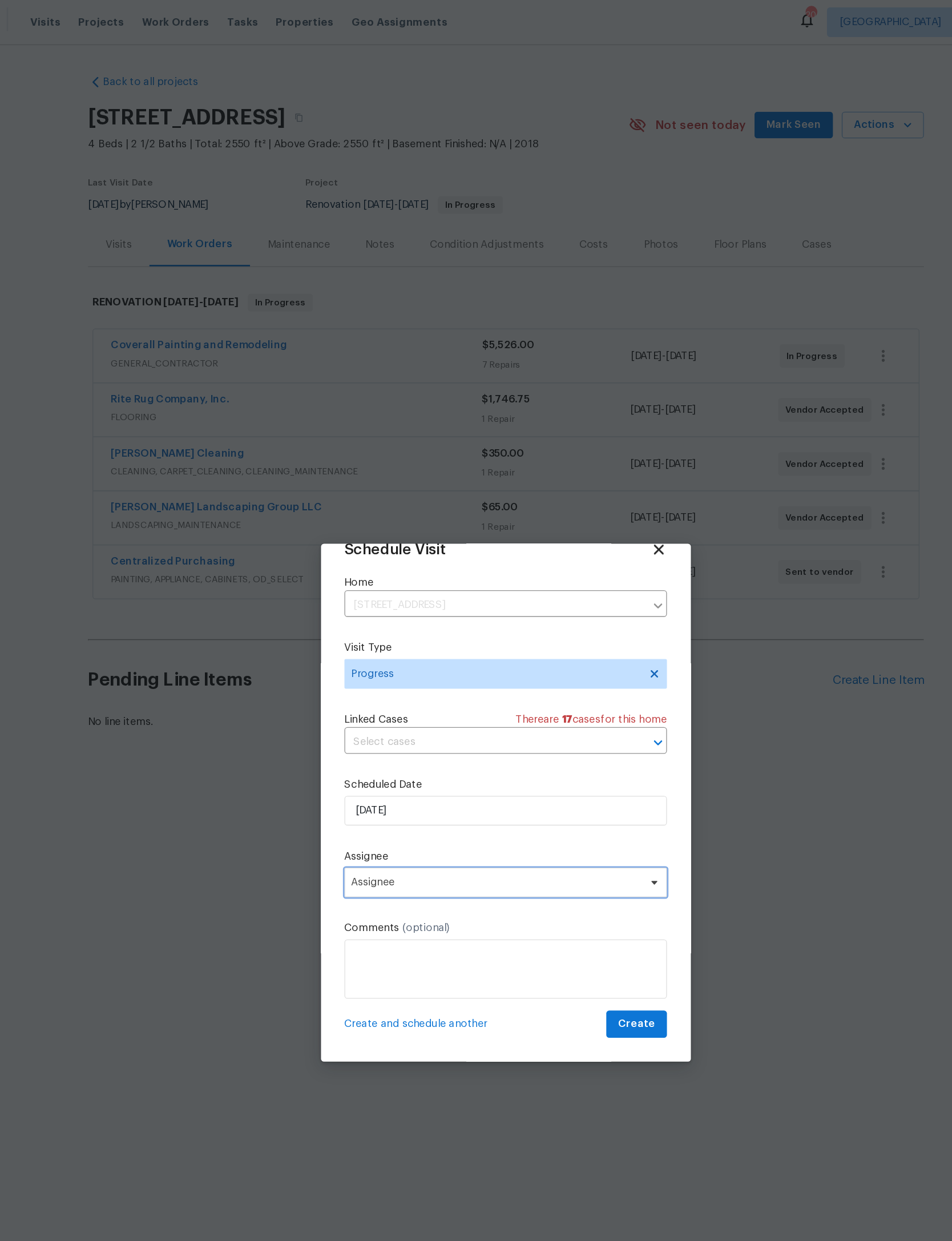
click at [402, 688] on span "Assignee" at bounding box center [476, 682] width 249 height 23
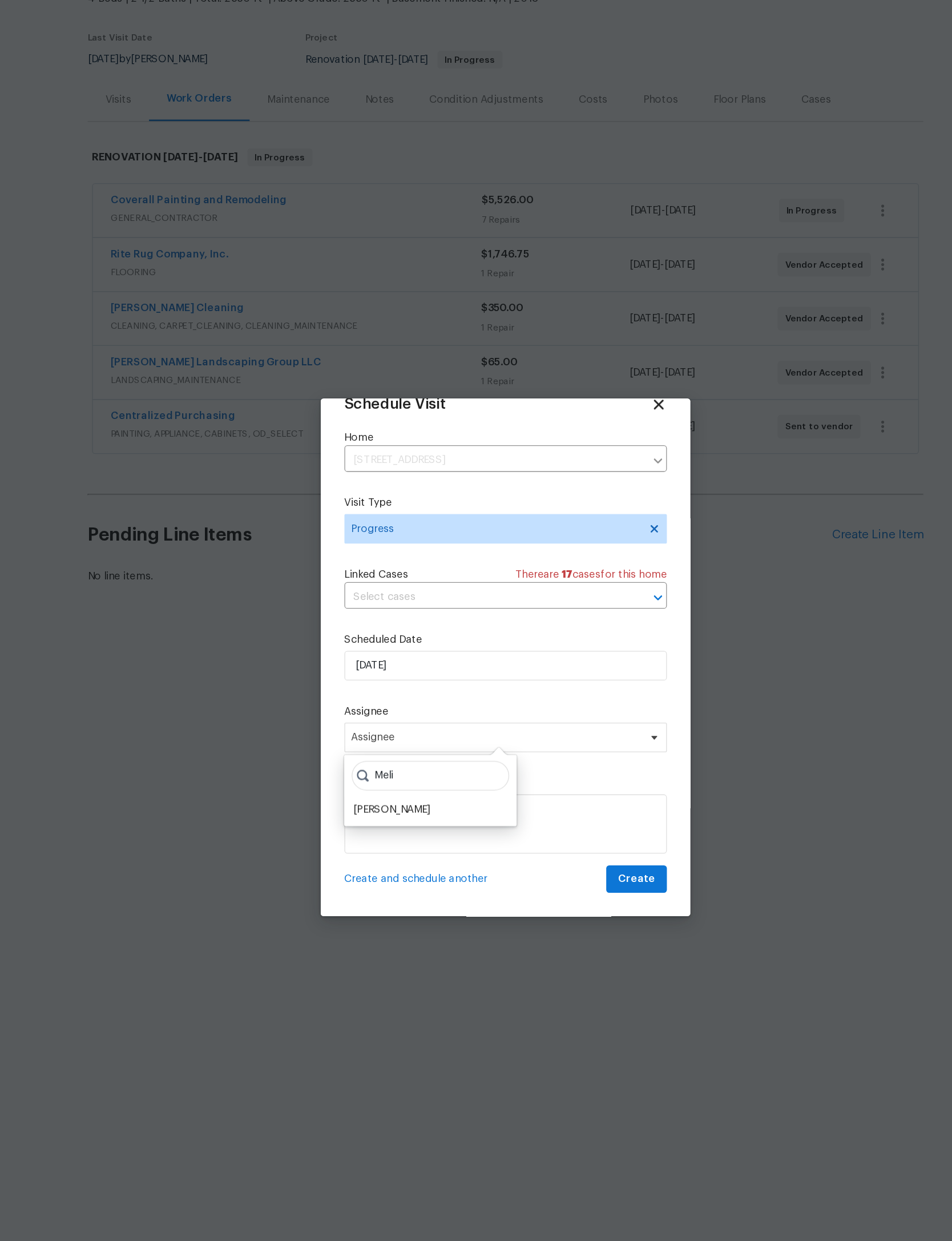
type input "Meli"
click at [358, 732] on div "[PERSON_NAME]" at bounding box center [388, 738] width 60 height 12
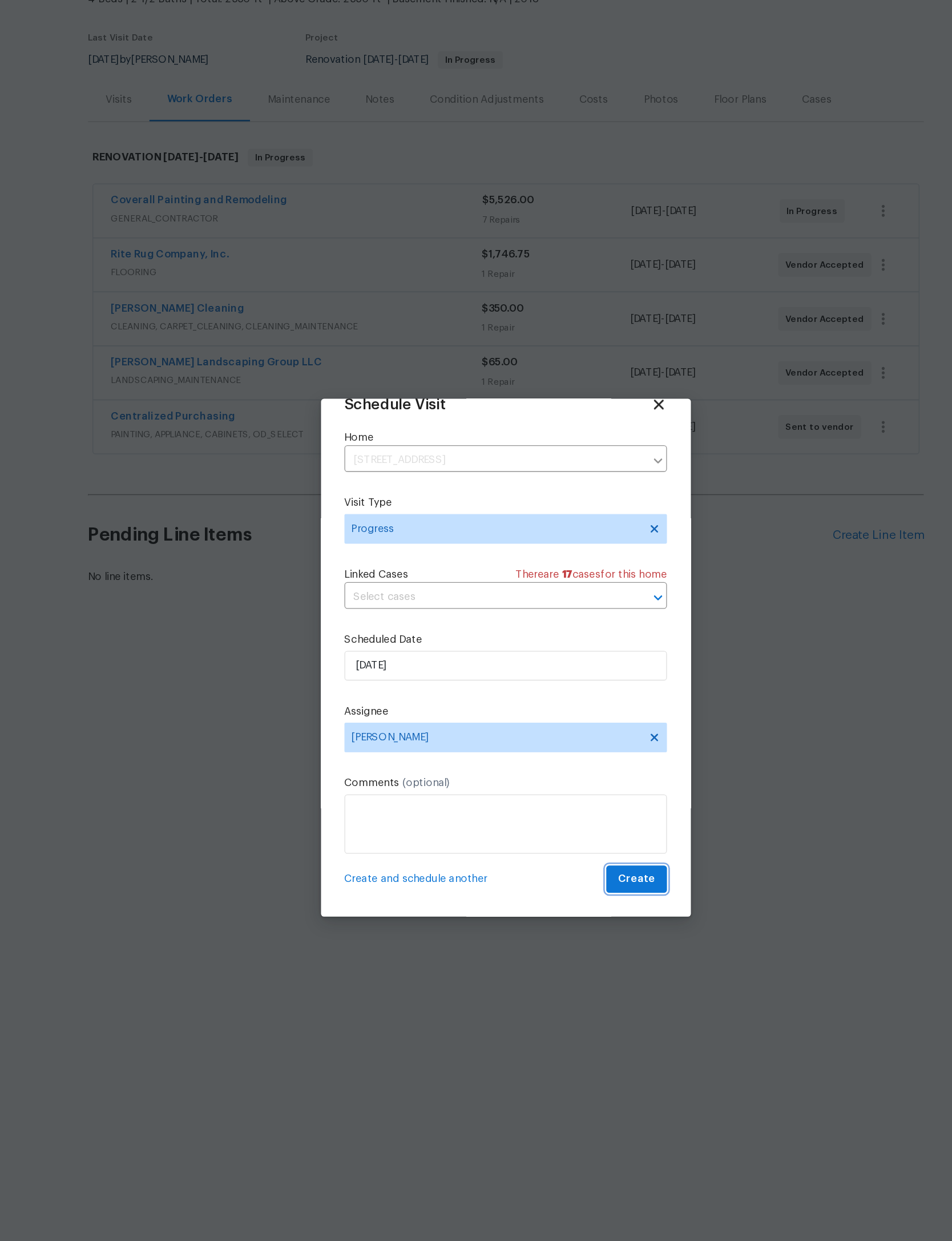
click at [563, 785] on span "Create" at bounding box center [577, 792] width 28 height 14
